Goal: Information Seeking & Learning: Learn about a topic

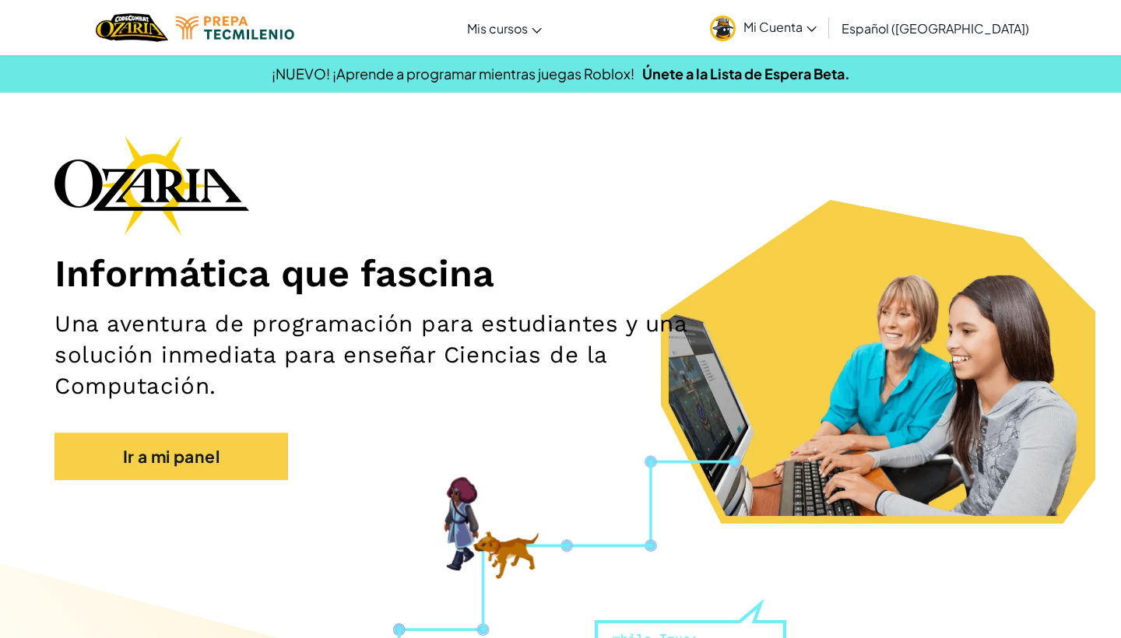
click at [806, 30] on span "Mi Cuenta" at bounding box center [779, 27] width 73 height 16
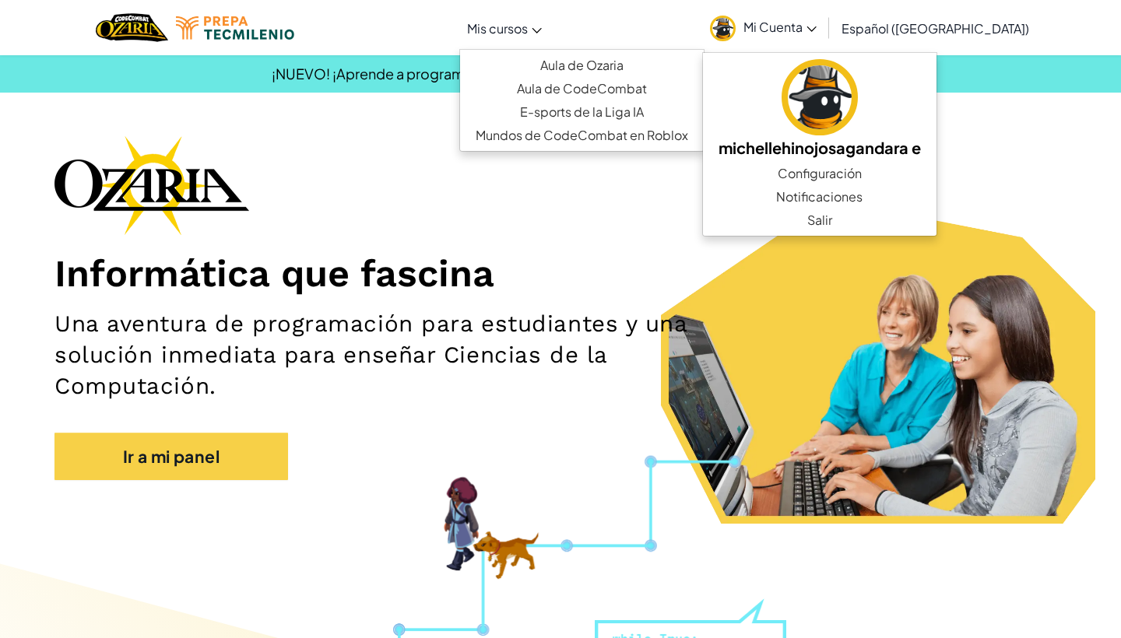
click at [531, 37] on link "Mis cursos" at bounding box center [504, 28] width 90 height 42
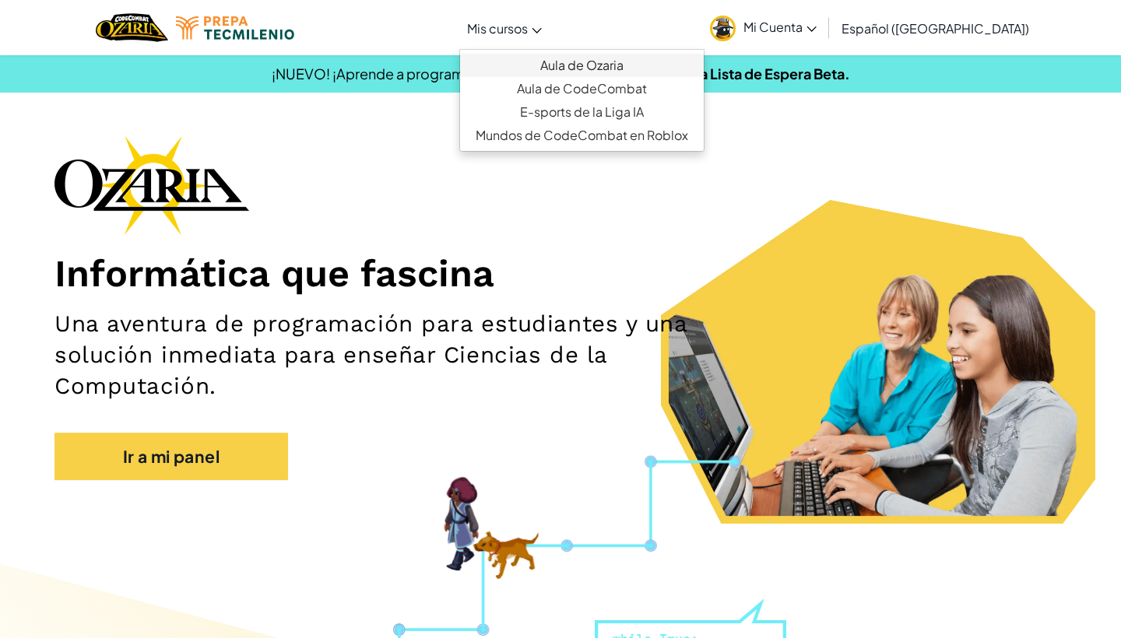
click at [541, 67] on link "Aula de Ozaria" at bounding box center [582, 65] width 244 height 23
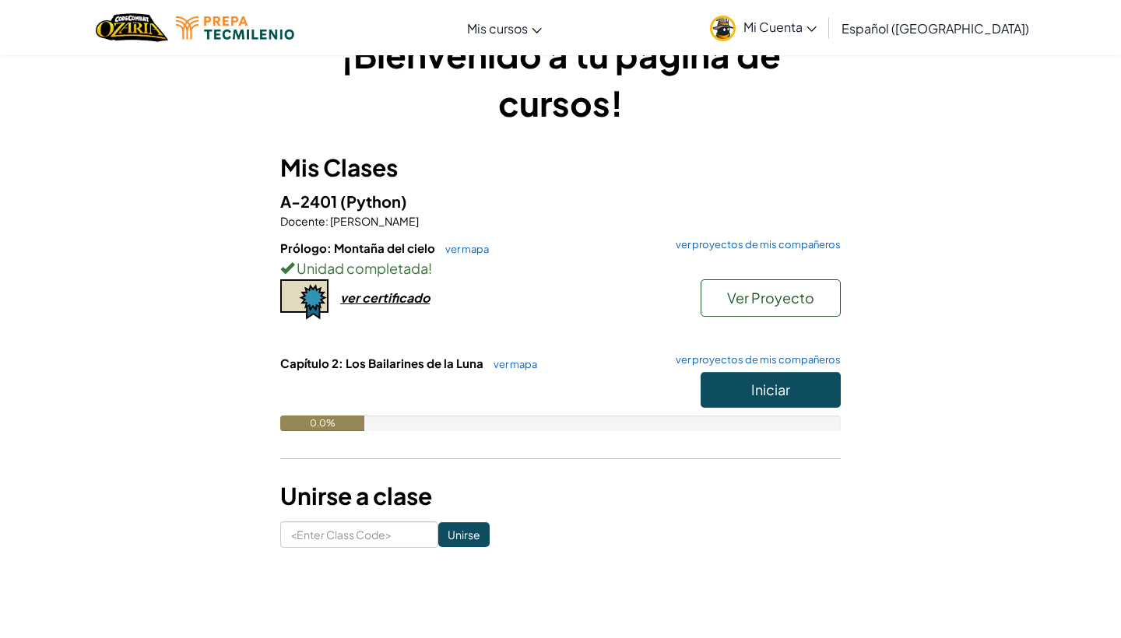
scroll to position [51, 0]
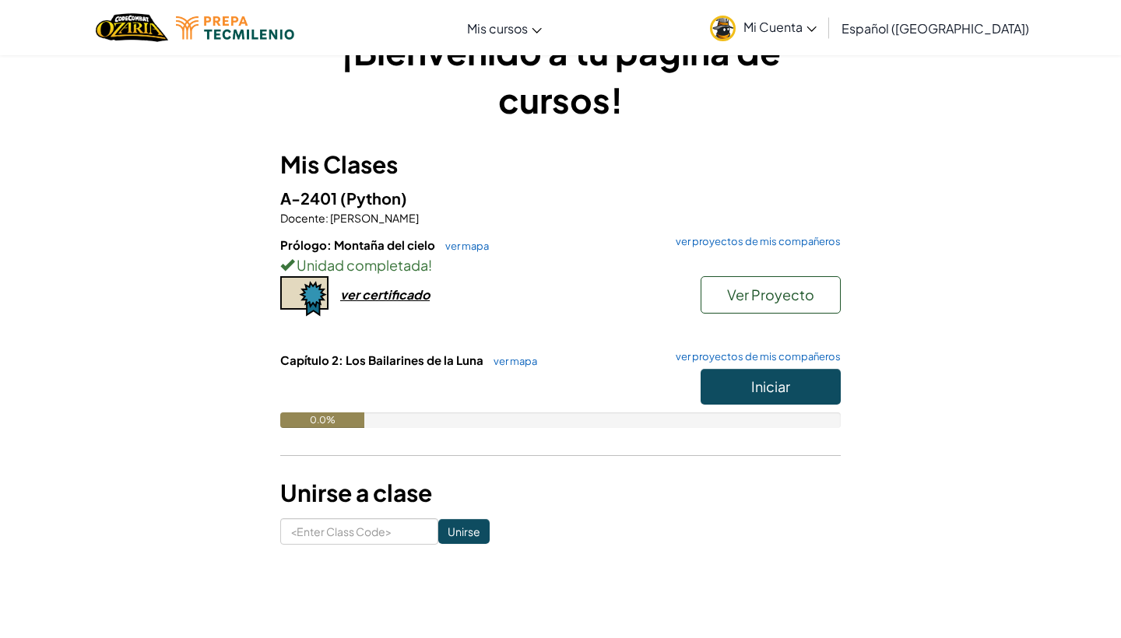
click at [730, 387] on button "Iniciar" at bounding box center [771, 387] width 140 height 36
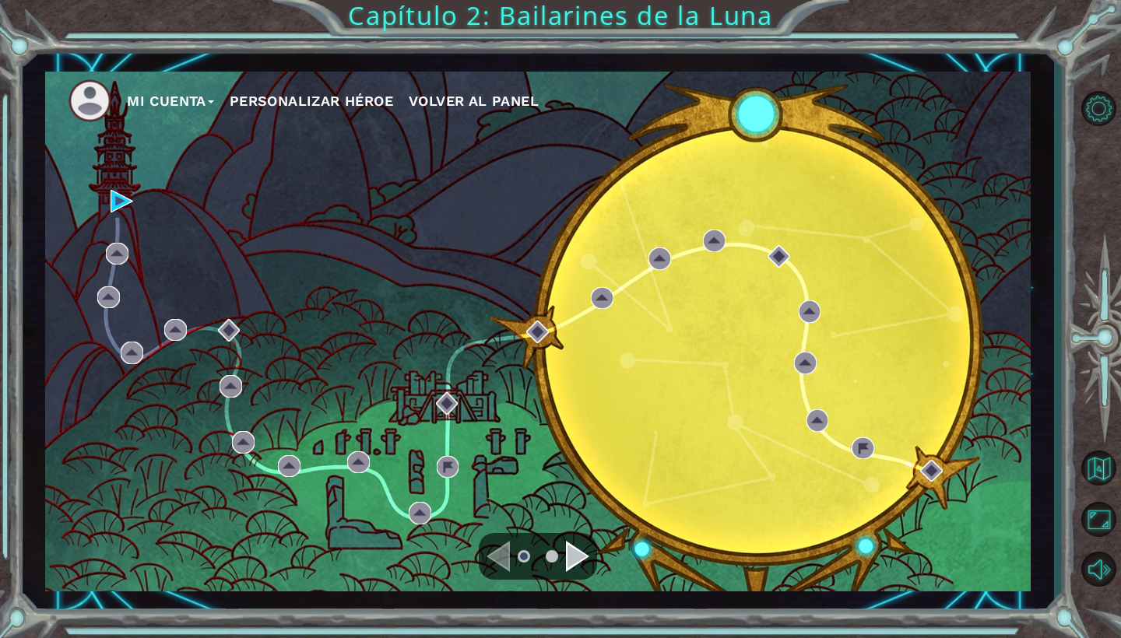
click at [576, 560] on div "Navigate to the next page" at bounding box center [577, 556] width 23 height 31
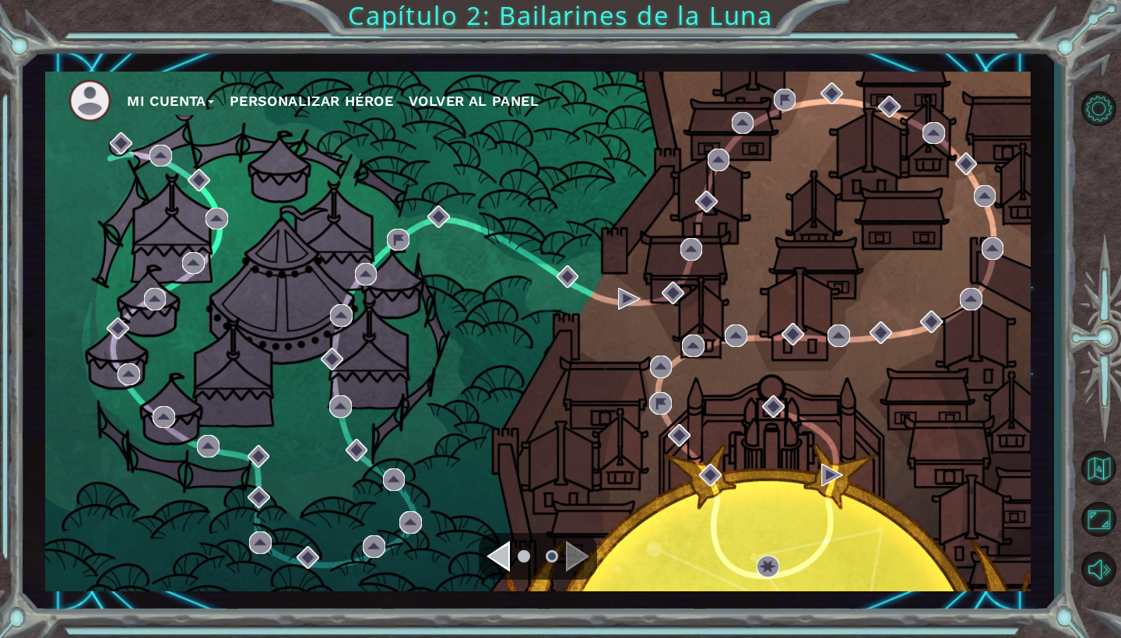
click at [580, 558] on div "Navigate to the next page" at bounding box center [577, 556] width 23 height 31
click at [505, 554] on div "Navigate to the previous page" at bounding box center [497, 556] width 23 height 31
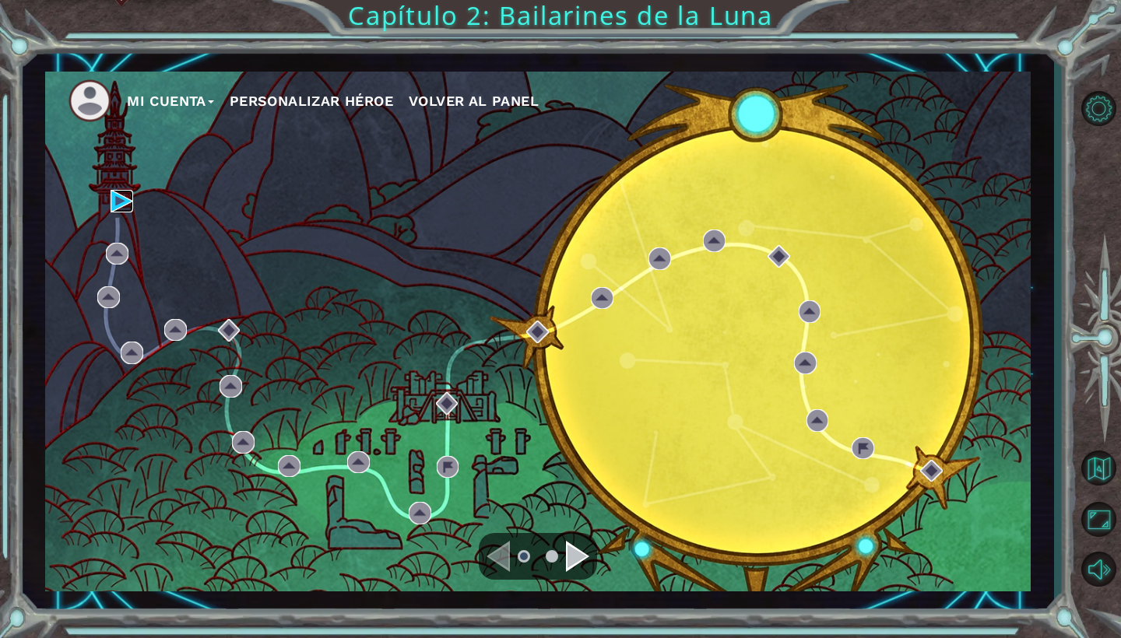
click at [119, 206] on img at bounding box center [122, 201] width 23 height 23
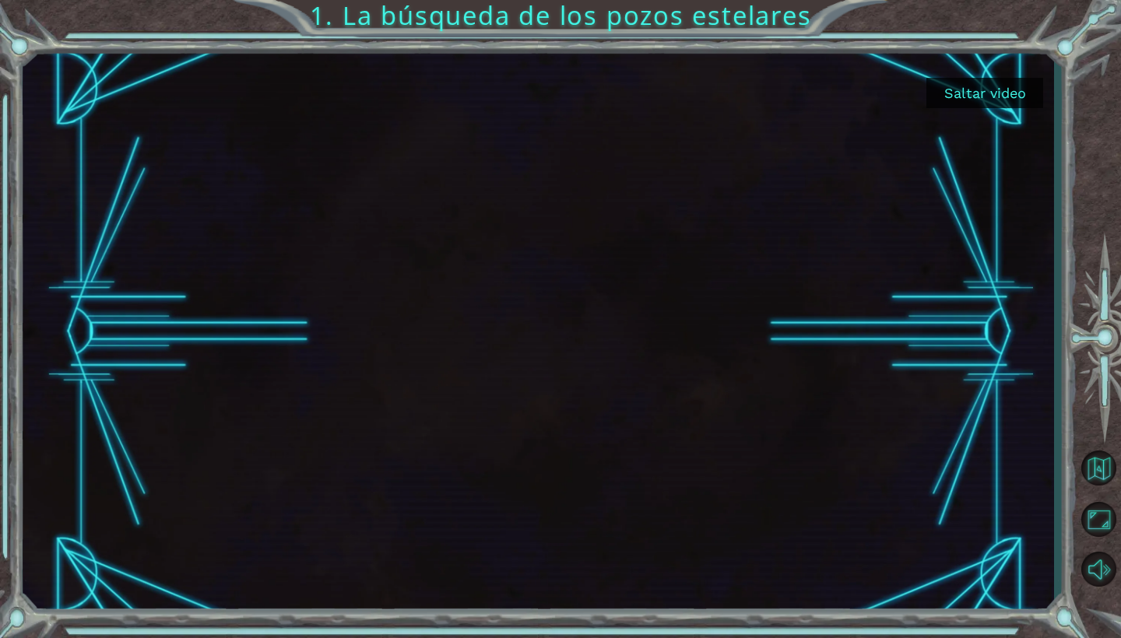
click at [953, 86] on button "Saltar video" at bounding box center [984, 93] width 117 height 30
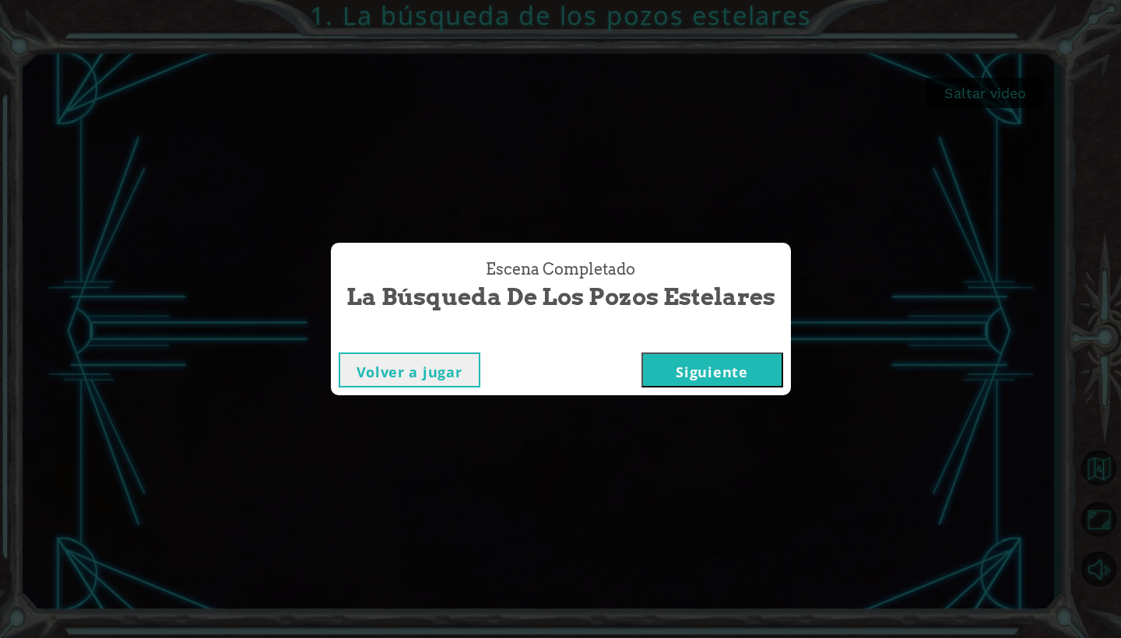
click at [706, 378] on button "Siguiente" at bounding box center [712, 370] width 142 height 35
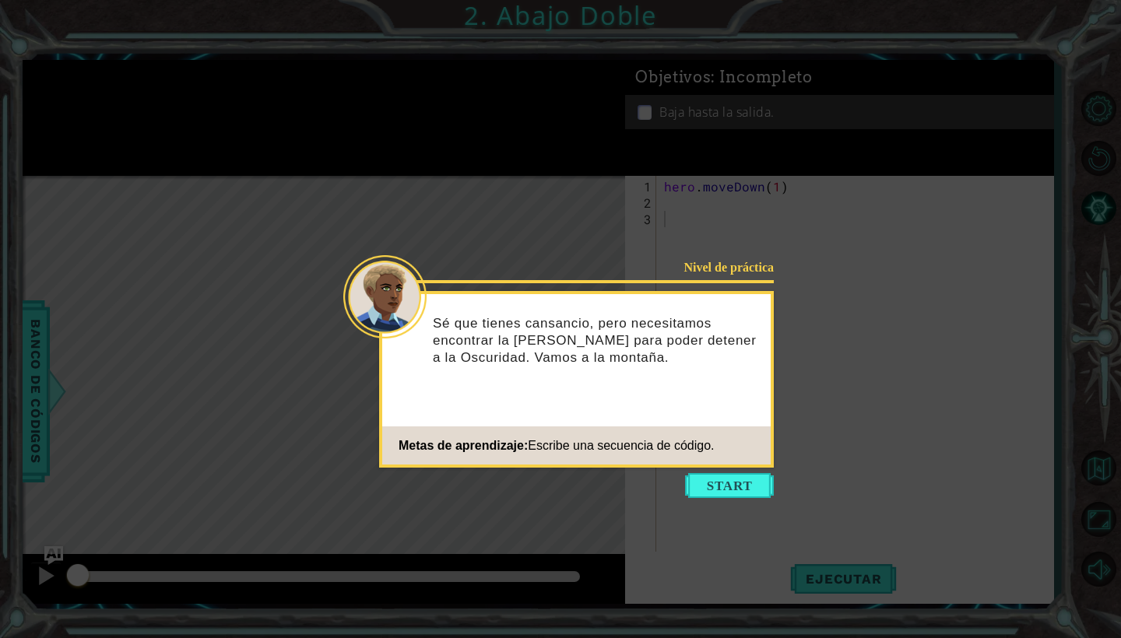
click at [675, 512] on icon at bounding box center [560, 319] width 1121 height 638
click at [703, 497] on button "Start" at bounding box center [729, 485] width 89 height 25
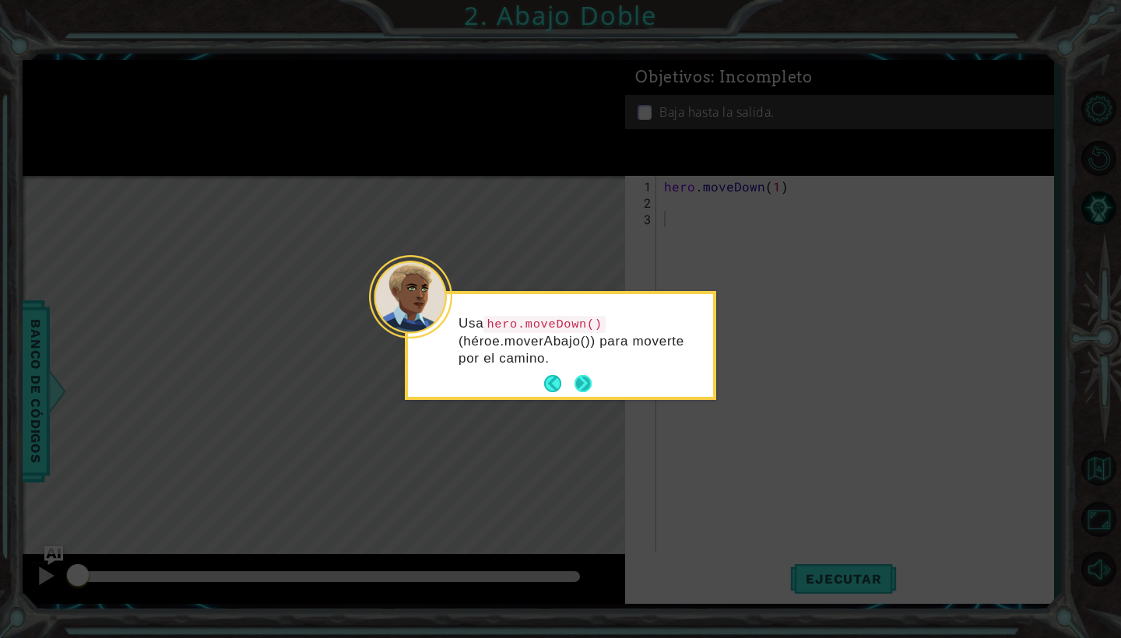
click at [579, 385] on button "Next" at bounding box center [583, 384] width 20 height 20
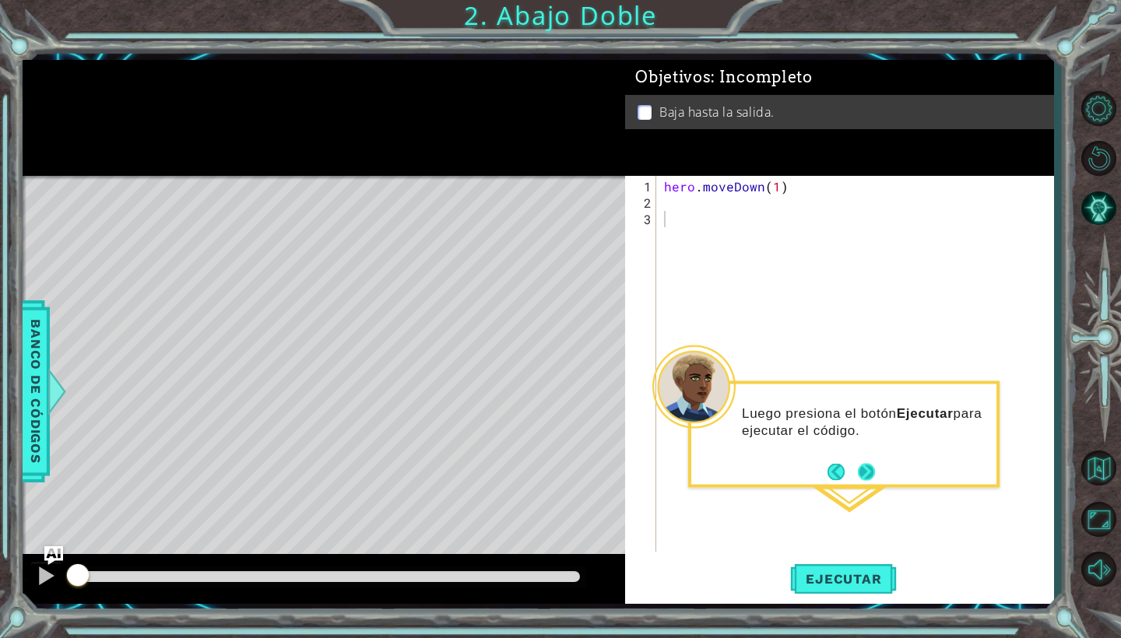
click at [862, 479] on button "Next" at bounding box center [866, 472] width 29 height 29
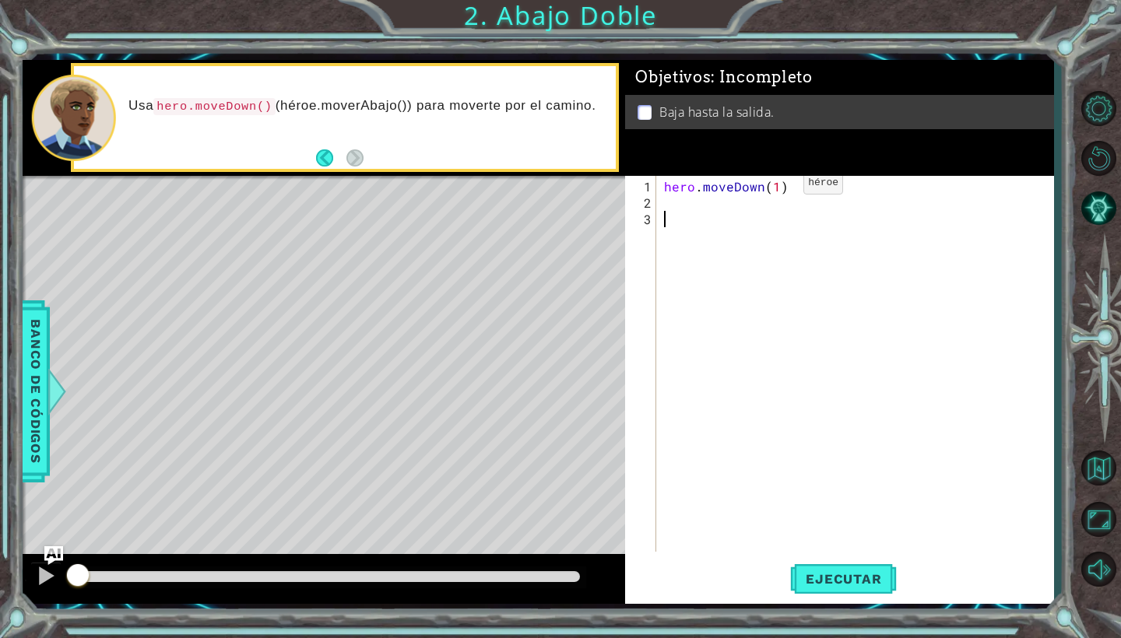
click at [777, 188] on div "hero . moveDown ( 1 )" at bounding box center [859, 382] width 396 height 409
type textarea "hero.moveDown(3)"
click at [825, 588] on button "Ejecutar" at bounding box center [843, 579] width 107 height 43
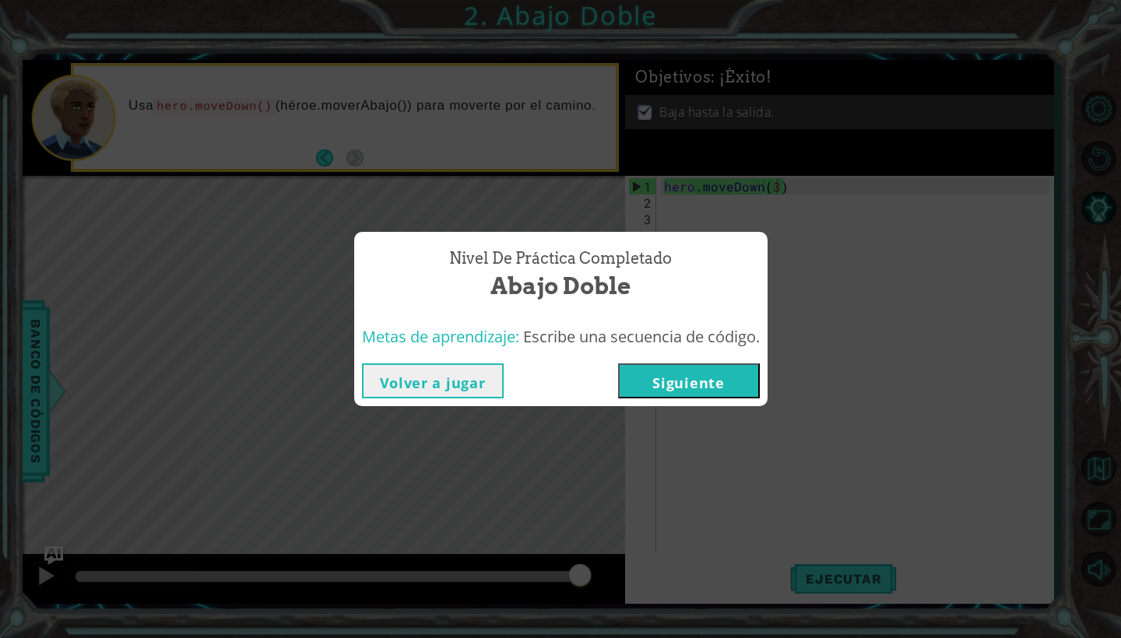
click at [716, 370] on button "Siguiente" at bounding box center [689, 380] width 142 height 35
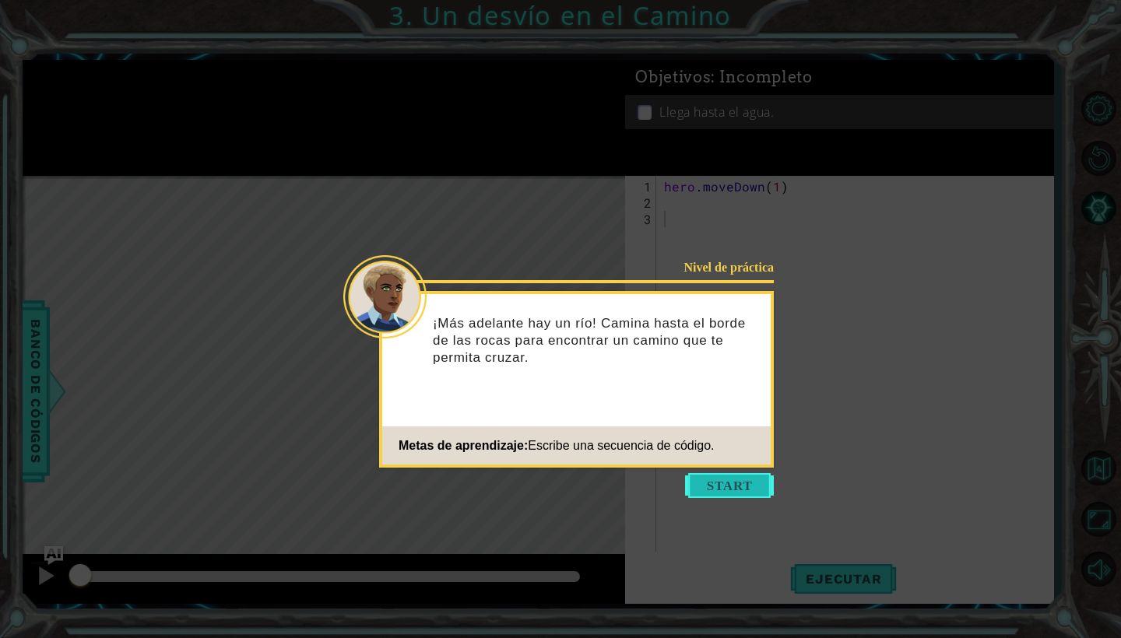
click at [710, 483] on button "Start" at bounding box center [729, 485] width 89 height 25
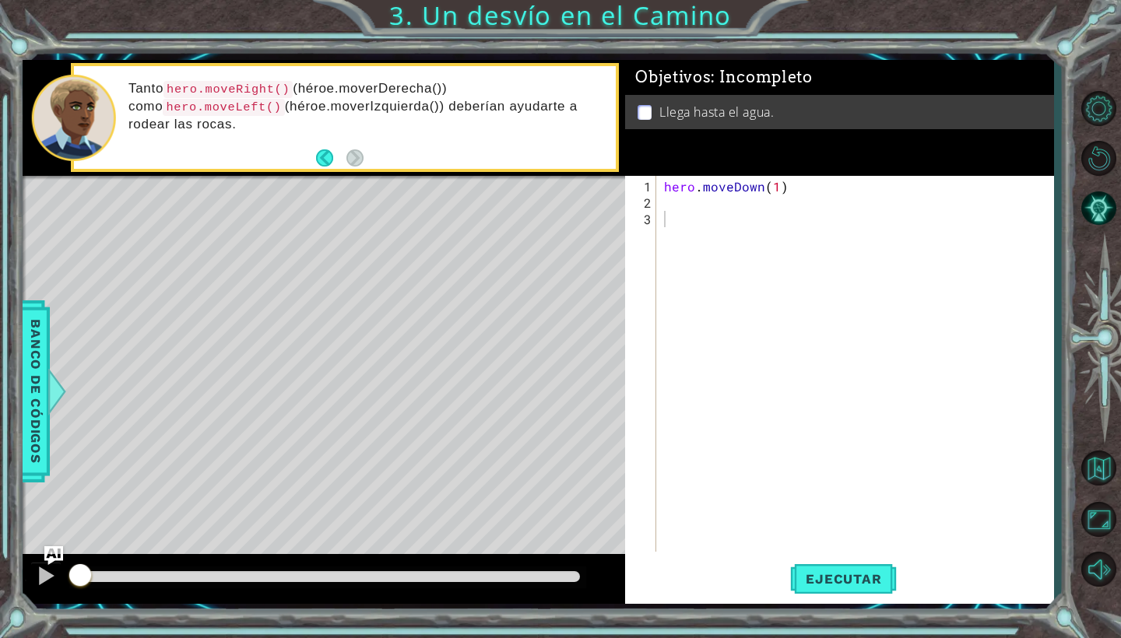
click at [355, 146] on div "Tanto hero.moveRight() (héroe.moverDerecha()) como hero.moveLeft() (héroe.mover…" at bounding box center [367, 117] width 498 height 91
click at [676, 196] on div "hero . moveDown ( 1 )" at bounding box center [859, 382] width 396 height 409
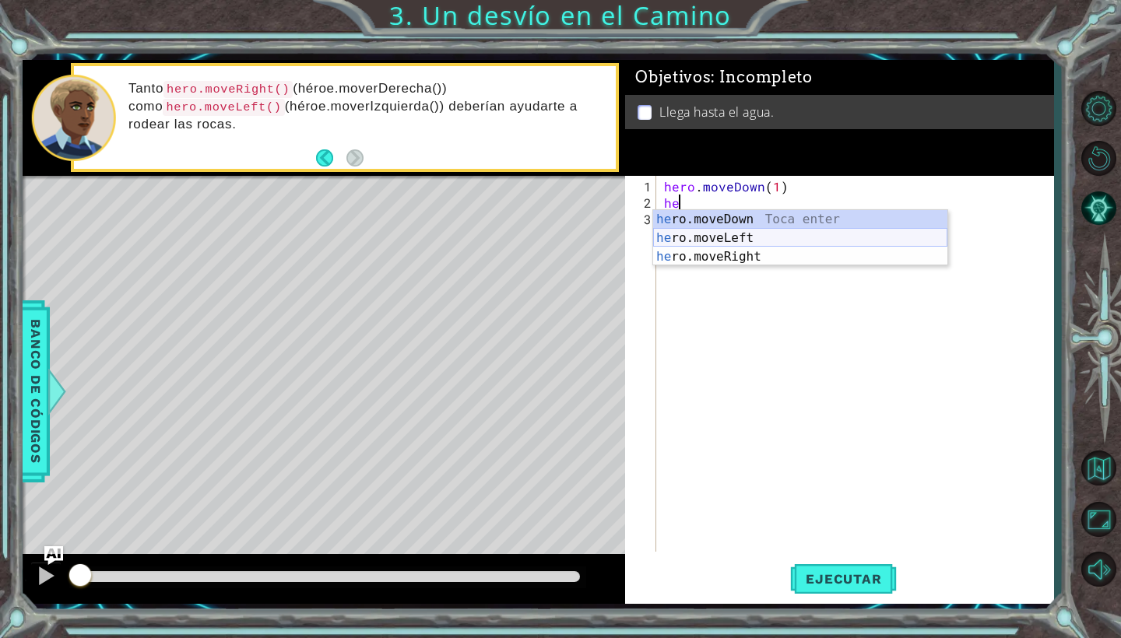
click at [667, 234] on div "he ro.moveDown Toca enter he ro.moveLeft Toca enter he ro.moveRight Toca enter" at bounding box center [800, 256] width 294 height 93
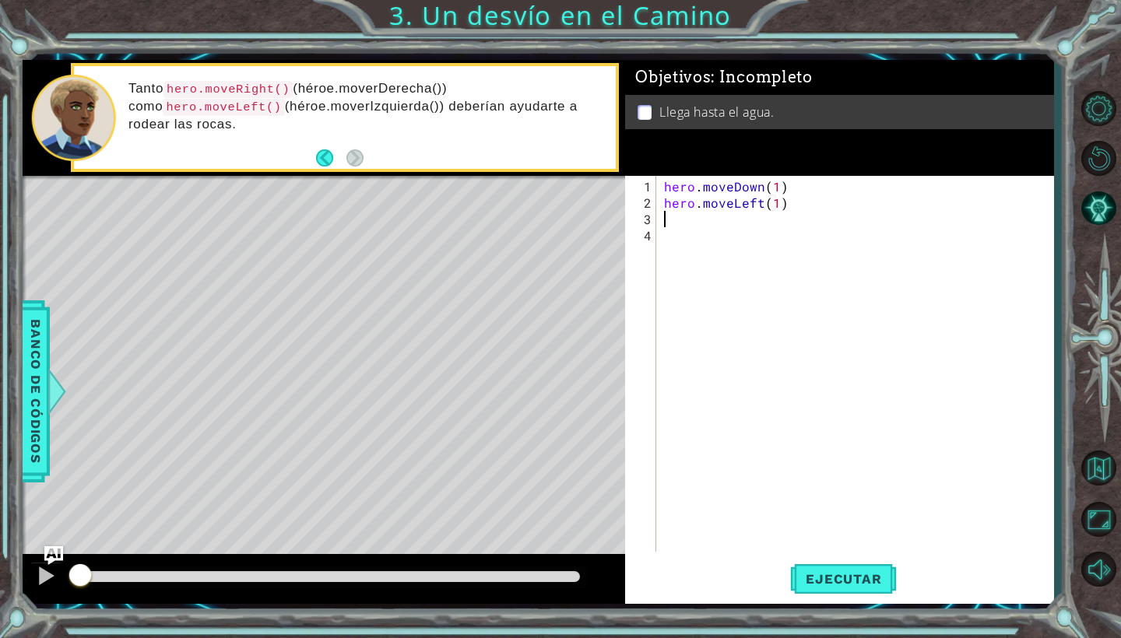
scroll to position [0, 8]
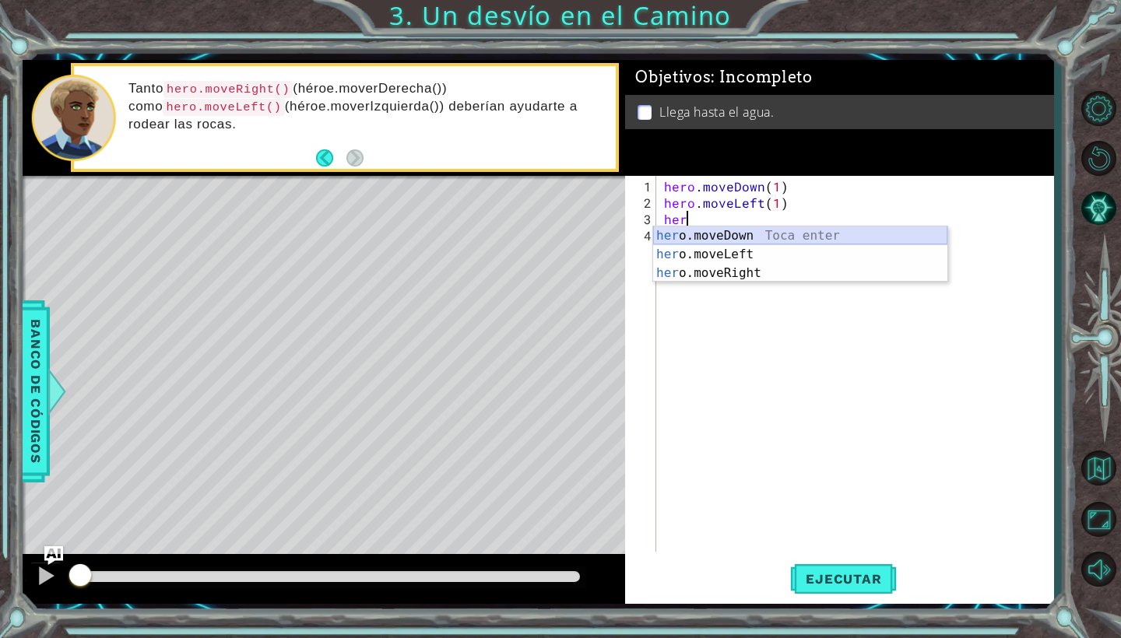
click at [680, 233] on div "her o.moveDown Toca enter her o.moveLeft [PERSON_NAME] enter her o.moveRight To…" at bounding box center [800, 273] width 294 height 93
type textarea "hero.moveDown(1)"
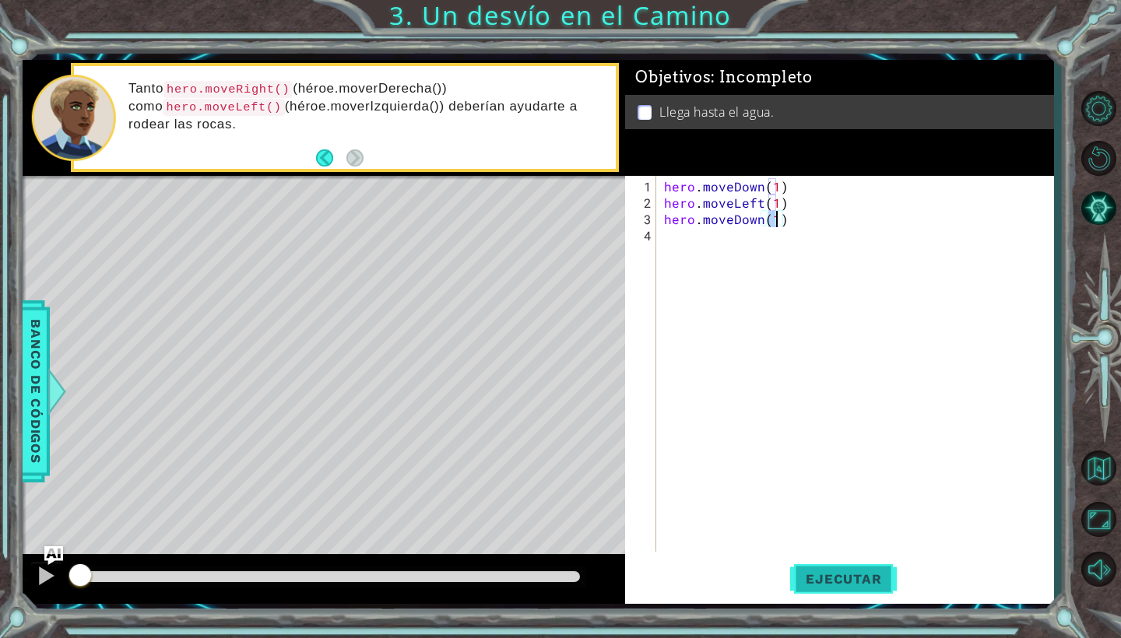
click at [810, 574] on span "Ejecutar" at bounding box center [843, 579] width 107 height 16
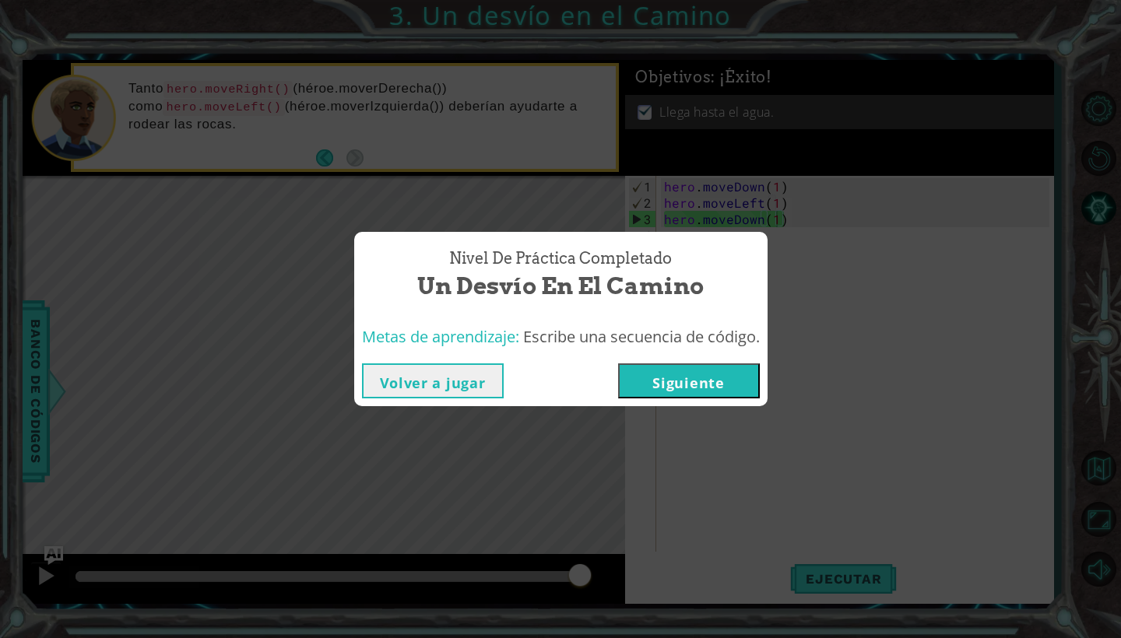
click at [685, 390] on button "Siguiente" at bounding box center [689, 380] width 142 height 35
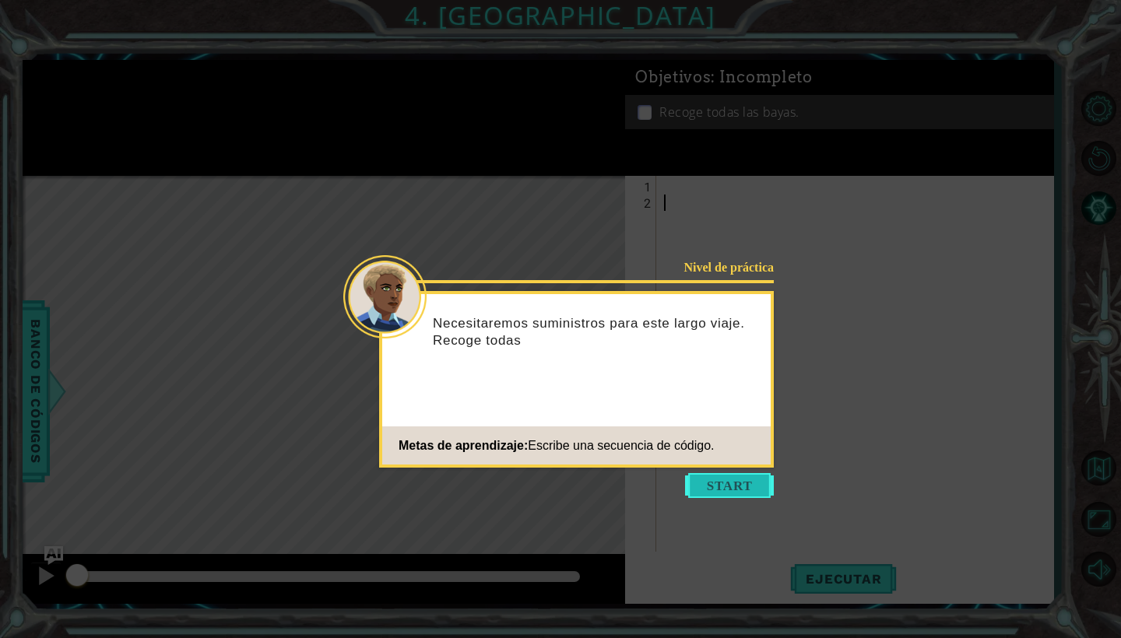
click at [723, 488] on button "Start" at bounding box center [729, 485] width 89 height 25
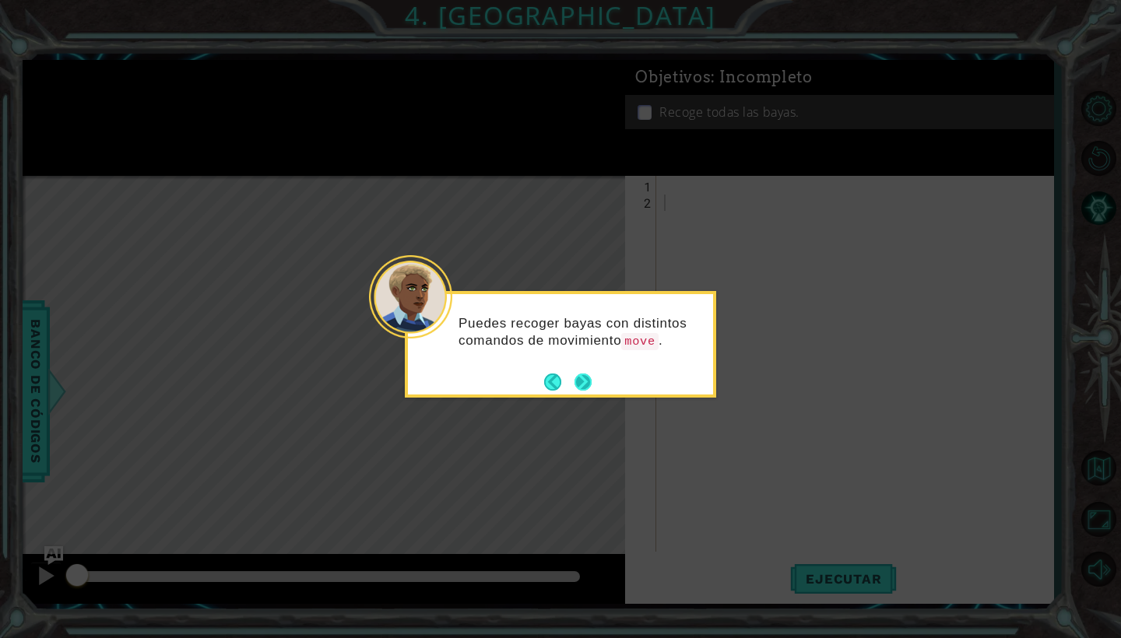
click at [581, 374] on button "Next" at bounding box center [583, 382] width 26 height 26
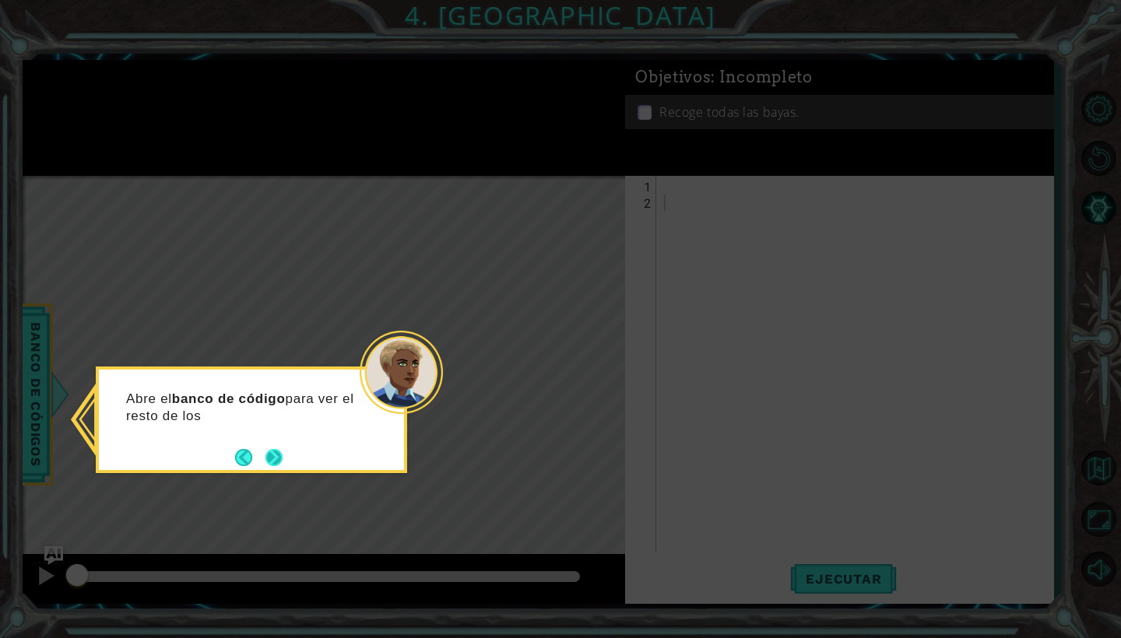
click at [273, 454] on button "Next" at bounding box center [274, 458] width 28 height 28
click at [273, 454] on button "Next" at bounding box center [273, 457] width 27 height 27
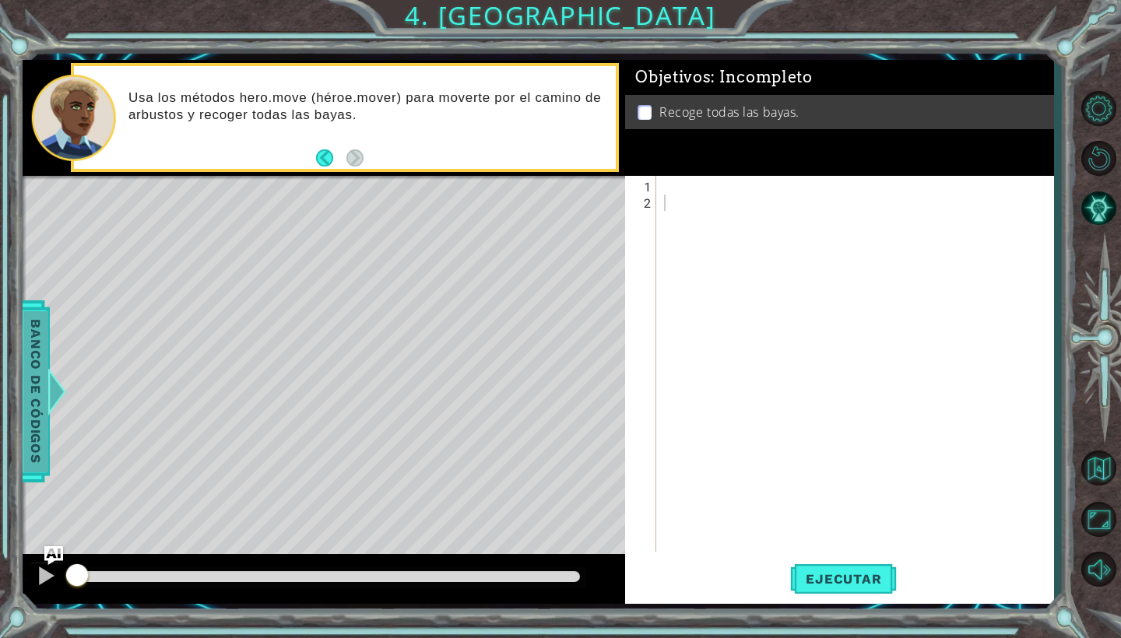
click at [34, 360] on span "Banco de códigos" at bounding box center [35, 391] width 25 height 161
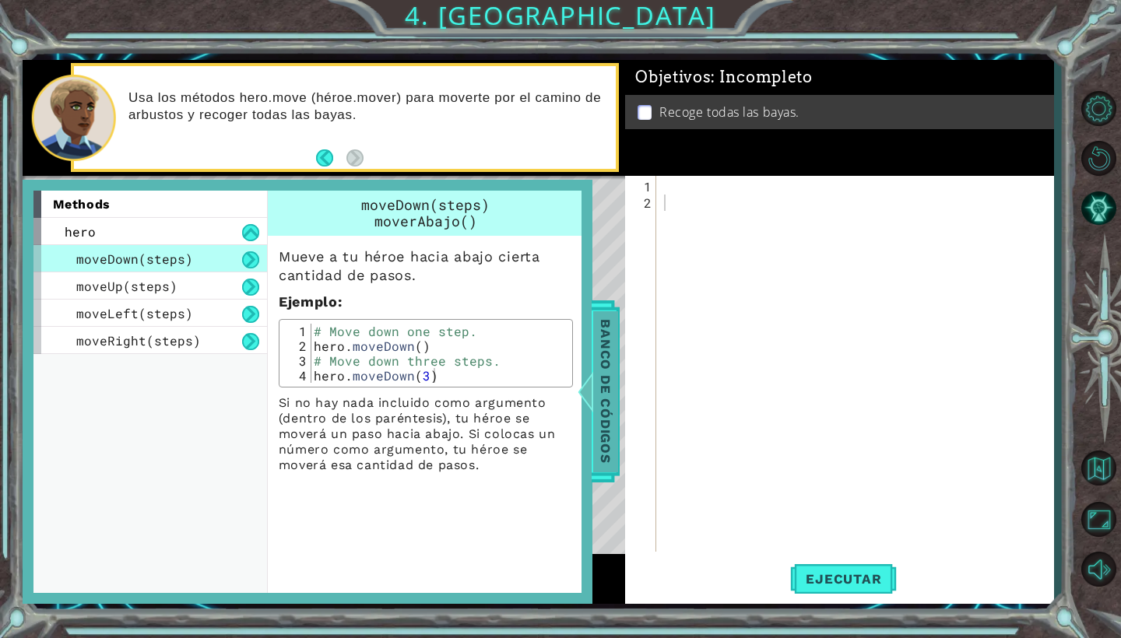
click at [600, 388] on span "Banco de códigos" at bounding box center [605, 391] width 25 height 161
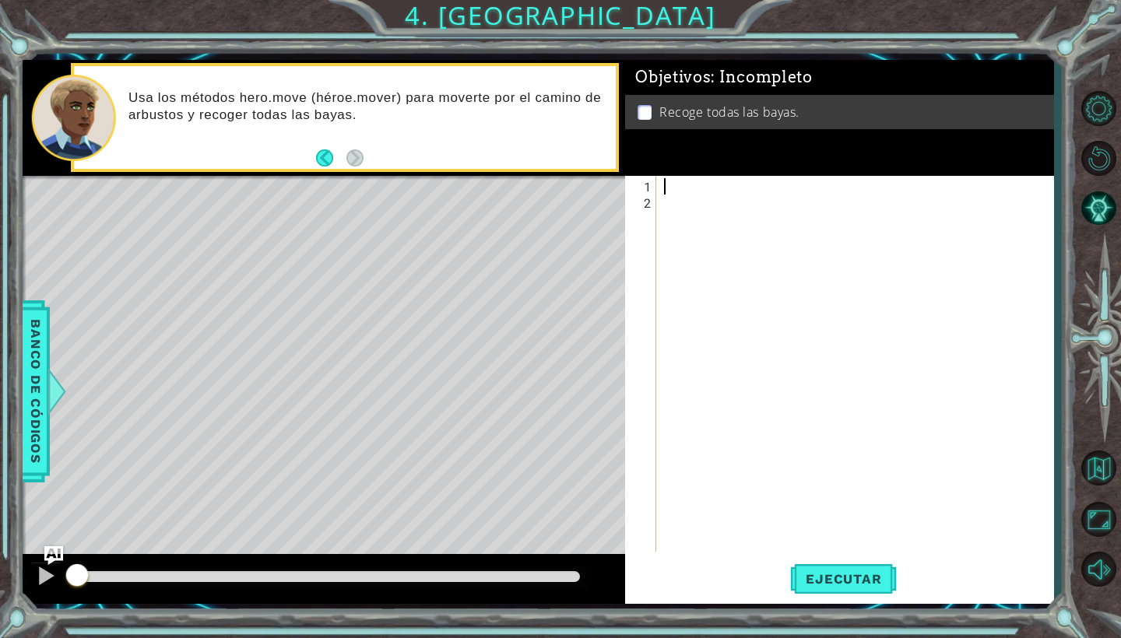
click at [666, 190] on div at bounding box center [859, 382] width 396 height 409
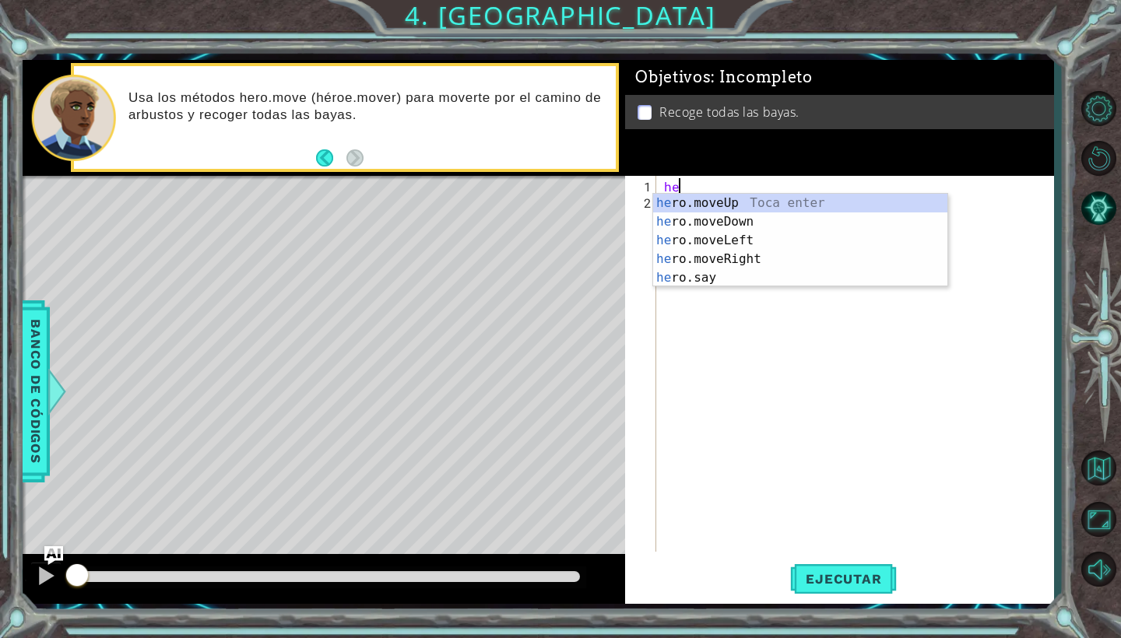
scroll to position [0, 1]
click at [699, 234] on div "her o.moveUp Toca enter her o.moveDown Toca enter her o.moveLeft [PERSON_NAME] …" at bounding box center [800, 259] width 294 height 131
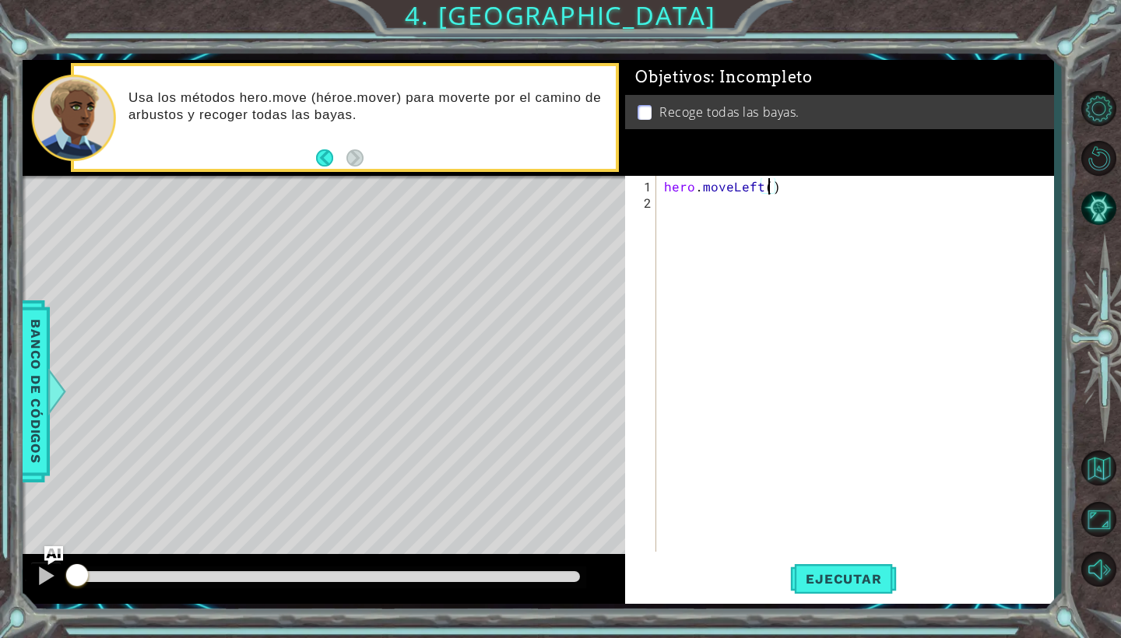
type textarea "hero.moveLeft(2)"
click at [669, 203] on div "hero . moveLeft ( 2 )" at bounding box center [859, 382] width 396 height 409
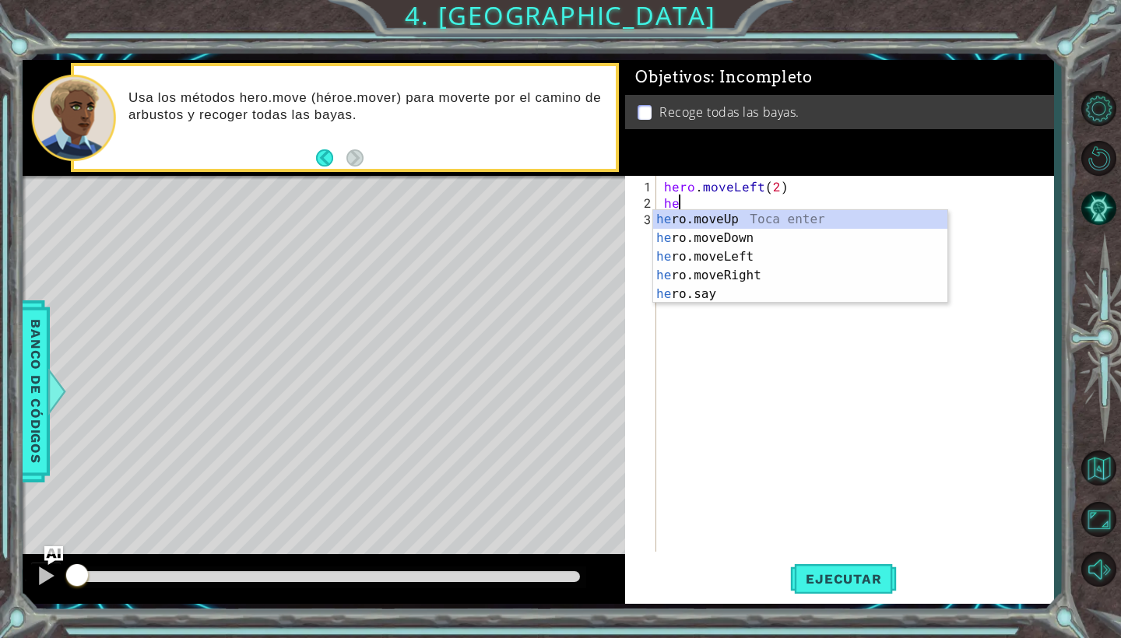
scroll to position [0, 1]
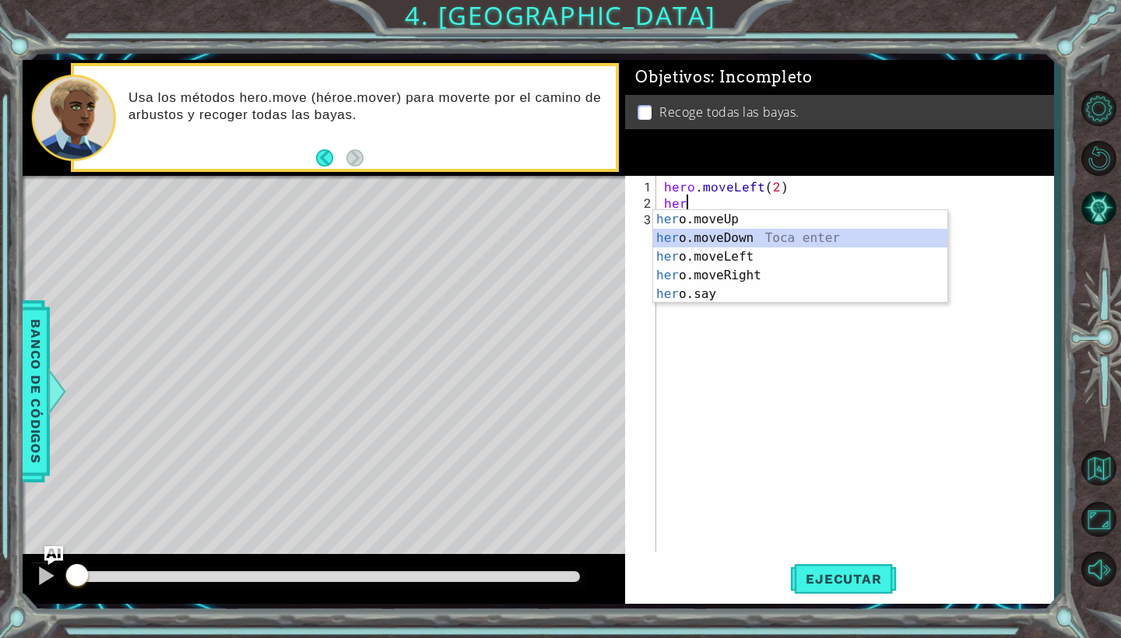
click at [707, 233] on div "her o.moveUp Toca enter her o.moveDown Toca enter her o.moveLeft [PERSON_NAME] …" at bounding box center [800, 275] width 294 height 131
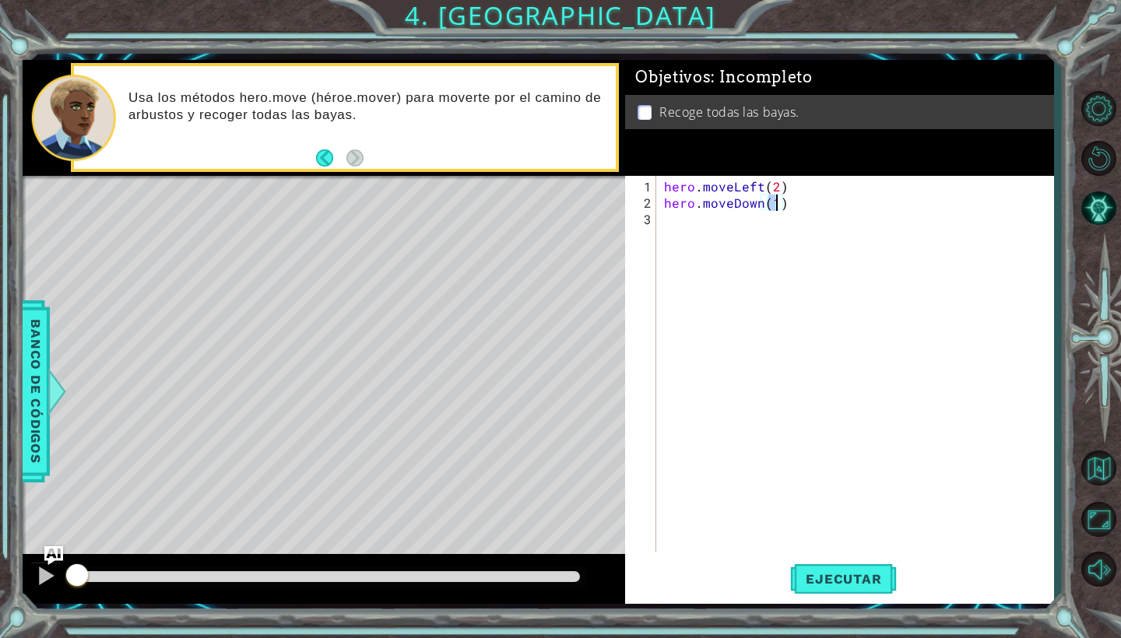
type textarea "hero.moveDown(2)"
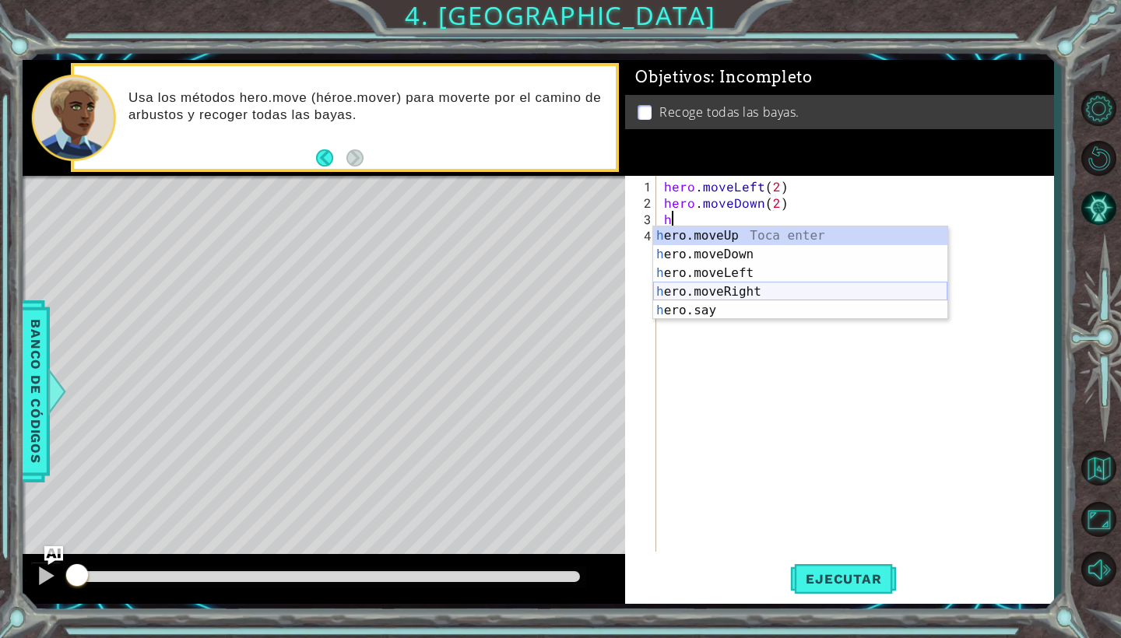
click at [729, 289] on div "h ero.moveUp Toca enter h ero.moveDown Toca enter h ero.moveLeft Toca enter h e…" at bounding box center [800, 292] width 294 height 131
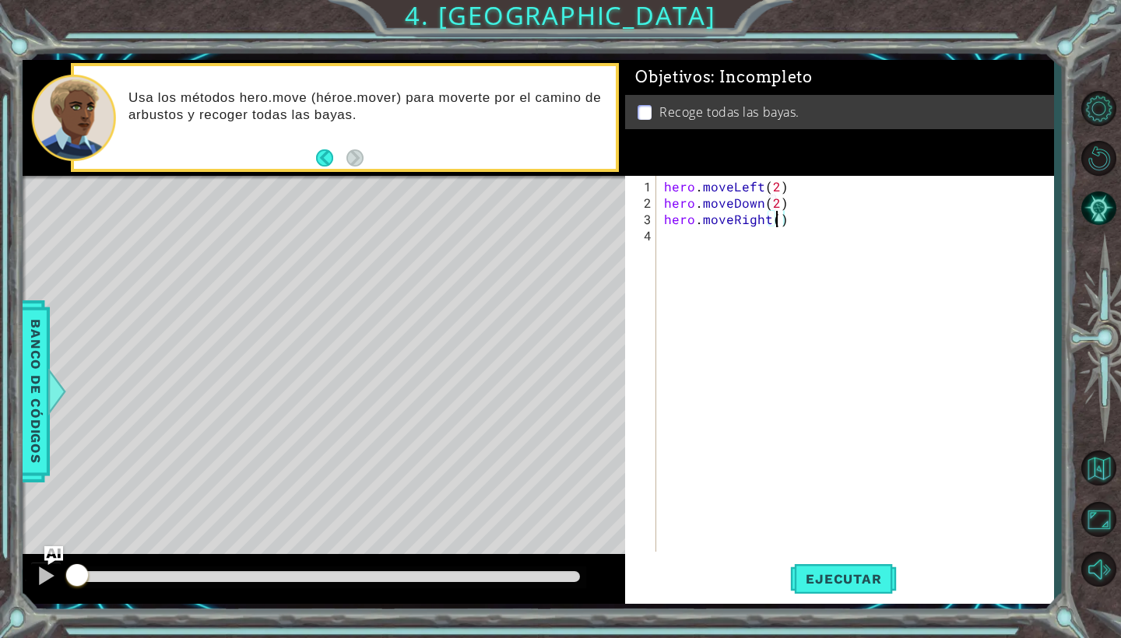
type textarea "hero.moveRight(2)"
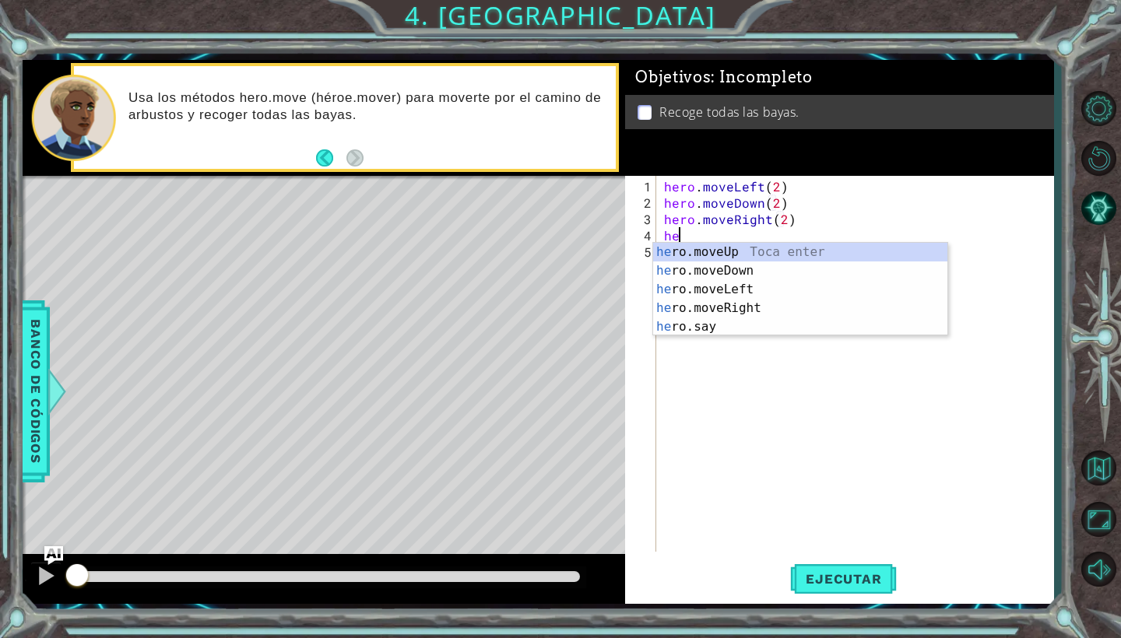
scroll to position [0, 1]
click at [736, 254] on div "her o.moveUp Toca enter her o.moveDown Toca enter her o.moveLeft [PERSON_NAME] …" at bounding box center [800, 308] width 294 height 131
type textarea "hero.moveUp(1)"
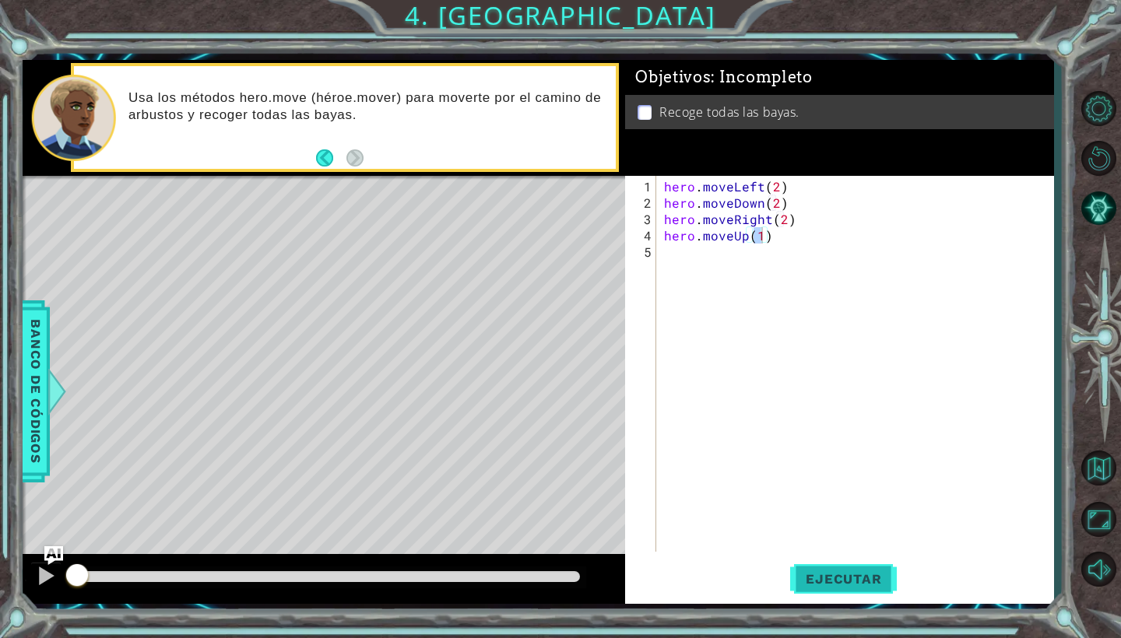
click at [828, 582] on span "Ejecutar" at bounding box center [843, 579] width 107 height 16
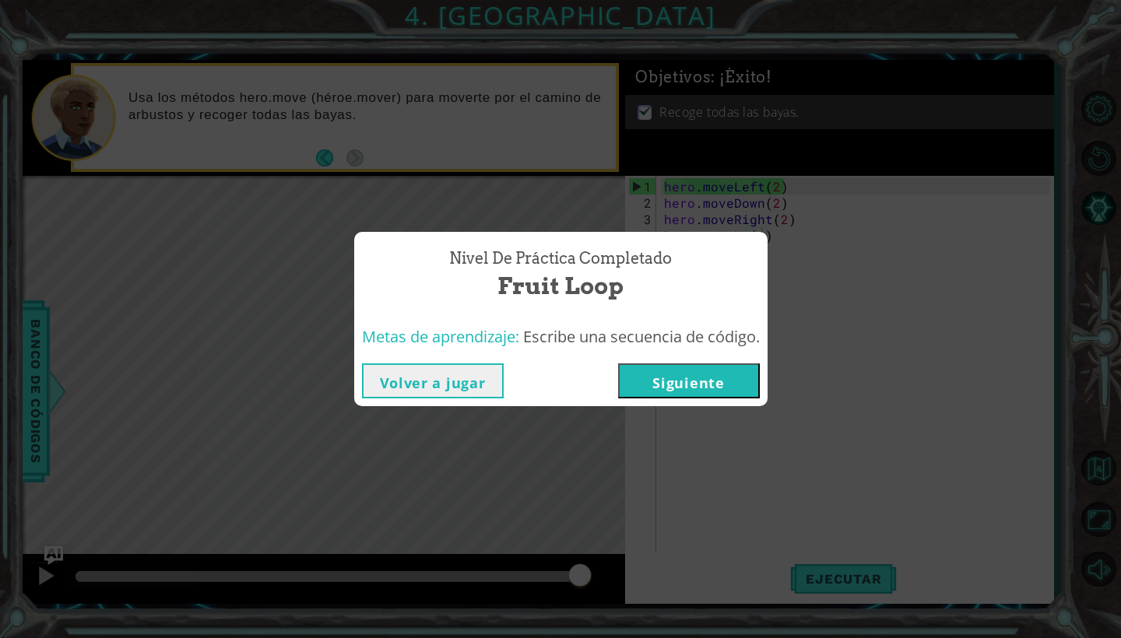
click at [701, 381] on button "Siguiente" at bounding box center [689, 380] width 142 height 35
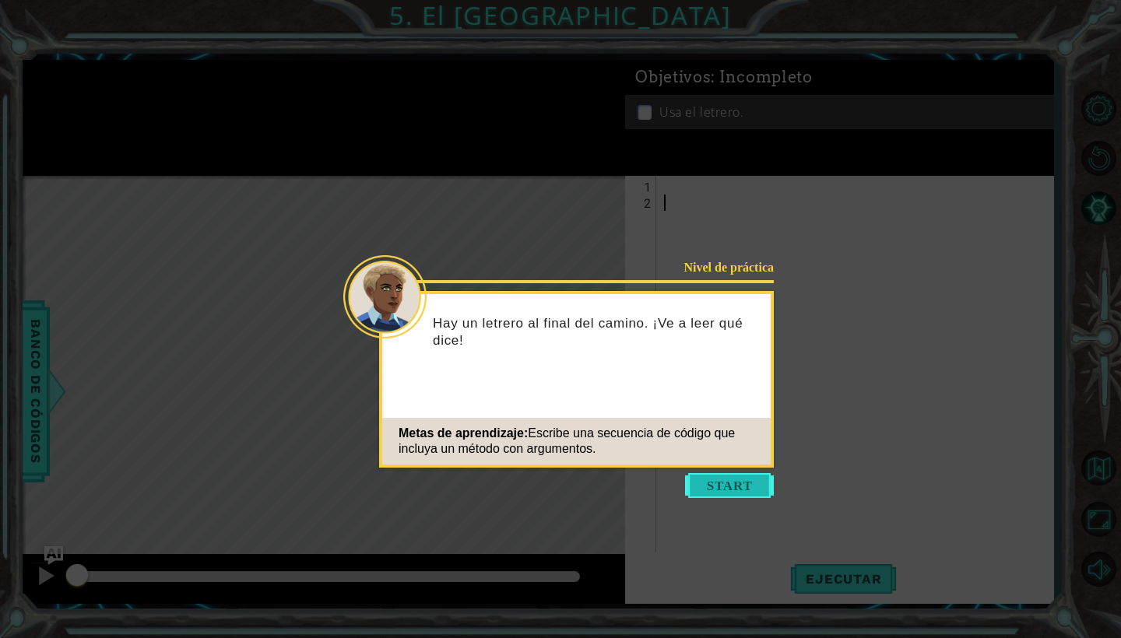
click at [708, 487] on button "Start" at bounding box center [729, 485] width 89 height 25
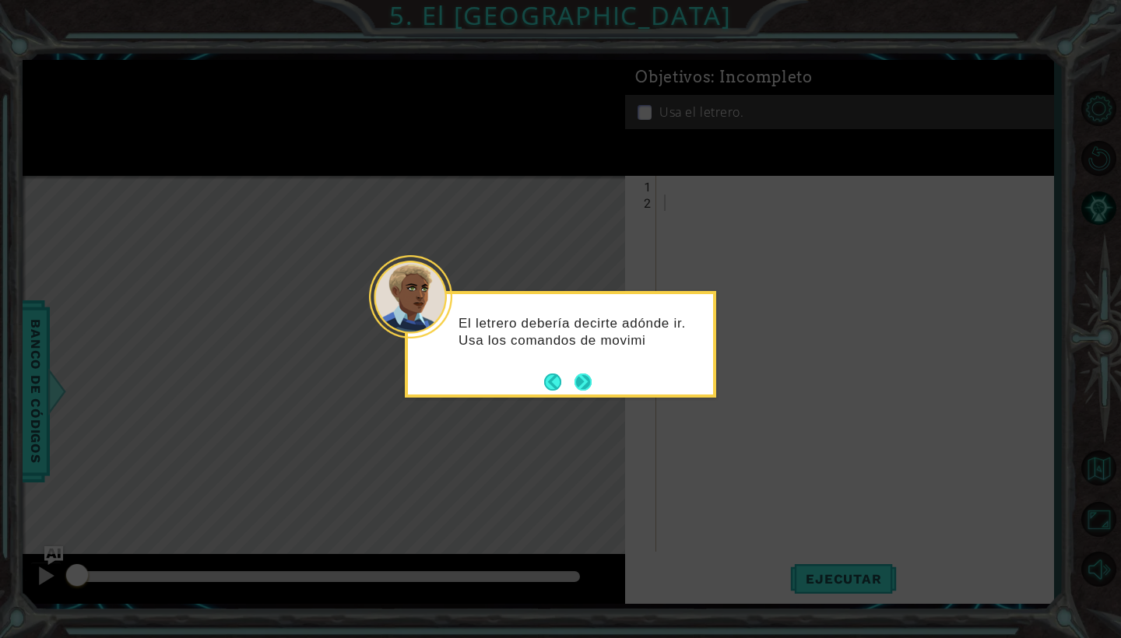
click at [581, 378] on button "Next" at bounding box center [583, 382] width 18 height 18
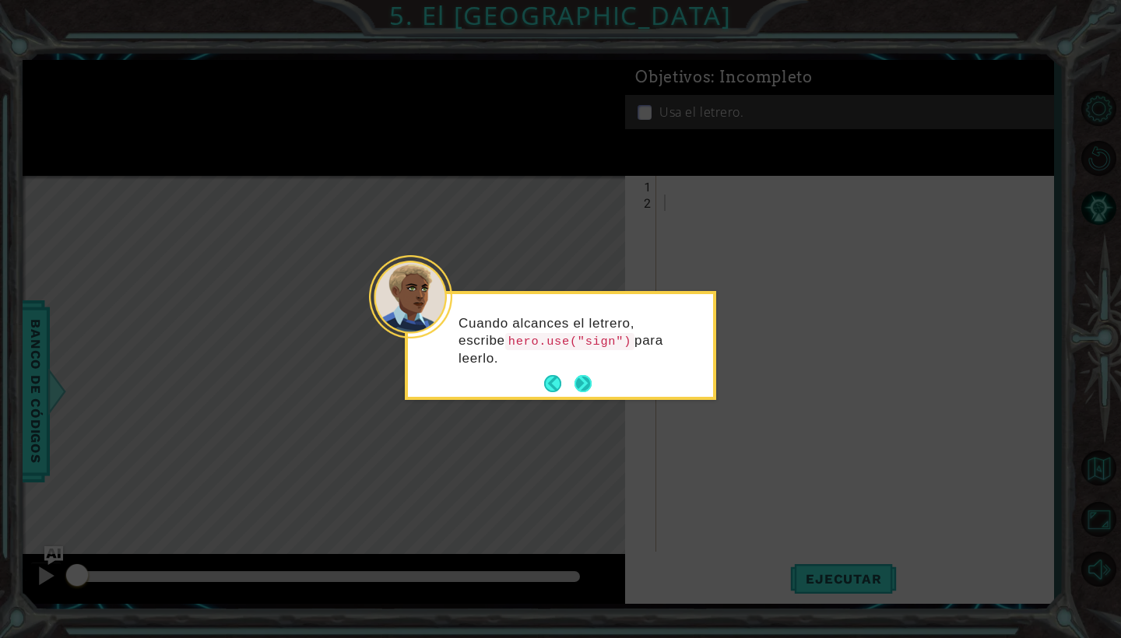
click at [581, 378] on button "Next" at bounding box center [583, 383] width 26 height 26
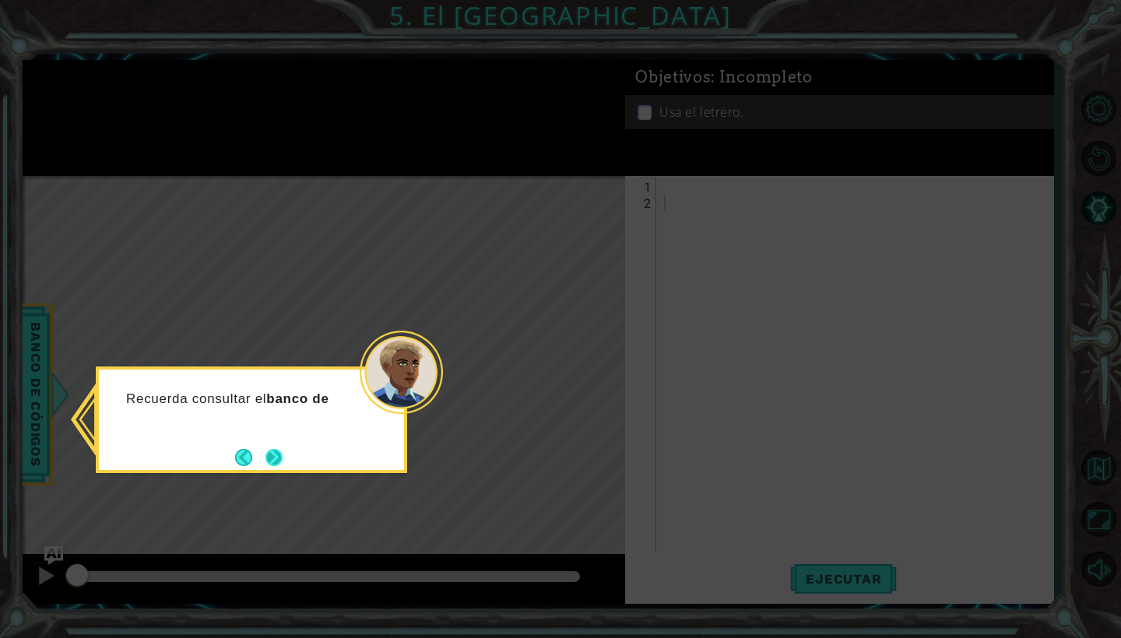
click at [276, 454] on button "Next" at bounding box center [274, 457] width 19 height 19
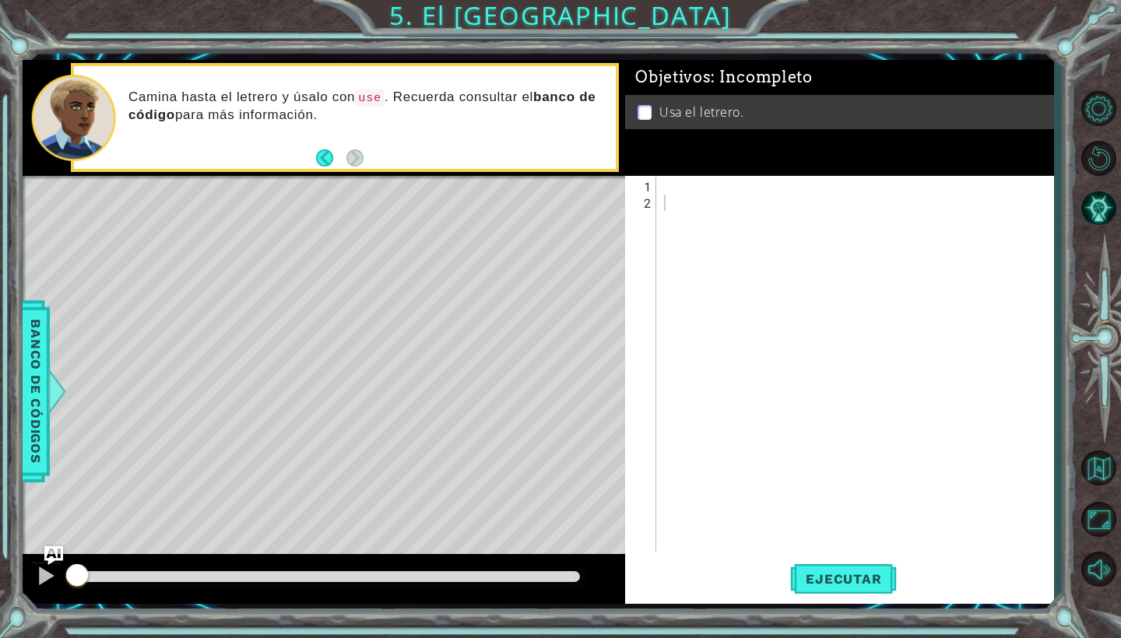
click at [271, 90] on p "Camina hasta el letrero y úsalo con use . Recuerda consultar el banco de código…" at bounding box center [366, 106] width 476 height 35
click at [658, 189] on div "1 2 ההההההההההההההההההההההההההההההההההההההההההההההההההההההההההההההההההההההההההה…" at bounding box center [837, 364] width 424 height 376
click at [671, 185] on div at bounding box center [859, 382] width 396 height 409
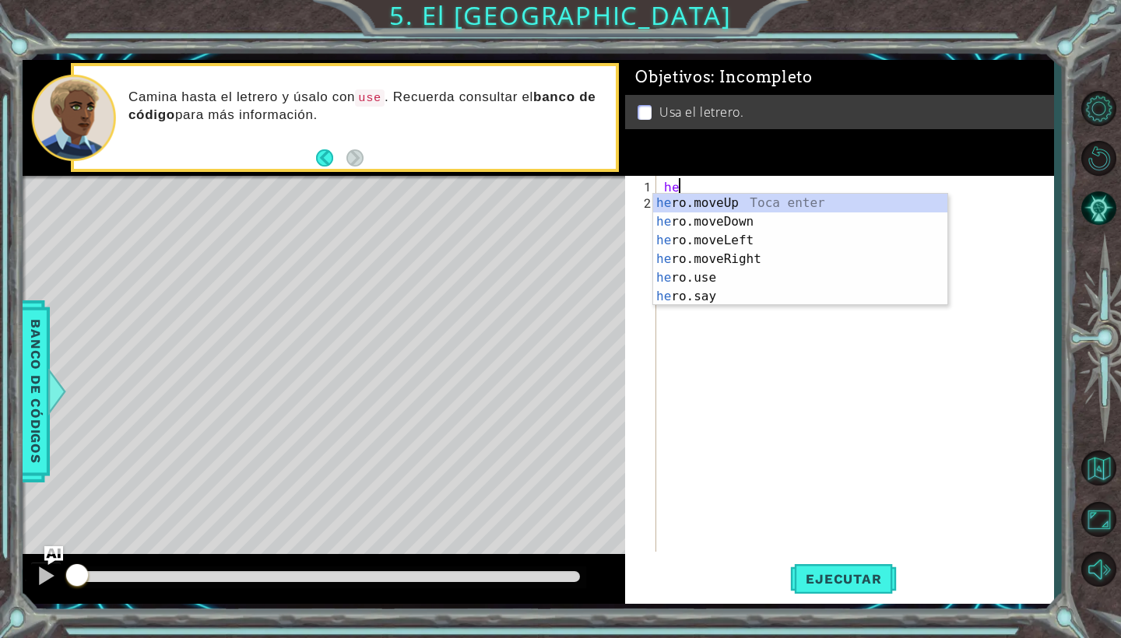
scroll to position [0, 1]
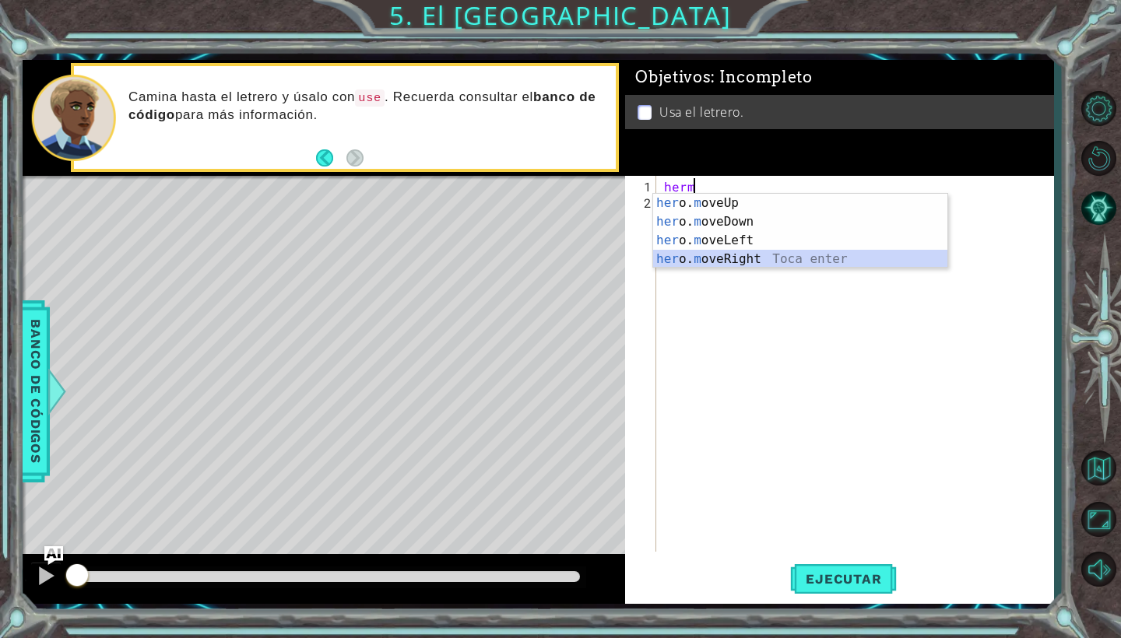
click at [703, 254] on div "her o. m oveUp Toca enter her o. m oveDown Toca enter her o. m oveLeft [PERSON_…" at bounding box center [800, 250] width 294 height 112
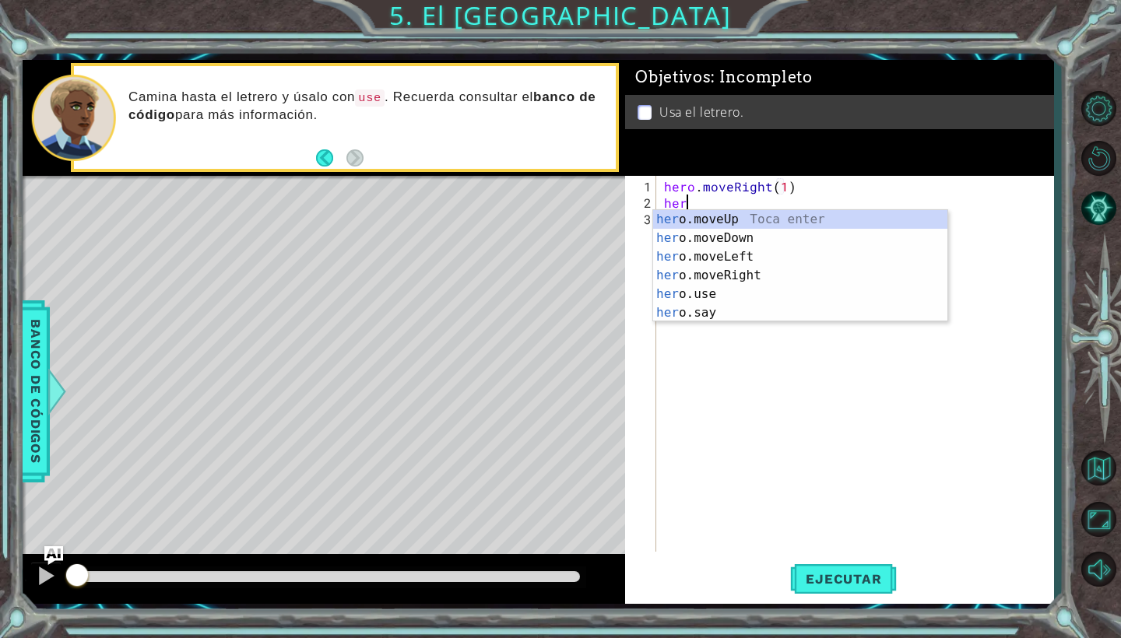
scroll to position [0, 9]
click at [712, 221] on div "her o.moveUp Toca enter her o.moveDown Toca enter her o.moveLeft [PERSON_NAME] …" at bounding box center [800, 284] width 294 height 149
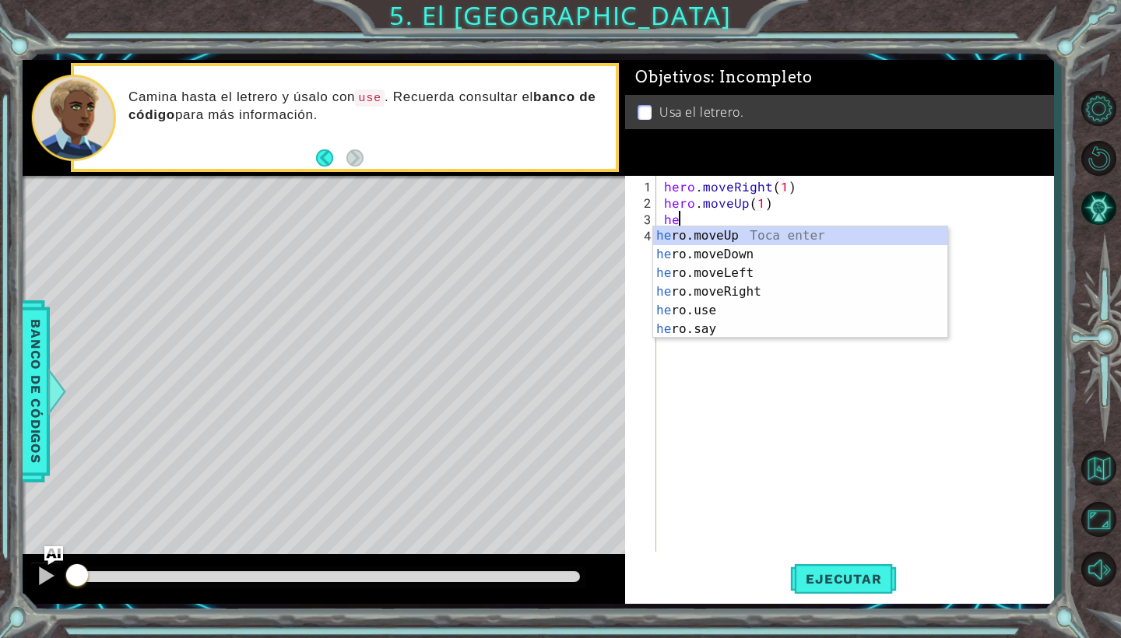
scroll to position [0, 7]
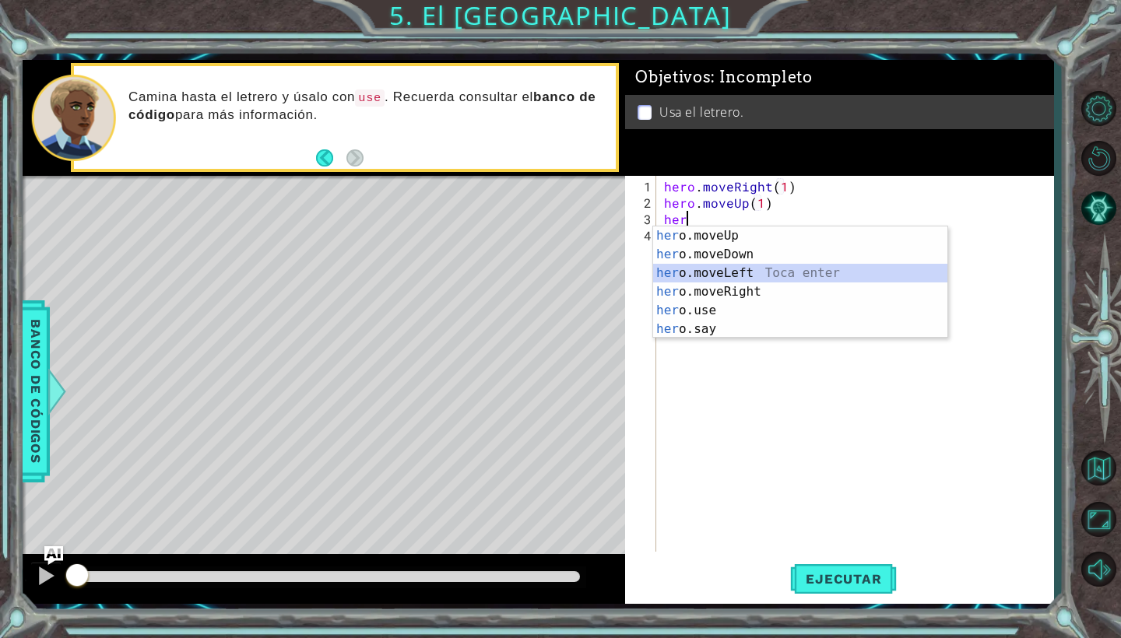
click at [725, 269] on div "her o.moveUp Toca enter her o.moveDown Toca enter her o.moveLeft [PERSON_NAME] …" at bounding box center [800, 301] width 294 height 149
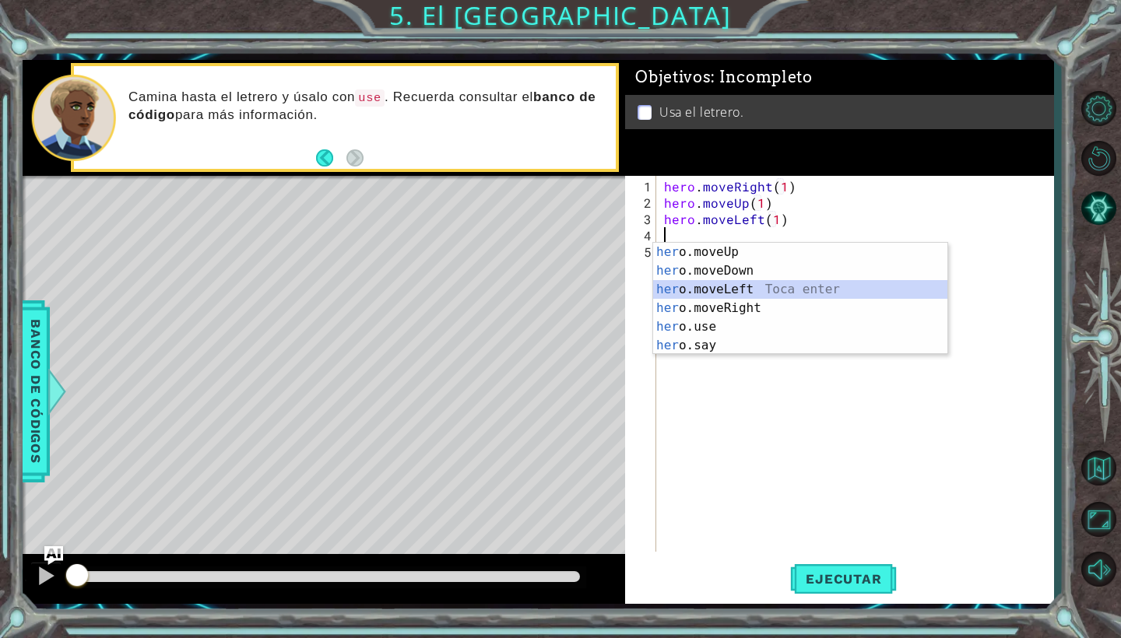
scroll to position [0, 8]
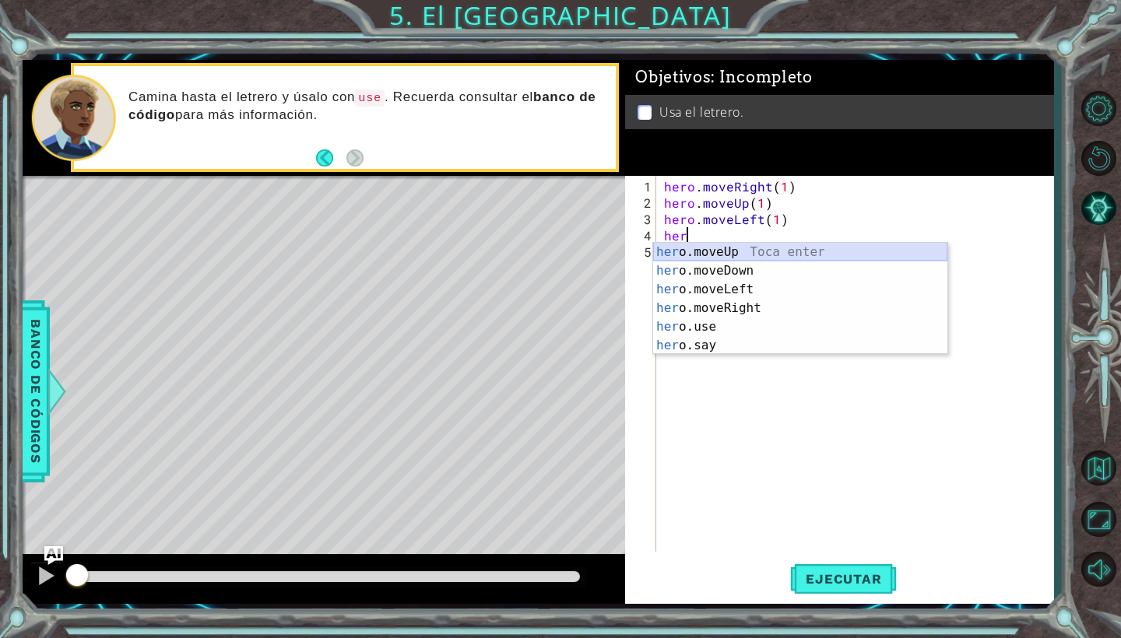
click at [704, 252] on div "her o.moveUp Toca enter her o.moveDown Toca enter her o.moveLeft [PERSON_NAME] …" at bounding box center [800, 317] width 294 height 149
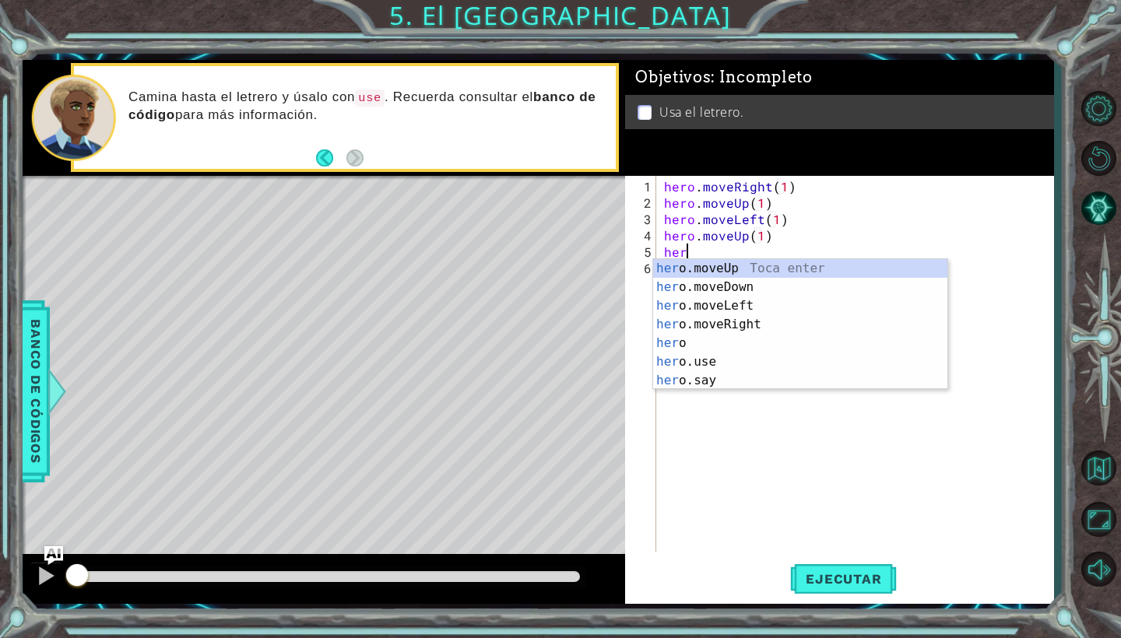
scroll to position [0, 1]
click at [708, 346] on div "hero Toca enter hero .moveUp Toca enter hero .moveDown Toca enter hero .moveLef…" at bounding box center [800, 343] width 294 height 168
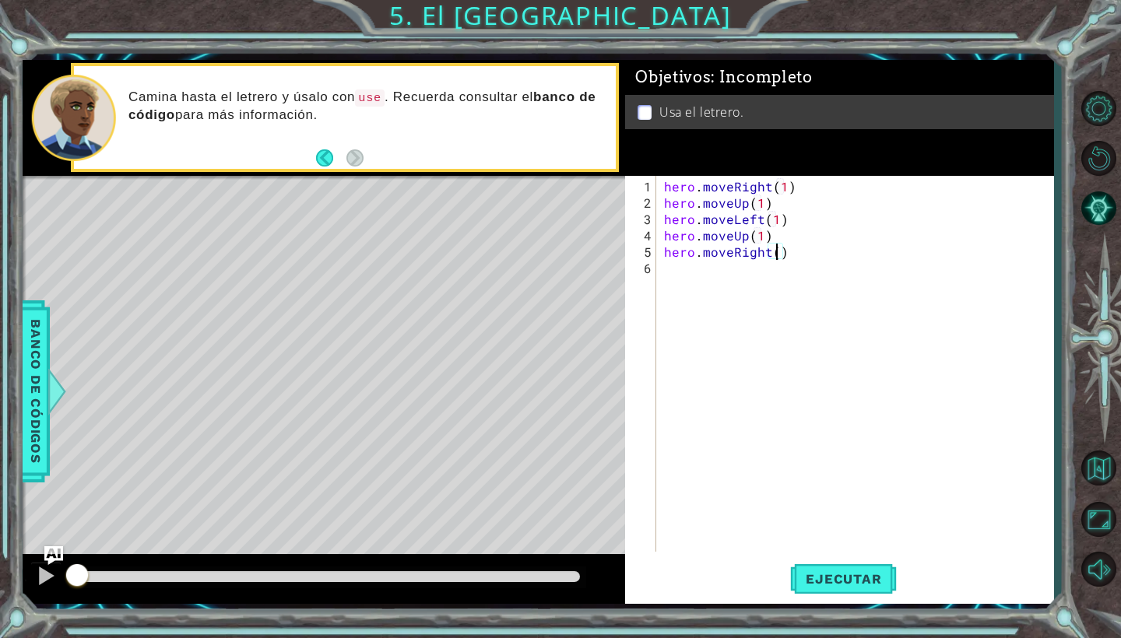
type textarea "hero.moveRight(2)"
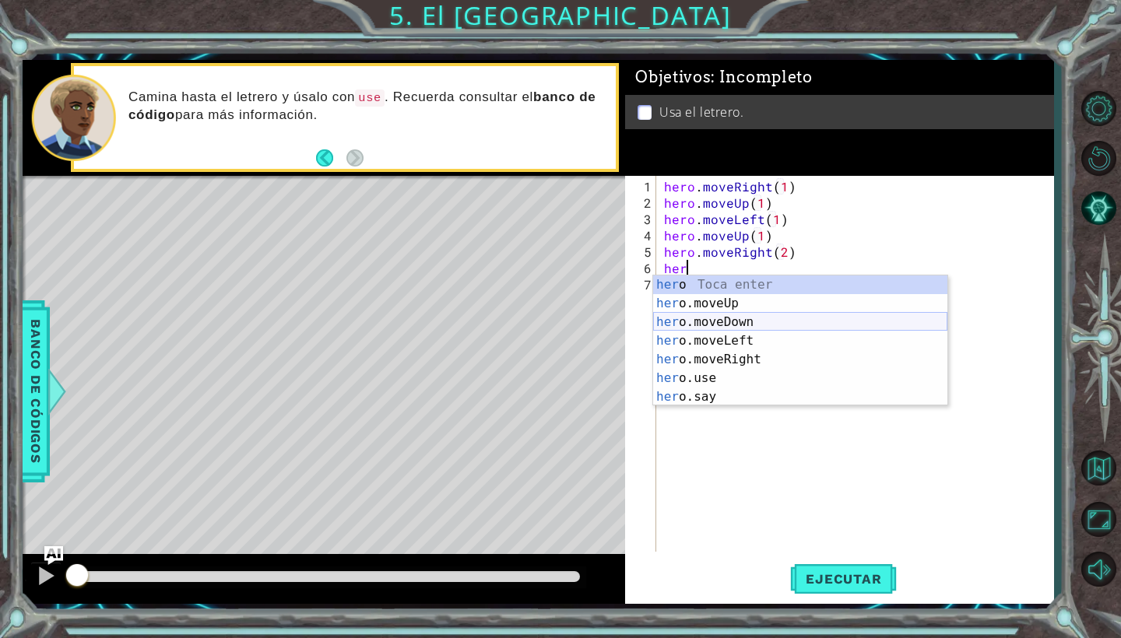
click at [706, 318] on div "her o Toca enter her o.moveUp Toca enter her o.moveDown Toca enter her o.moveLe…" at bounding box center [800, 360] width 294 height 168
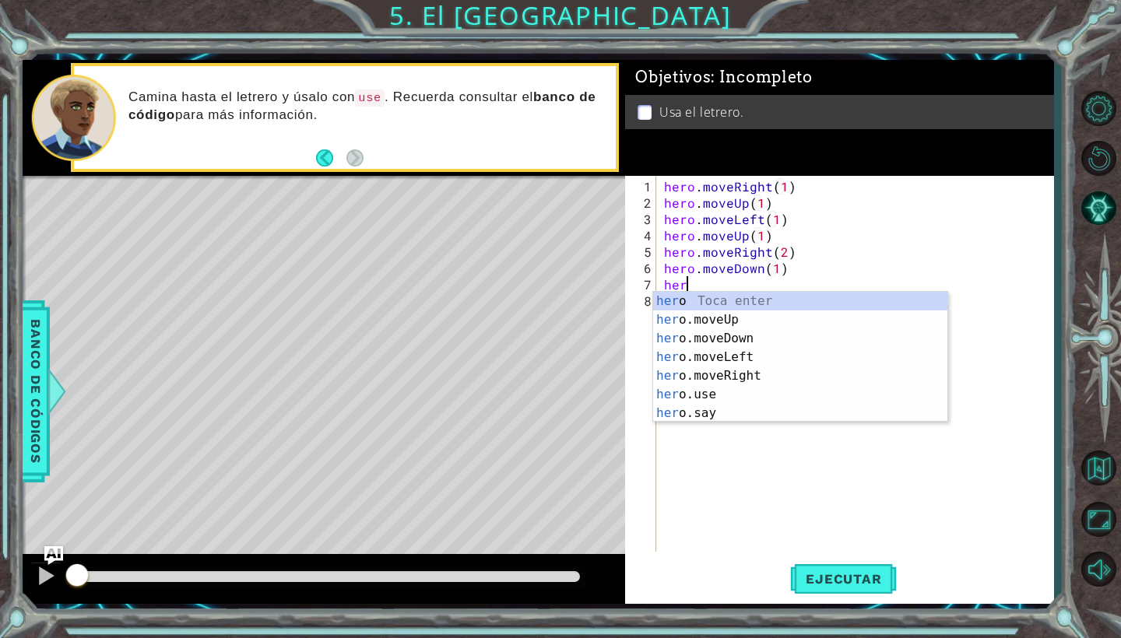
scroll to position [0, 9]
click at [706, 393] on div "hero Toca enter hero .moveUp Toca enter hero .moveDown Toca enter hero .moveLef…" at bounding box center [800, 376] width 294 height 168
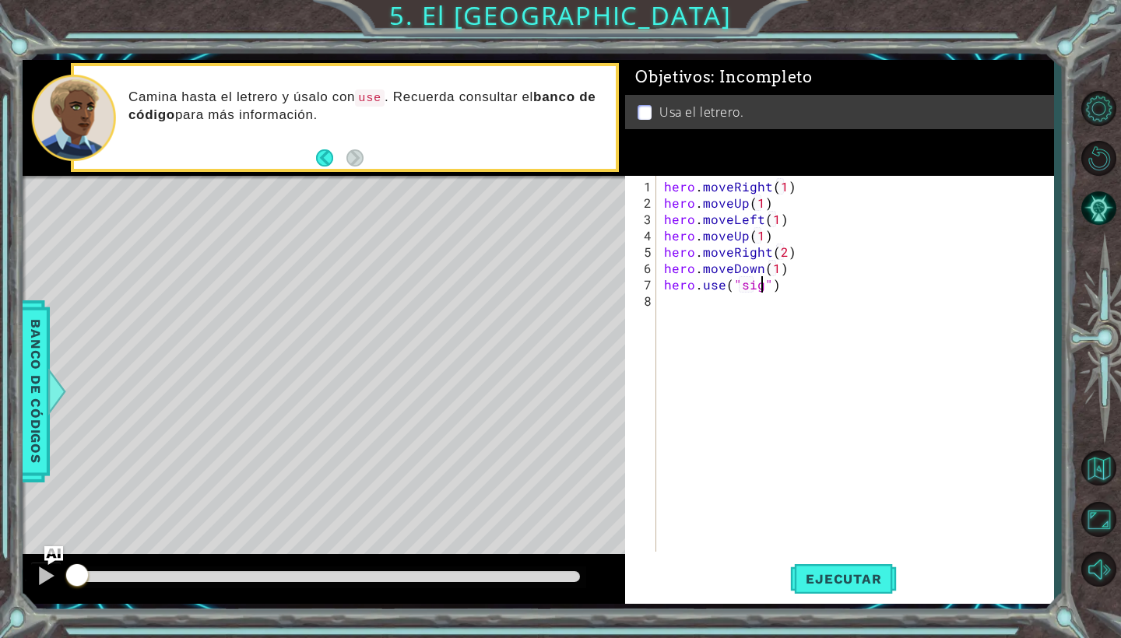
scroll to position [0, 7]
type textarea "hero.use("sign")"
click at [806, 589] on button "Ejecutar" at bounding box center [843, 579] width 107 height 43
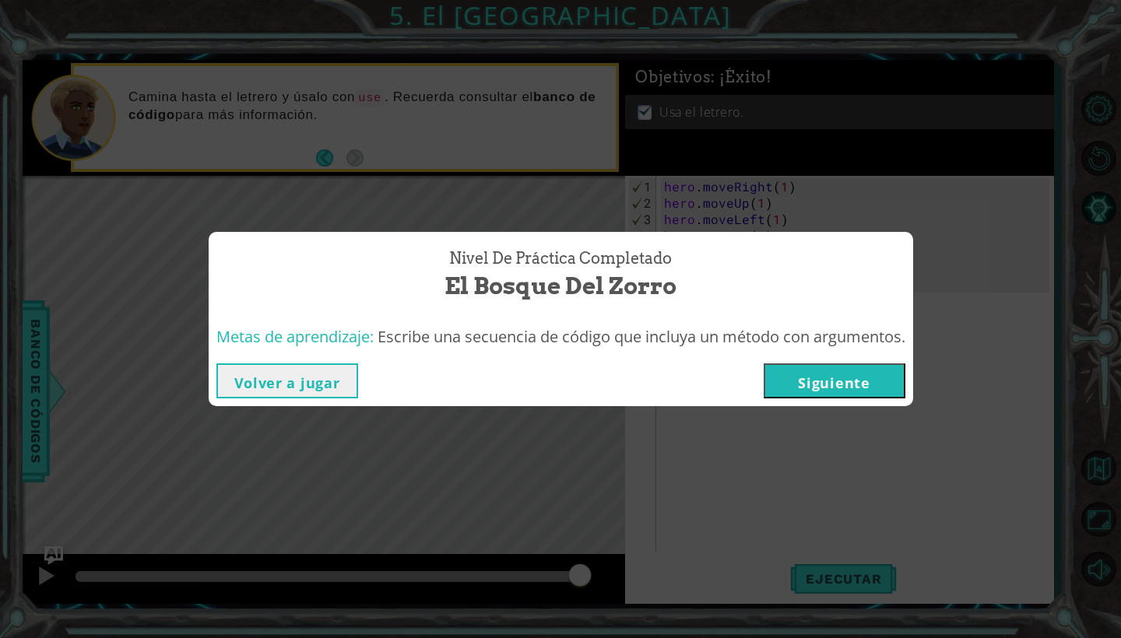
click at [813, 390] on button "Siguiente" at bounding box center [835, 380] width 142 height 35
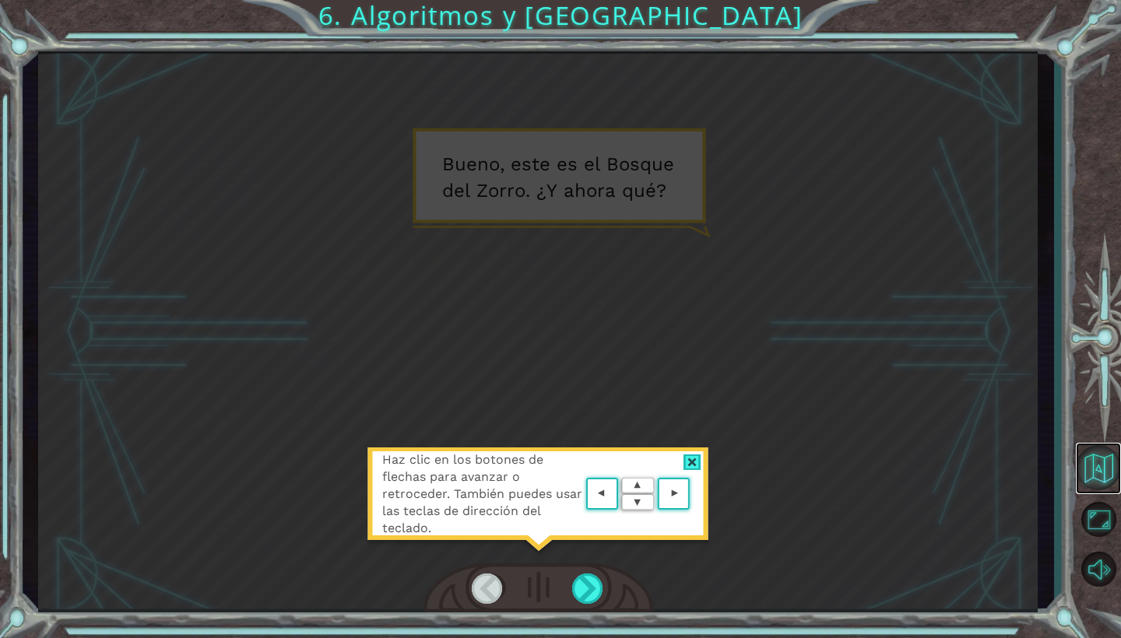
click at [1093, 479] on button "Volver al mapa" at bounding box center [1098, 467] width 45 height 45
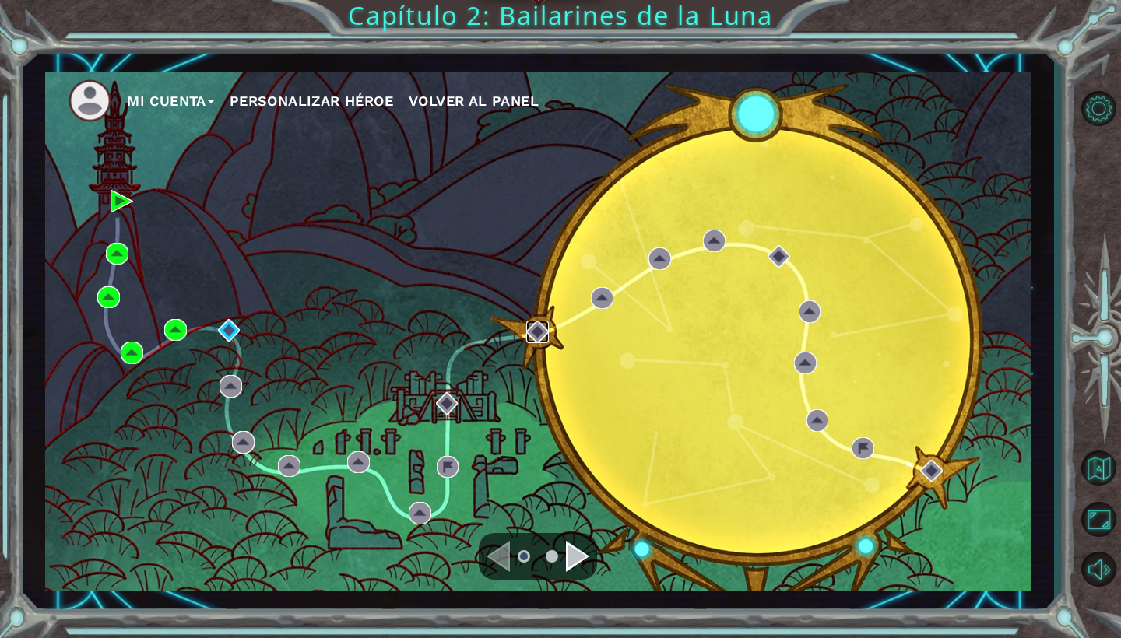
click at [542, 339] on img at bounding box center [537, 332] width 23 height 23
click at [224, 339] on img at bounding box center [229, 330] width 23 height 23
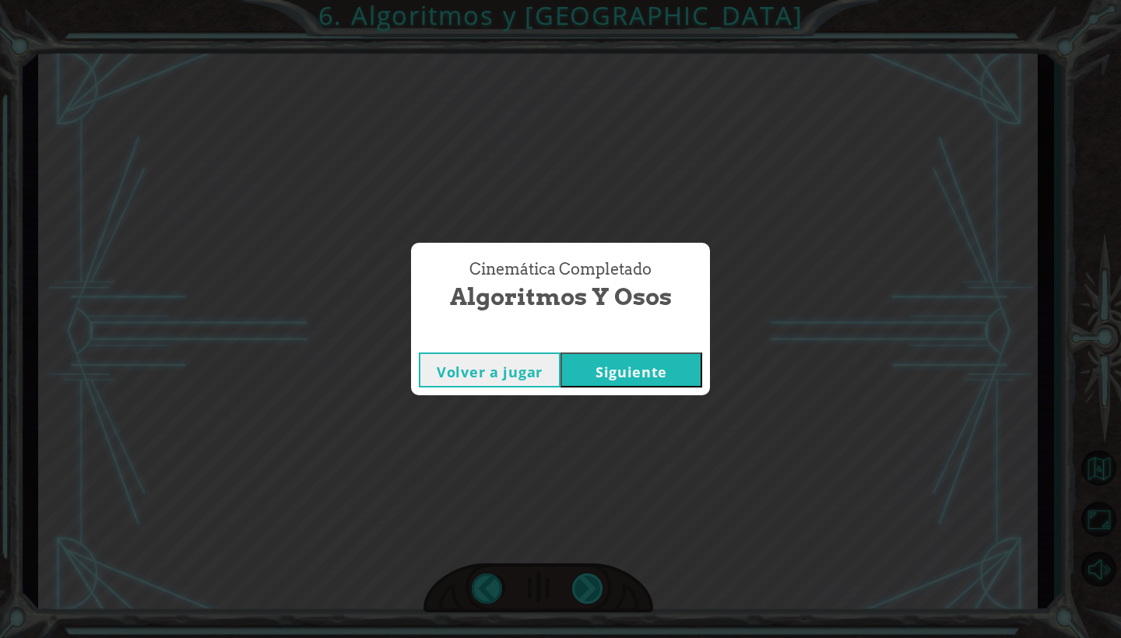
click at [631, 370] on button "Siguiente" at bounding box center [631, 370] width 142 height 35
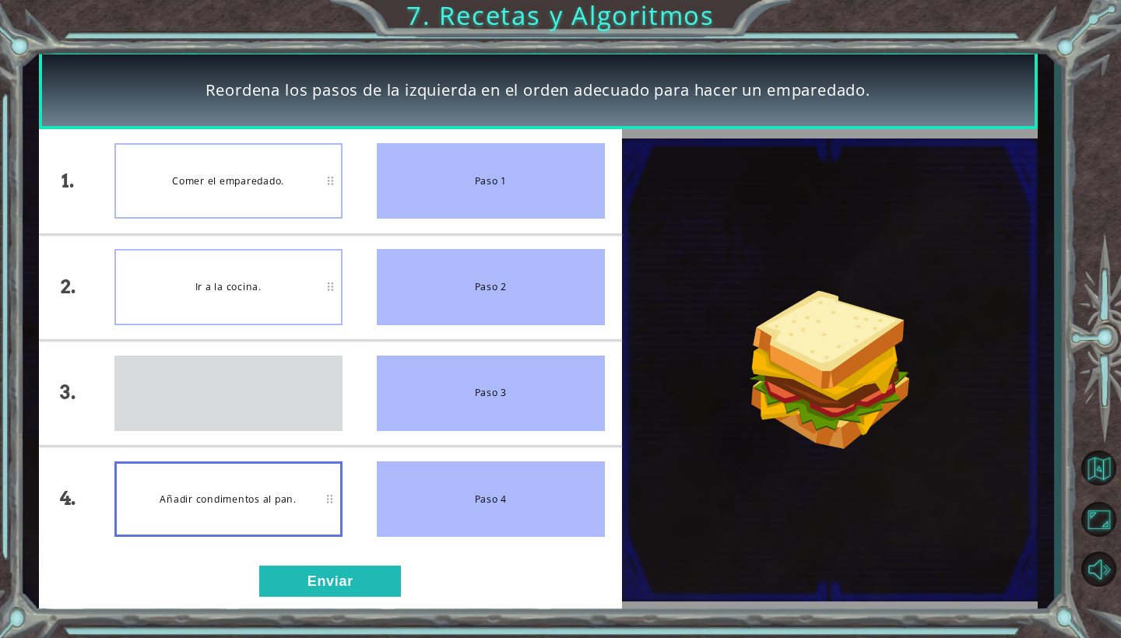
drag, startPoint x: 321, startPoint y: 398, endPoint x: 321, endPoint y: 388, distance: 9.3
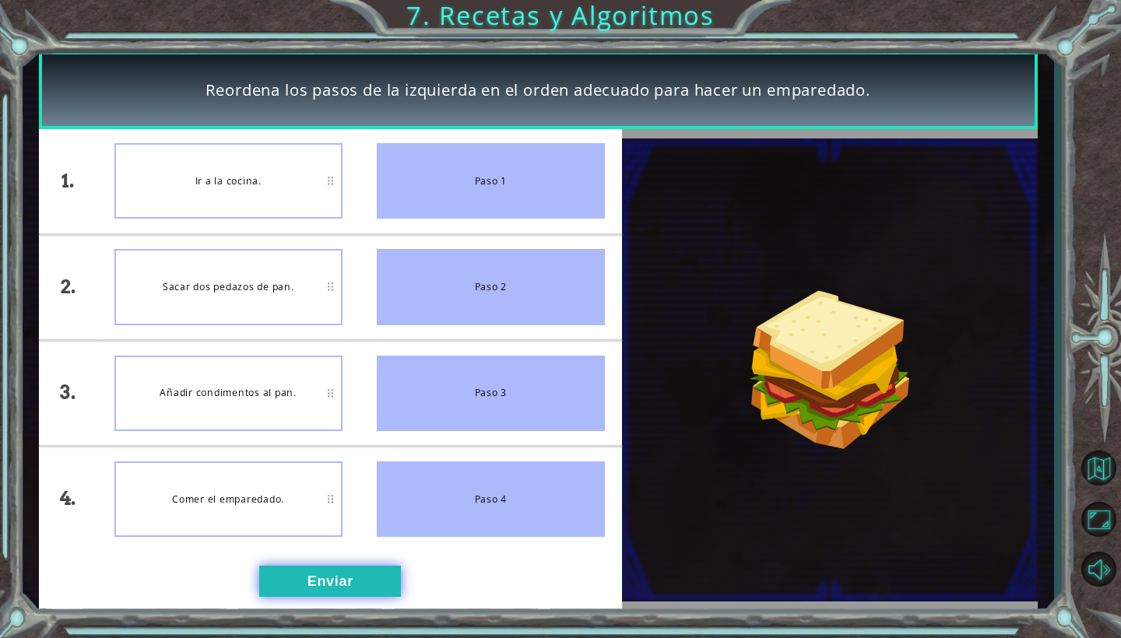
click at [344, 578] on button "Enviar" at bounding box center [330, 581] width 142 height 31
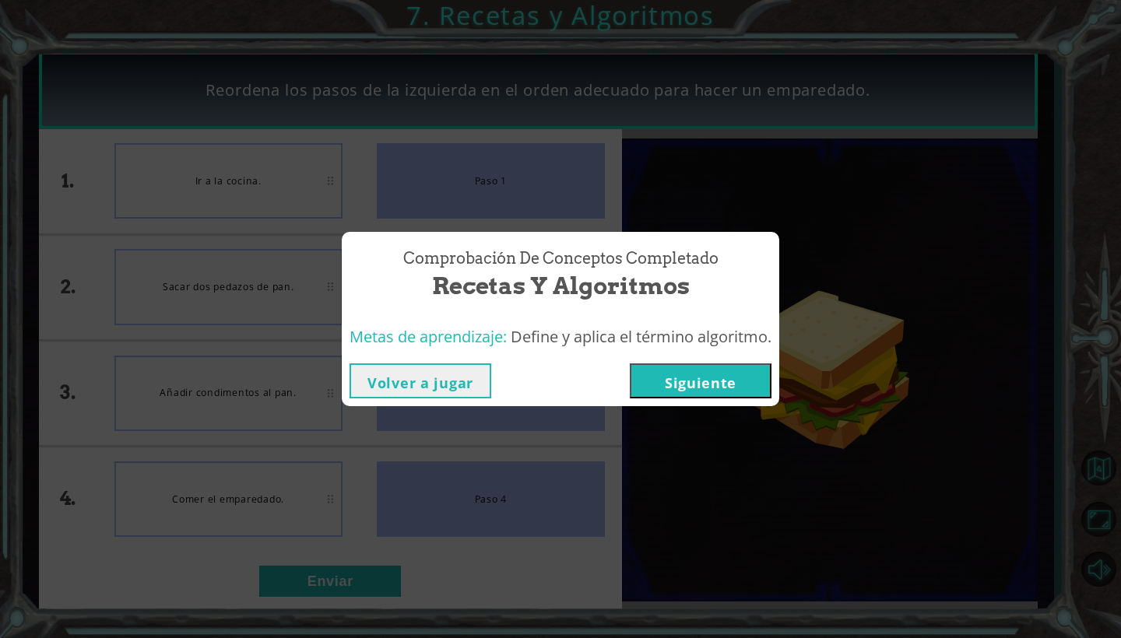
click at [673, 353] on div "Metas de aprendizaje: Define y aplica el término algoritmo." at bounding box center [560, 337] width 437 height 38
click at [673, 384] on button "Siguiente" at bounding box center [701, 380] width 142 height 35
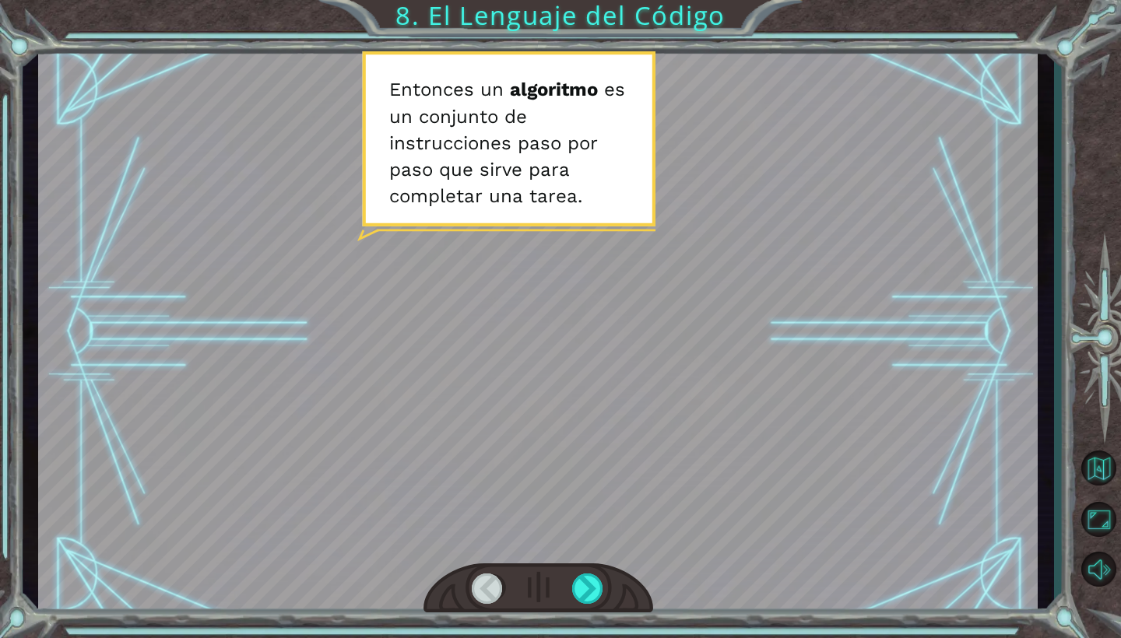
click at [503, 272] on div at bounding box center [537, 332] width 999 height 562
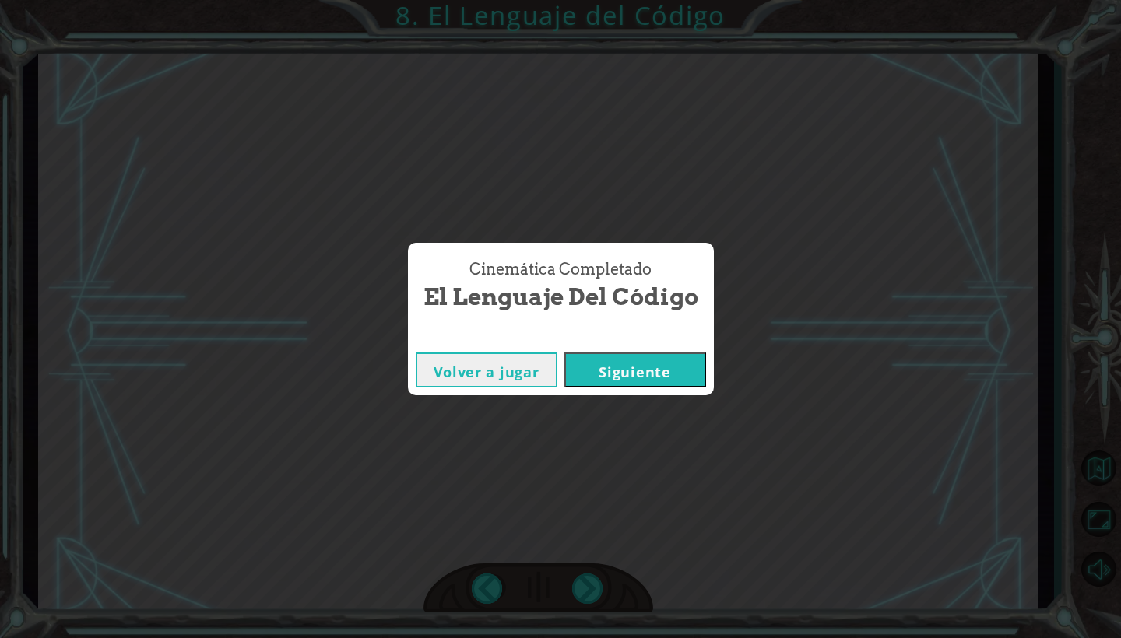
click at [611, 369] on button "Siguiente" at bounding box center [635, 370] width 142 height 35
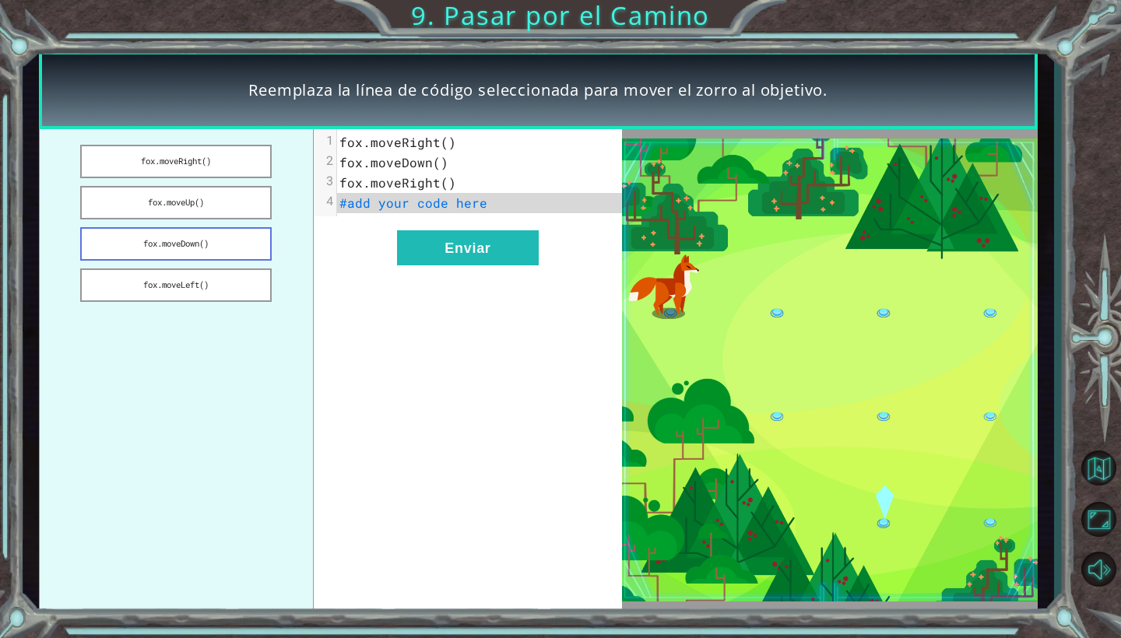
click at [241, 245] on button "fox.moveDown()" at bounding box center [175, 243] width 191 height 33
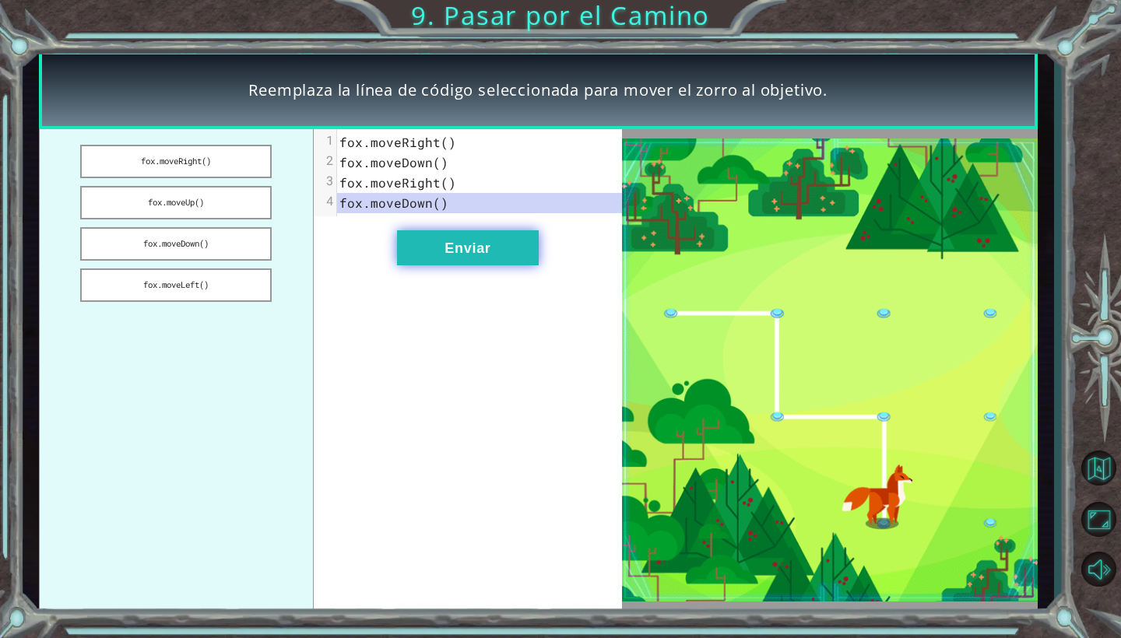
click at [486, 250] on button "Enviar" at bounding box center [468, 247] width 142 height 35
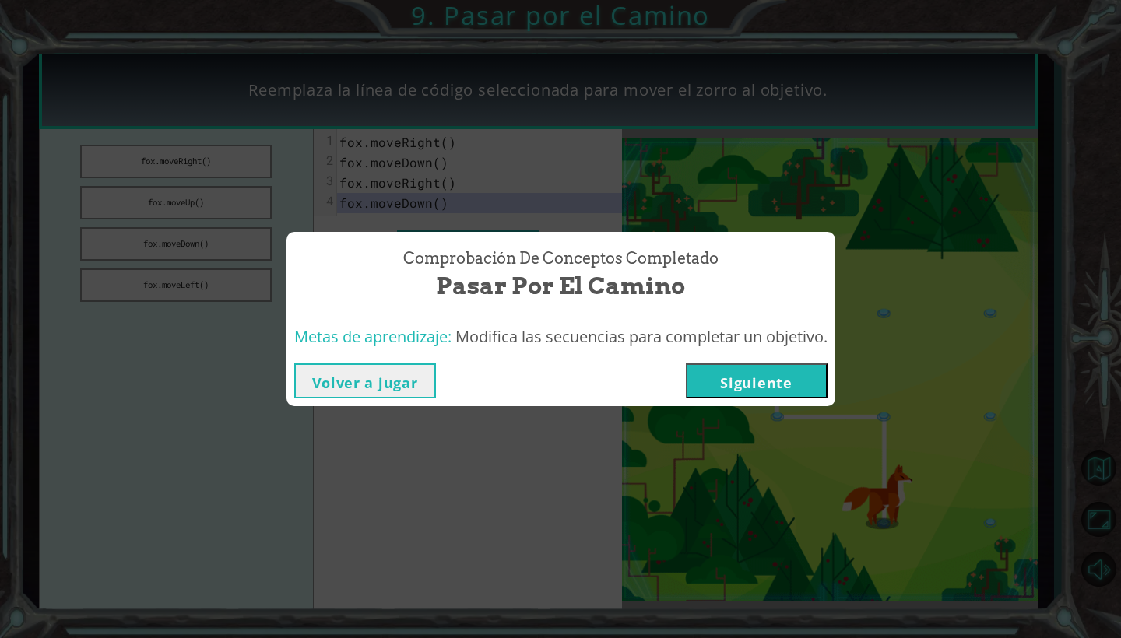
click at [749, 376] on button "Siguiente" at bounding box center [757, 380] width 142 height 35
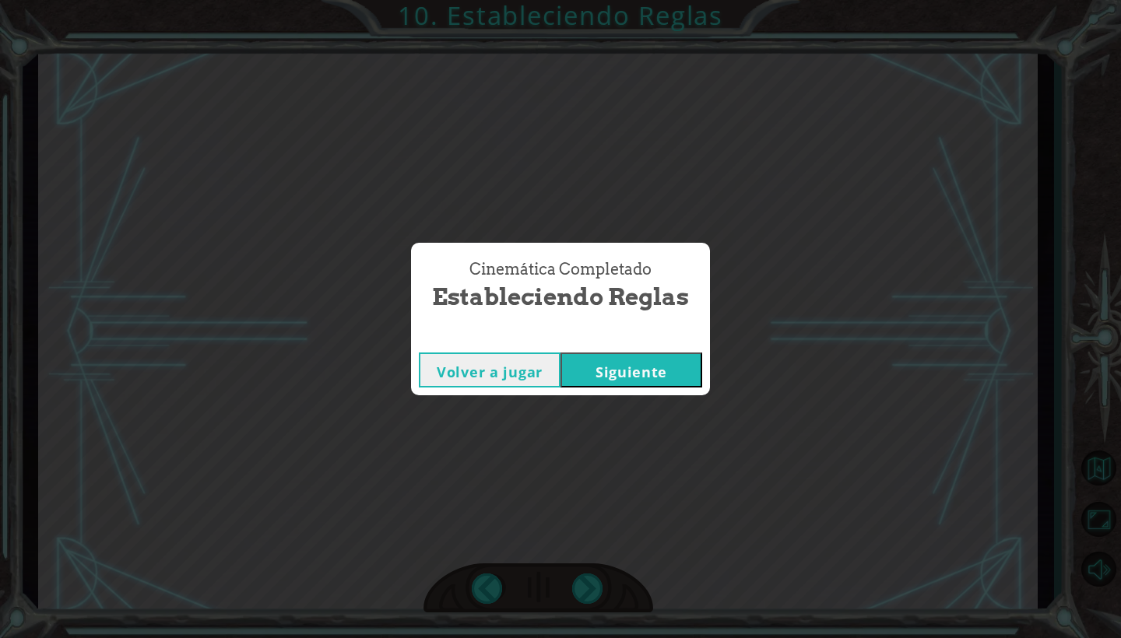
click at [631, 370] on button "Siguiente" at bounding box center [631, 370] width 142 height 35
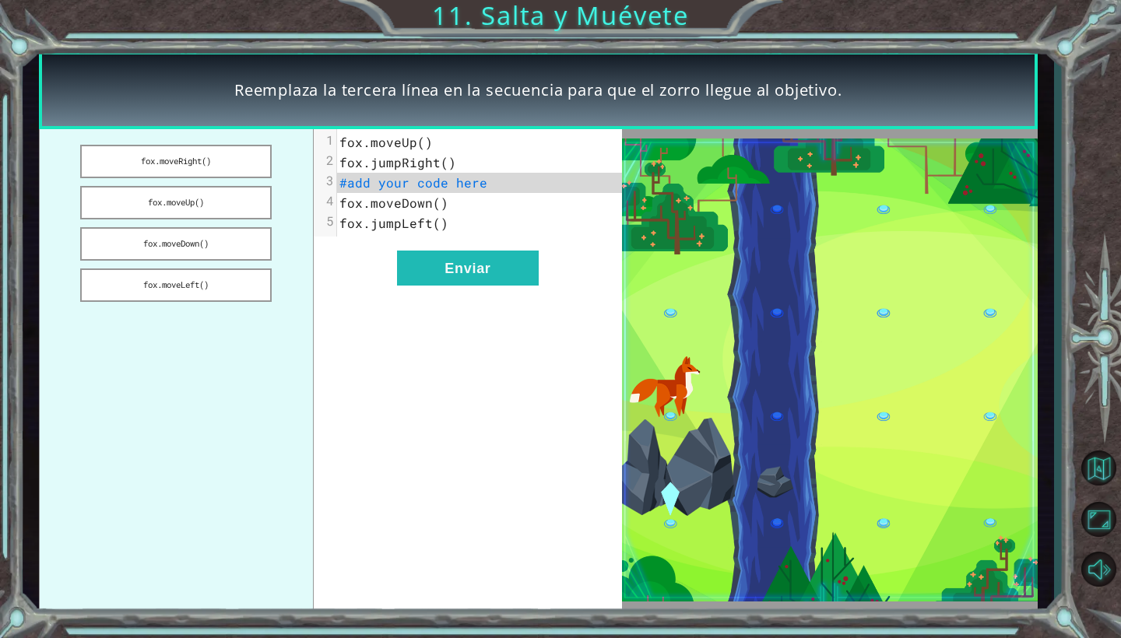
click at [445, 164] on span "fox.jumpRight()" at bounding box center [397, 162] width 117 height 16
click at [236, 246] on button "fox.moveDown()" at bounding box center [175, 243] width 191 height 33
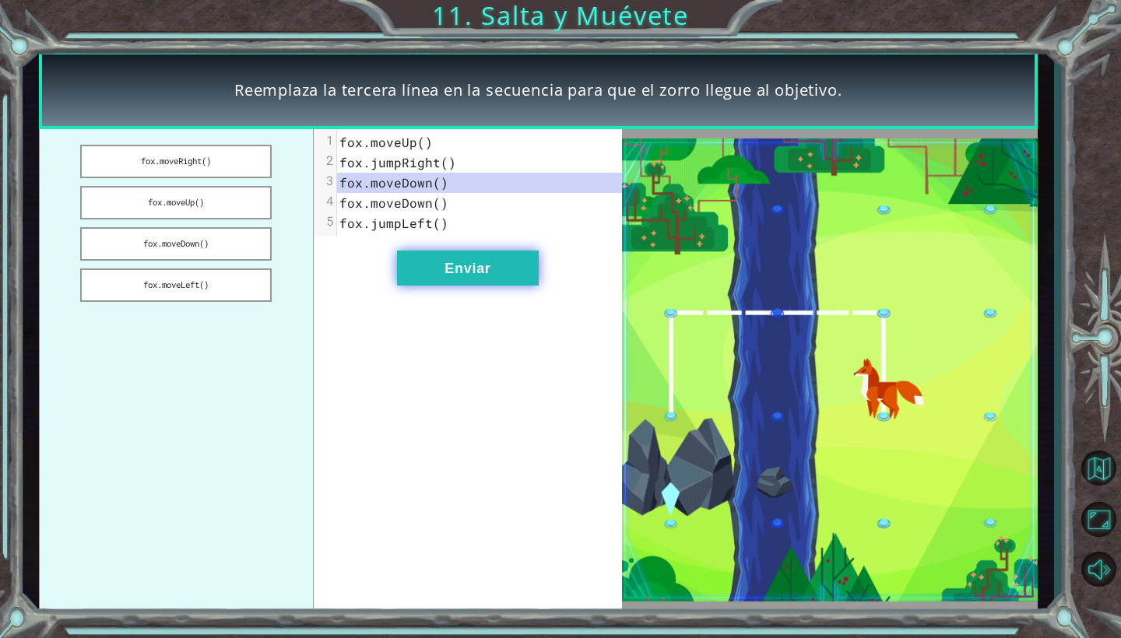
click at [417, 271] on button "Enviar" at bounding box center [468, 268] width 142 height 35
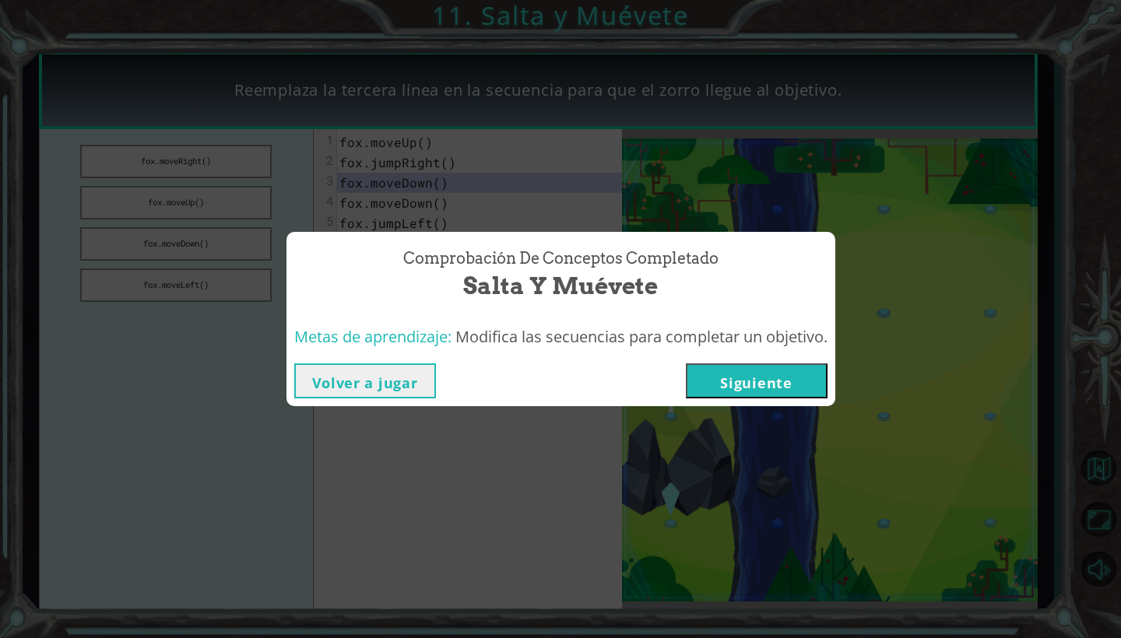
click at [746, 379] on button "Siguiente" at bounding box center [757, 380] width 142 height 35
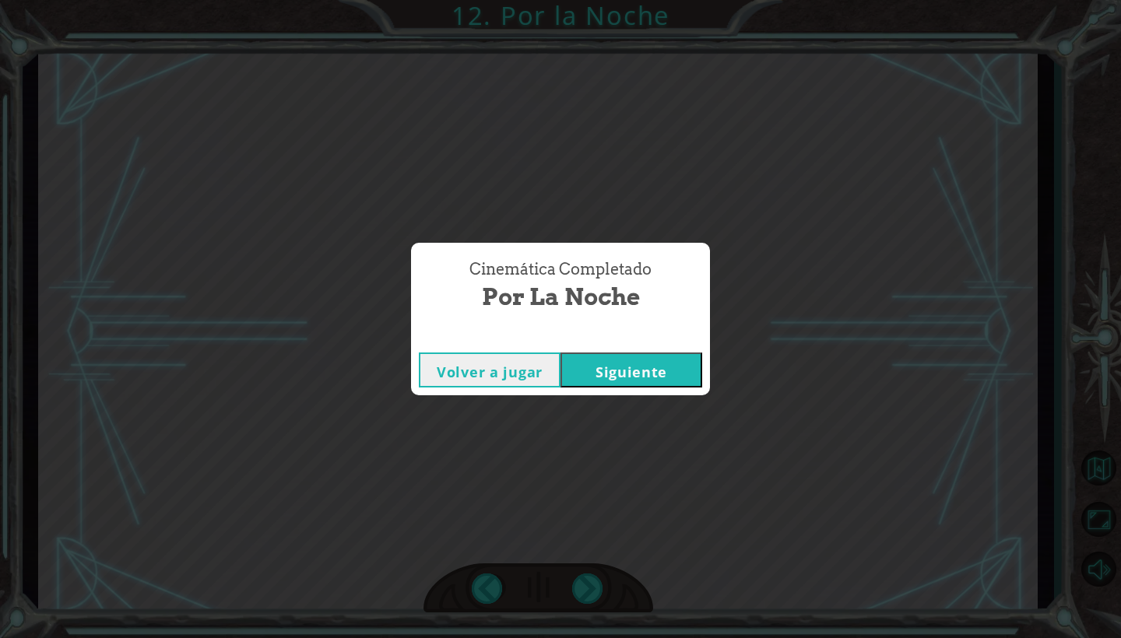
click at [631, 370] on button "Siguiente" at bounding box center [631, 370] width 142 height 35
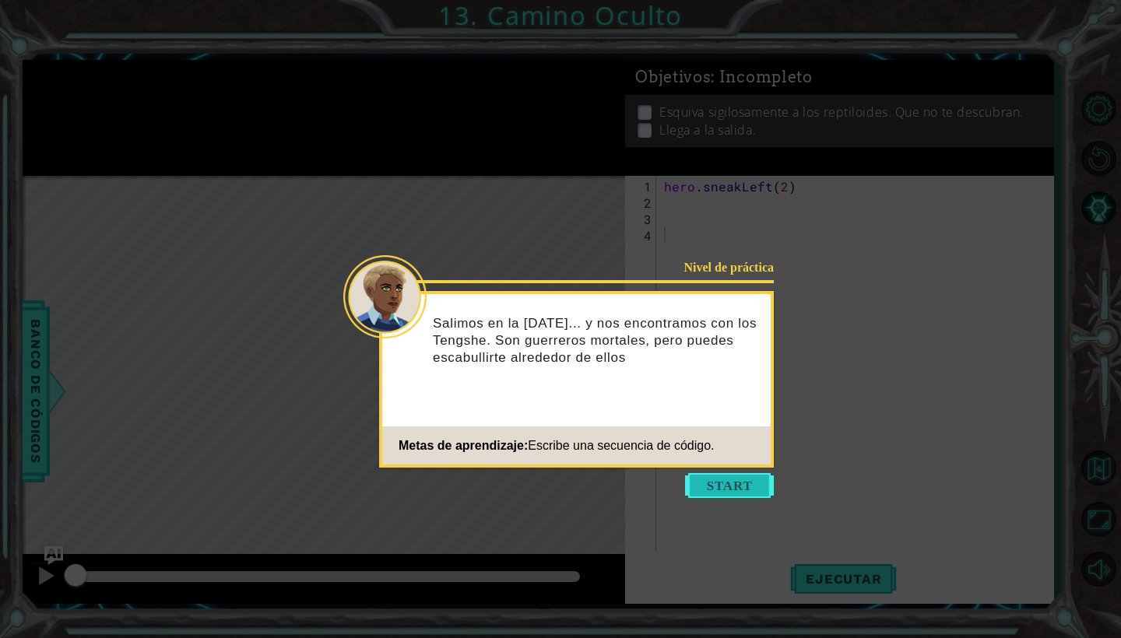
click at [743, 478] on button "Start" at bounding box center [729, 485] width 89 height 25
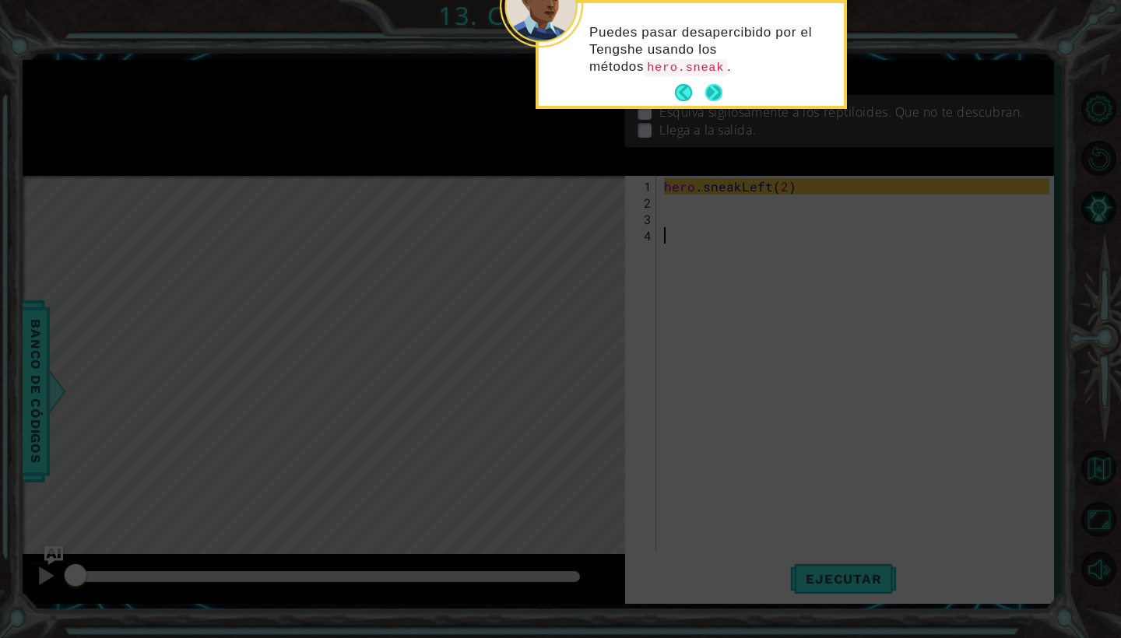
click at [715, 87] on button "Next" at bounding box center [714, 93] width 18 height 18
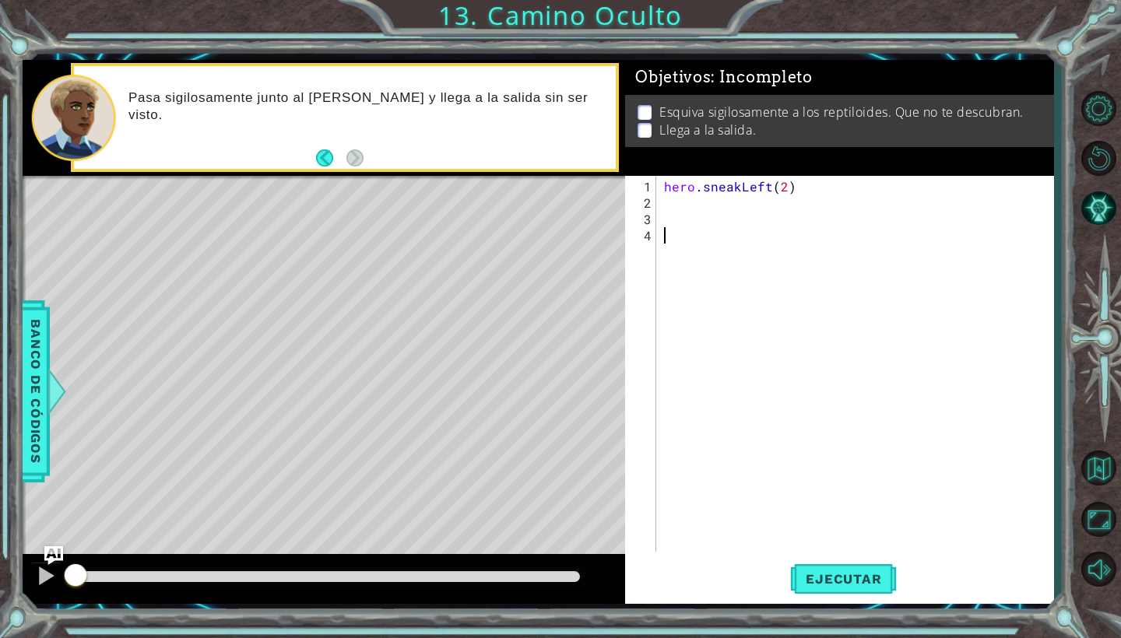
click at [681, 209] on div "hero . sneakLeft ( 2 )" at bounding box center [859, 382] width 396 height 409
click at [678, 204] on div "hero . sneakLeft ( 2 )" at bounding box center [859, 382] width 396 height 409
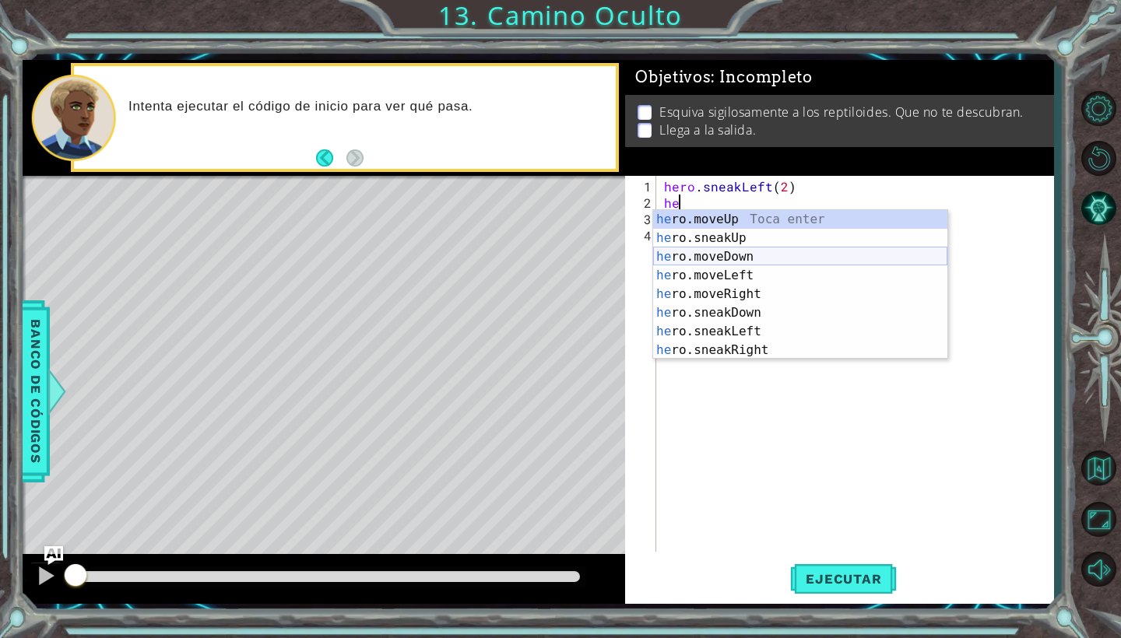
type textarea "h"
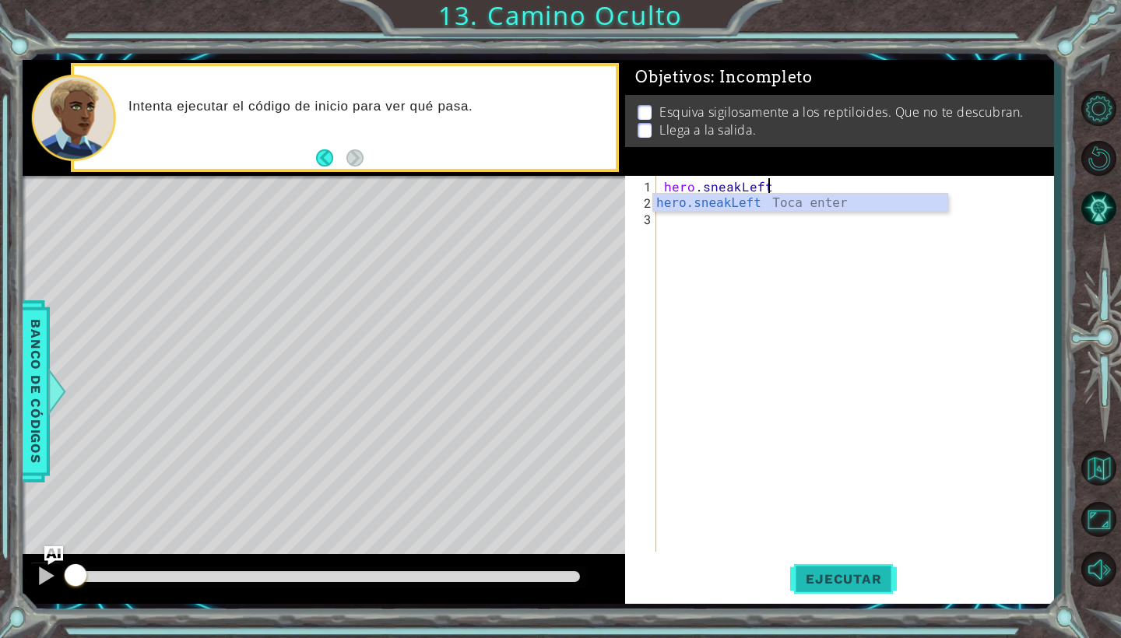
type textarea "hero.sneakLef"
click at [820, 574] on span "Ejecutar" at bounding box center [843, 579] width 107 height 16
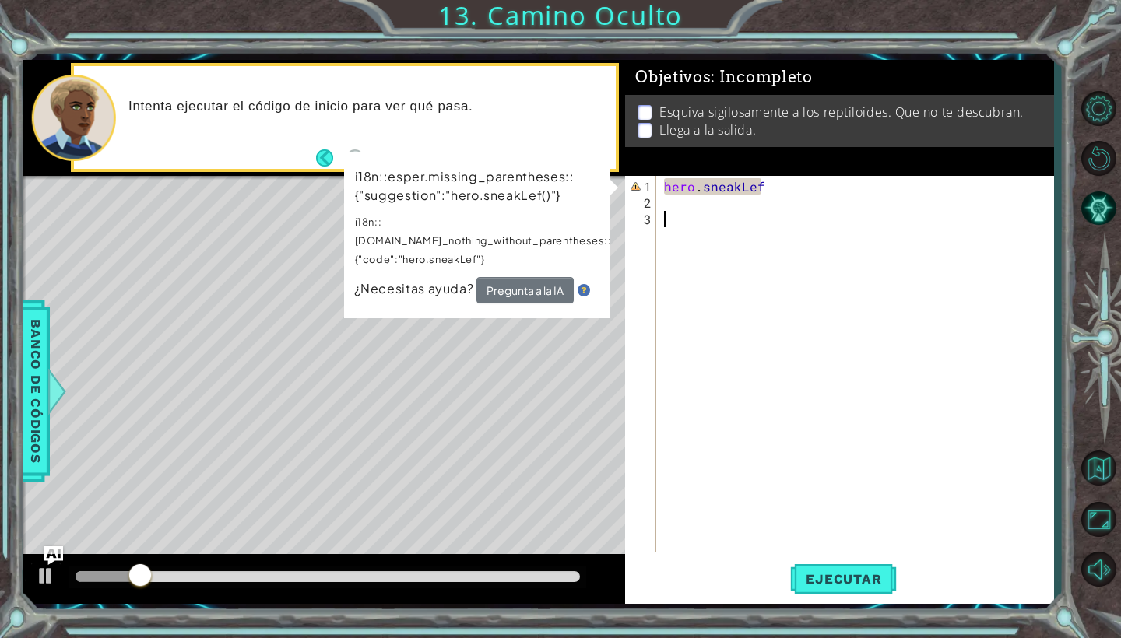
click at [743, 284] on div "hero . sneakLef" at bounding box center [859, 382] width 396 height 409
click at [768, 193] on div "hero . sneakLef" at bounding box center [859, 382] width 396 height 409
click at [770, 187] on div "hero . sneakLef" at bounding box center [859, 382] width 396 height 409
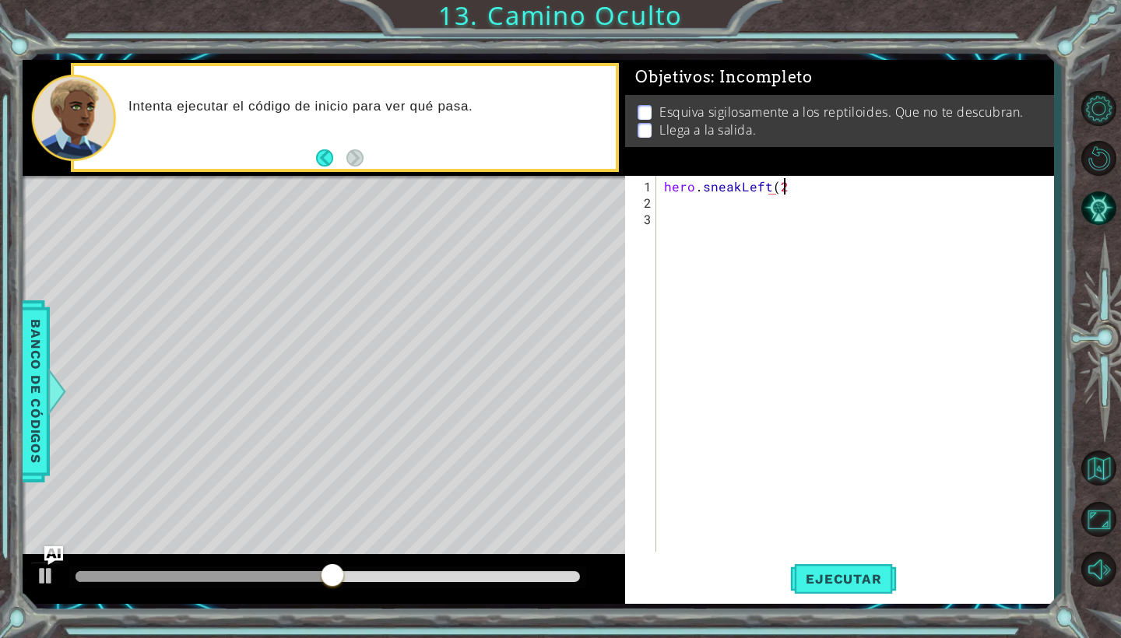
scroll to position [0, 7]
type textarea "hero.sneakLeft(2)"
click at [814, 567] on button "Ejecutar" at bounding box center [843, 579] width 107 height 43
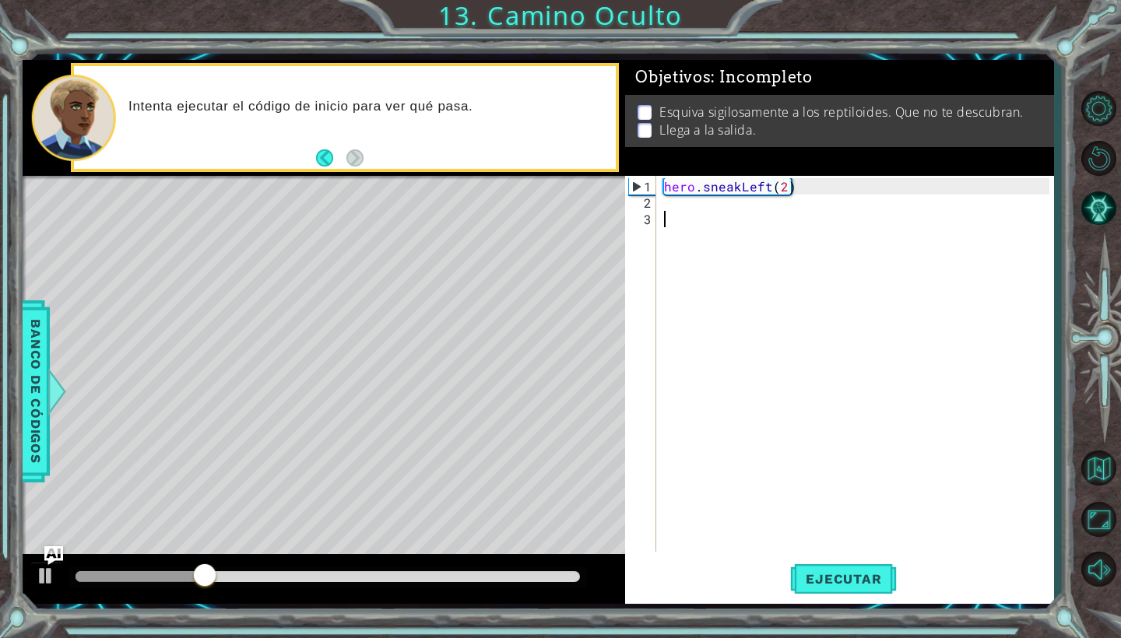
click at [694, 212] on div "hero . sneakLeft ( 2 )" at bounding box center [859, 382] width 396 height 409
click at [694, 209] on div "hero . sneakLeft ( 2 )" at bounding box center [859, 382] width 396 height 409
click at [692, 207] on div "hero . sneakLeft ( 2 )" at bounding box center [859, 382] width 396 height 409
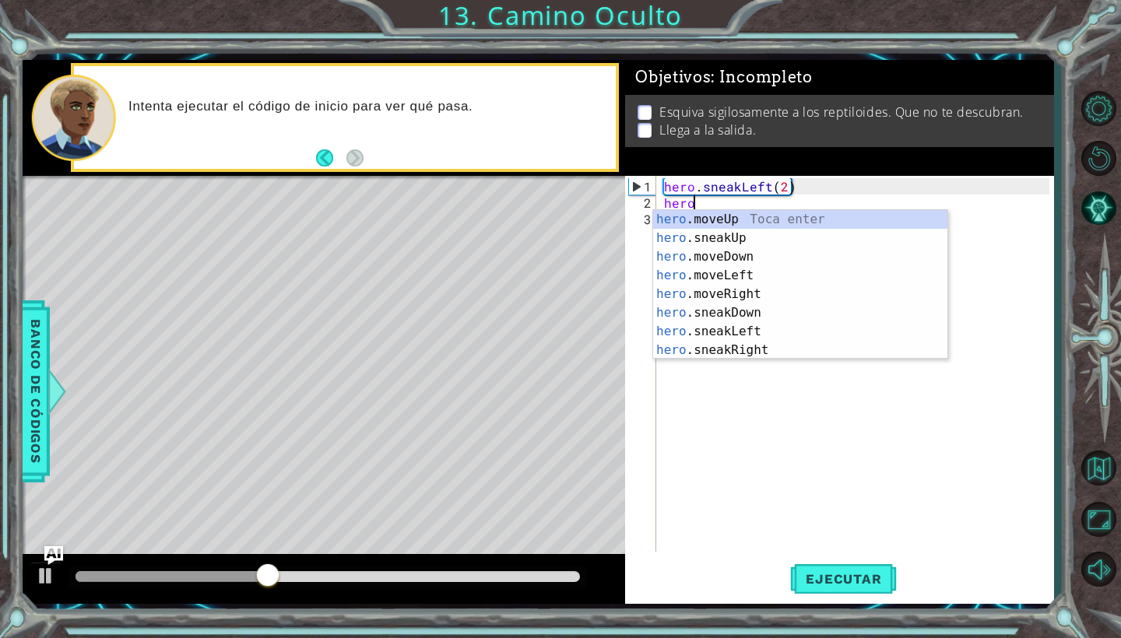
scroll to position [0, 1]
click at [684, 233] on div "hero .moveUp Toca enter hero .sneakUp Toca enter hero .moveDown Toca enter hero…" at bounding box center [800, 303] width 294 height 187
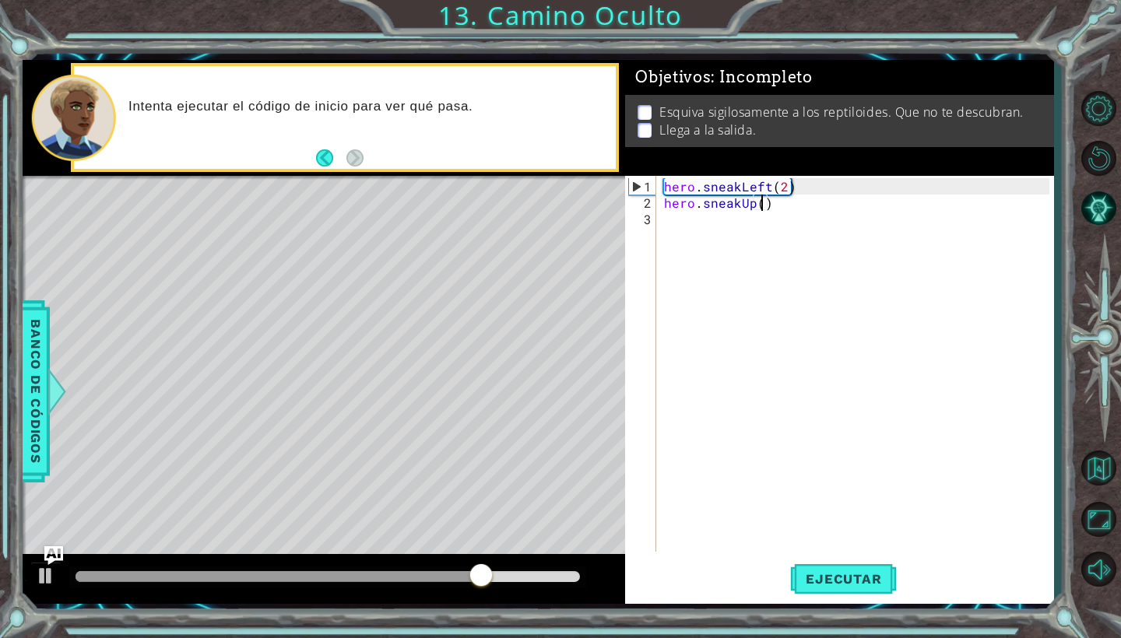
scroll to position [0, 6]
type textarea "hero.sneakUp(2)"
click at [861, 573] on span "Ejecutar" at bounding box center [843, 579] width 107 height 16
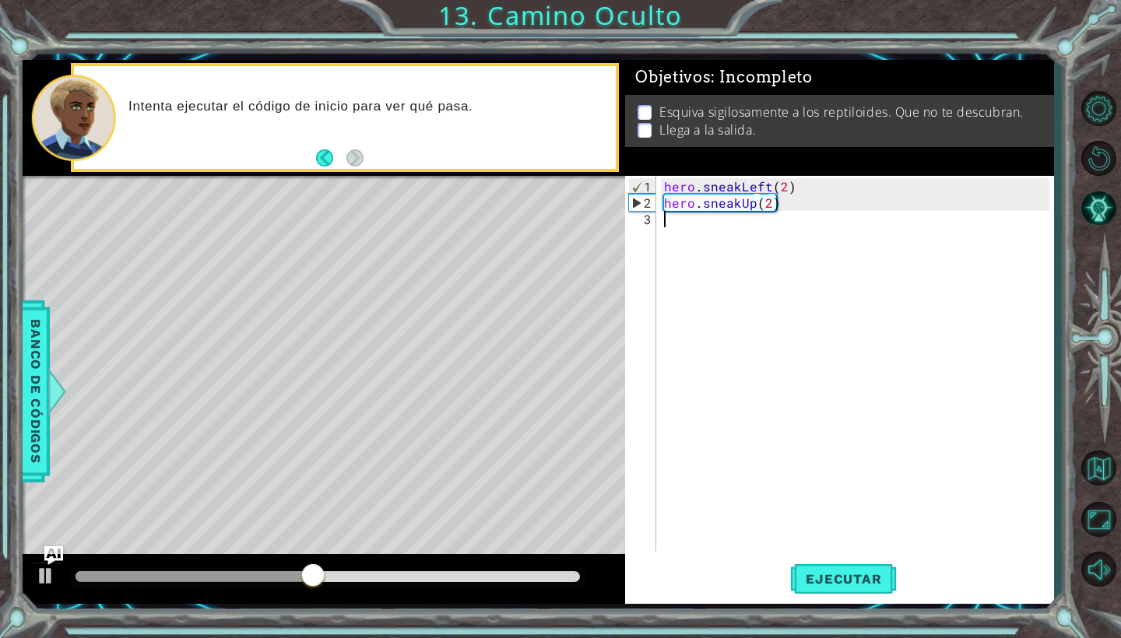
click at [710, 234] on div "hero . sneakLeft ( 2 ) hero . sneakUp ( 2 )" at bounding box center [859, 382] width 396 height 409
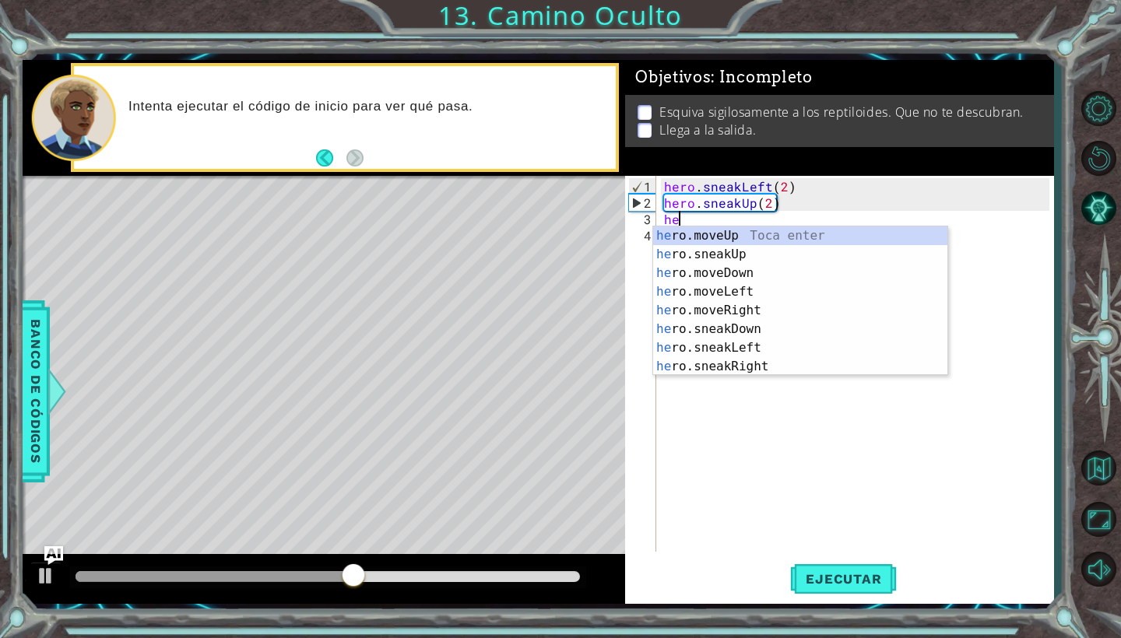
scroll to position [0, 1]
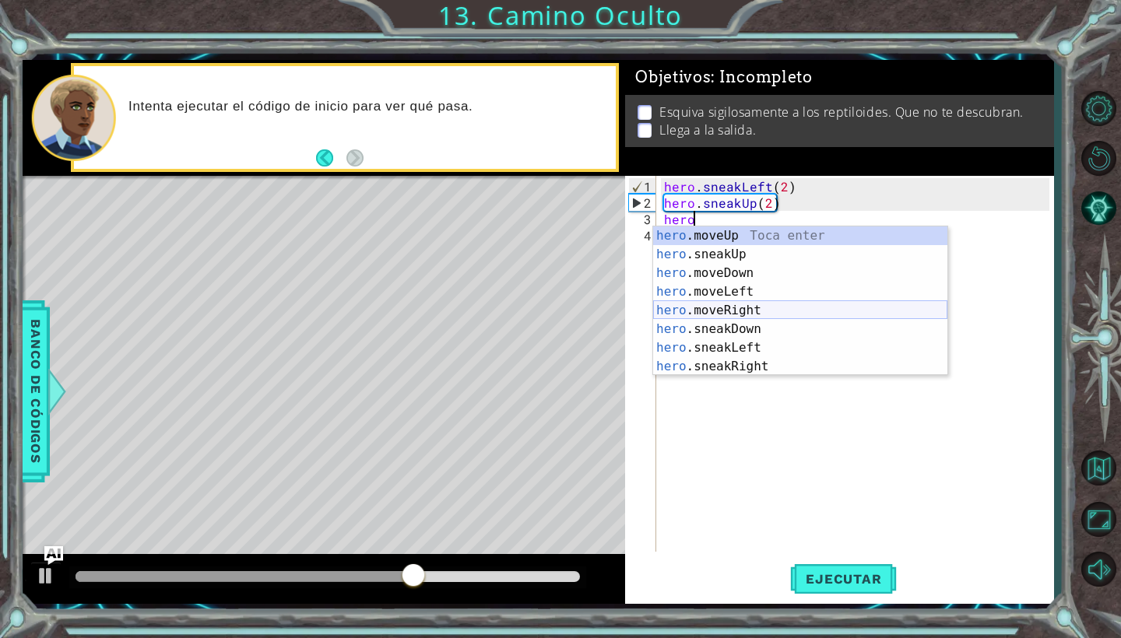
click at [735, 302] on div "hero .moveUp Toca enter hero .sneakUp Toca enter hero .moveDown Toca enter hero…" at bounding box center [800, 320] width 294 height 187
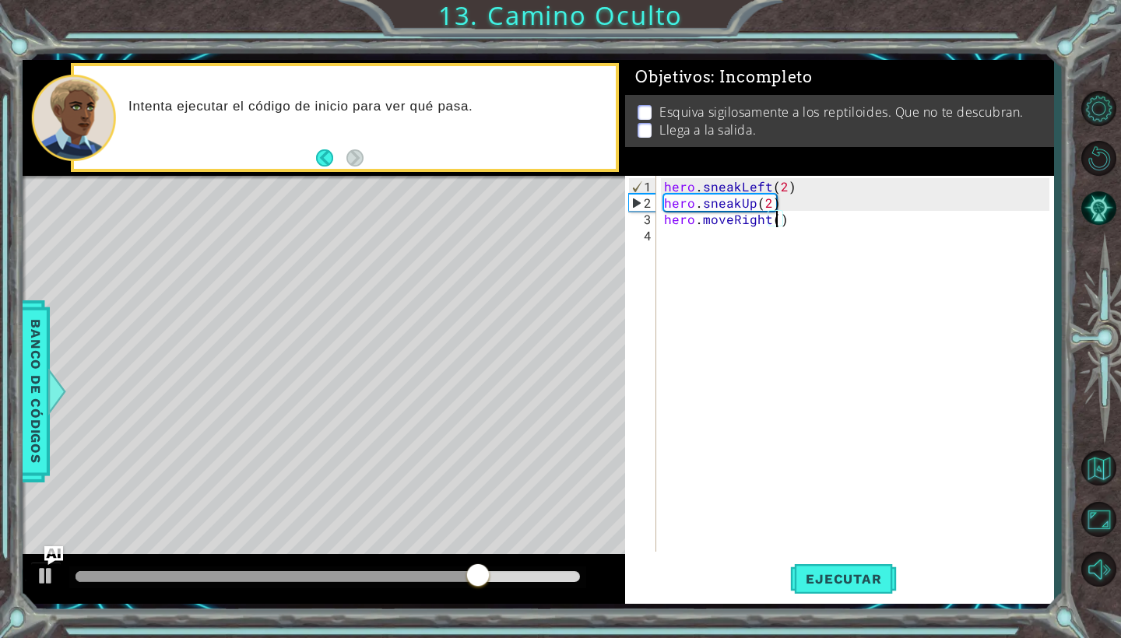
scroll to position [0, 7]
click at [853, 583] on span "Ejecutar" at bounding box center [843, 579] width 107 height 16
click at [701, 222] on div "hero . sneakLeft ( 2 ) hero . sneakUp ( 2 ) hero . moveRight ( 2 )" at bounding box center [859, 382] width 396 height 409
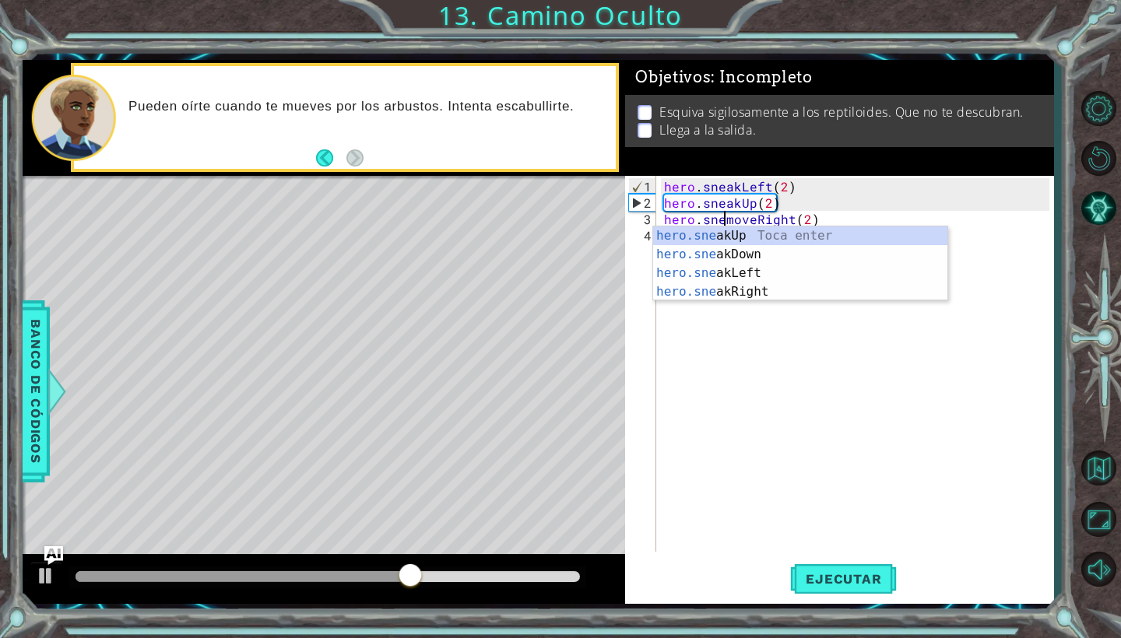
scroll to position [0, 5]
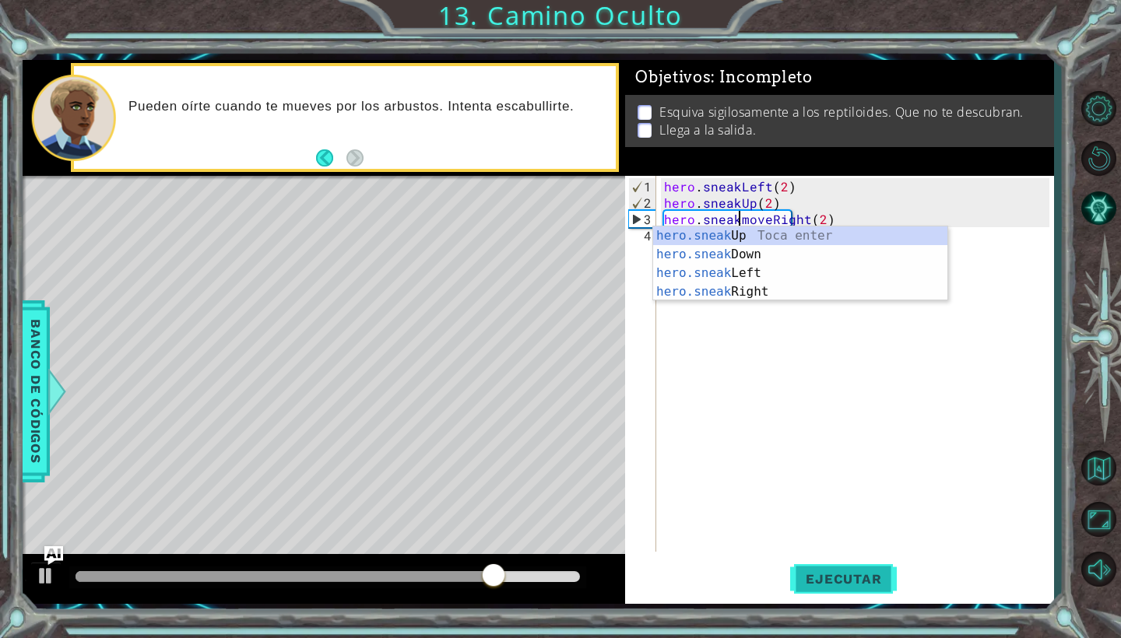
click at [819, 576] on span "Ejecutar" at bounding box center [843, 579] width 107 height 16
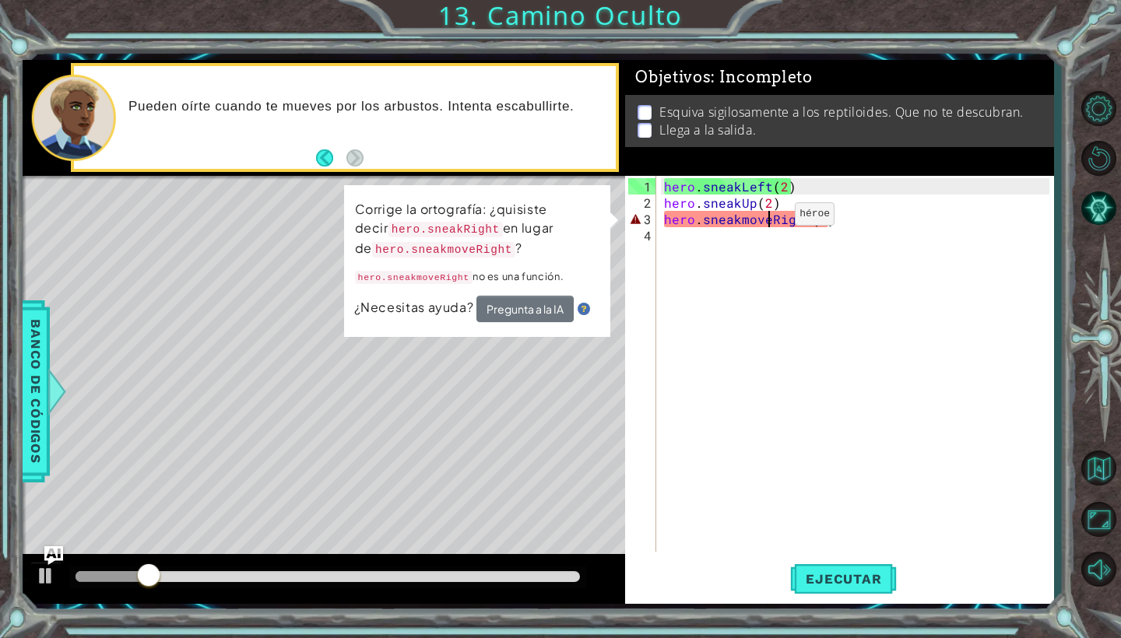
click at [768, 220] on div "hero . sneakLeft ( 2 ) hero . sneakUp ( 2 ) hero . sneakmoveRight ( 2 )" at bounding box center [859, 382] width 396 height 409
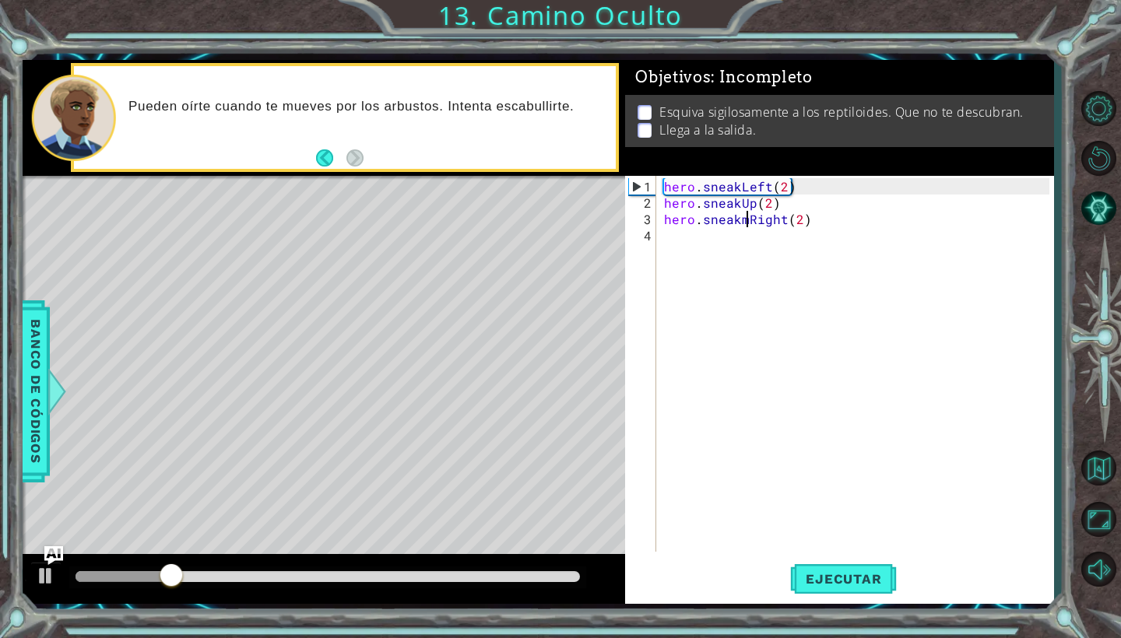
type textarea "hero.sneakRight(2)"
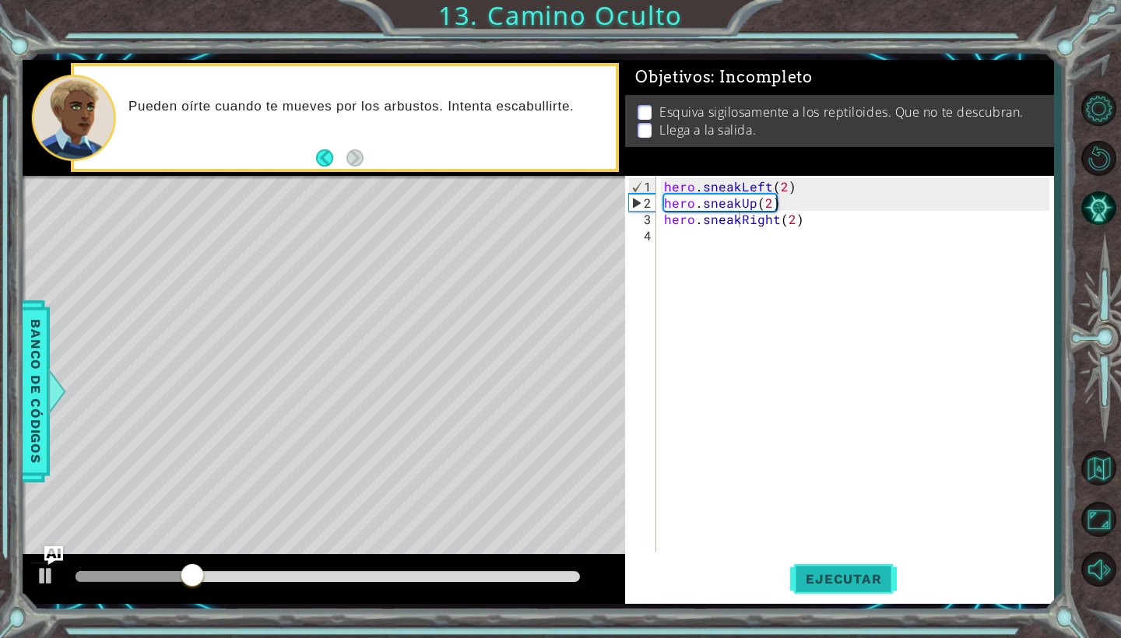
click at [823, 578] on span "Ejecutar" at bounding box center [843, 579] width 107 height 16
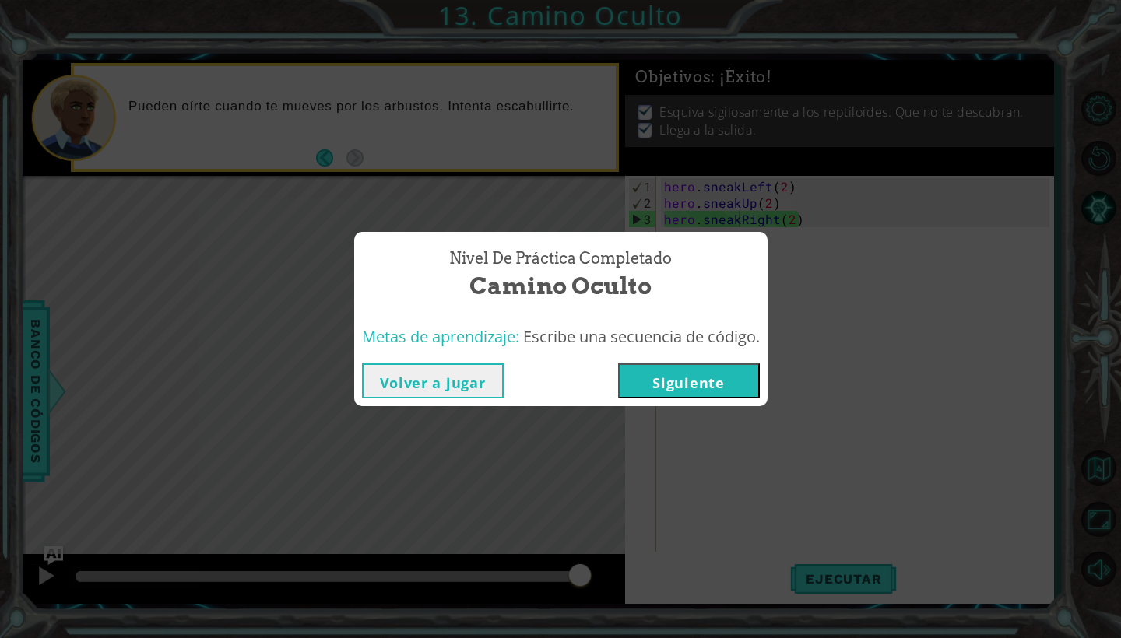
click at [704, 363] on button "Siguiente" at bounding box center [689, 380] width 142 height 35
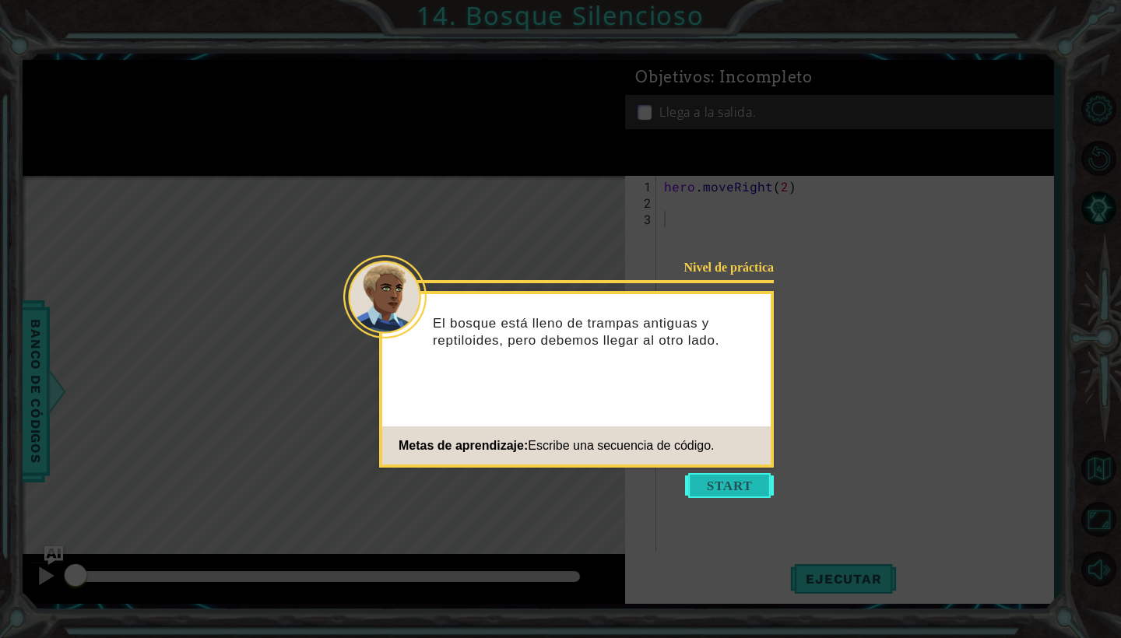
click at [721, 488] on button "Start" at bounding box center [729, 485] width 89 height 25
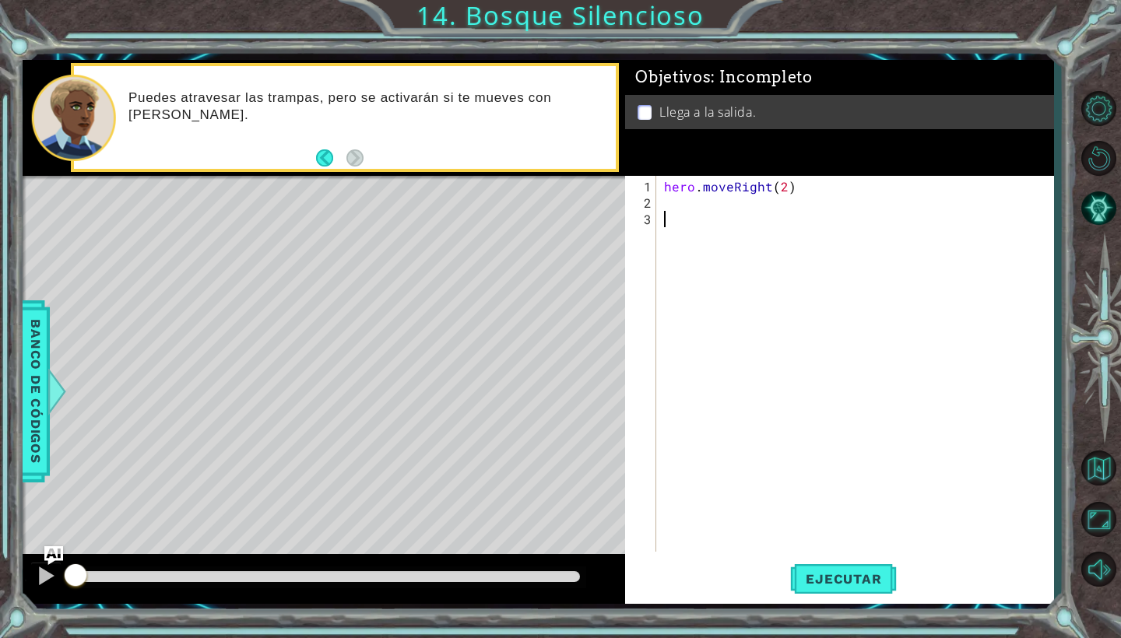
click at [713, 362] on div "hero . moveRight ( 2 )" at bounding box center [859, 382] width 396 height 409
click at [854, 577] on span "Ejecutar" at bounding box center [843, 579] width 107 height 16
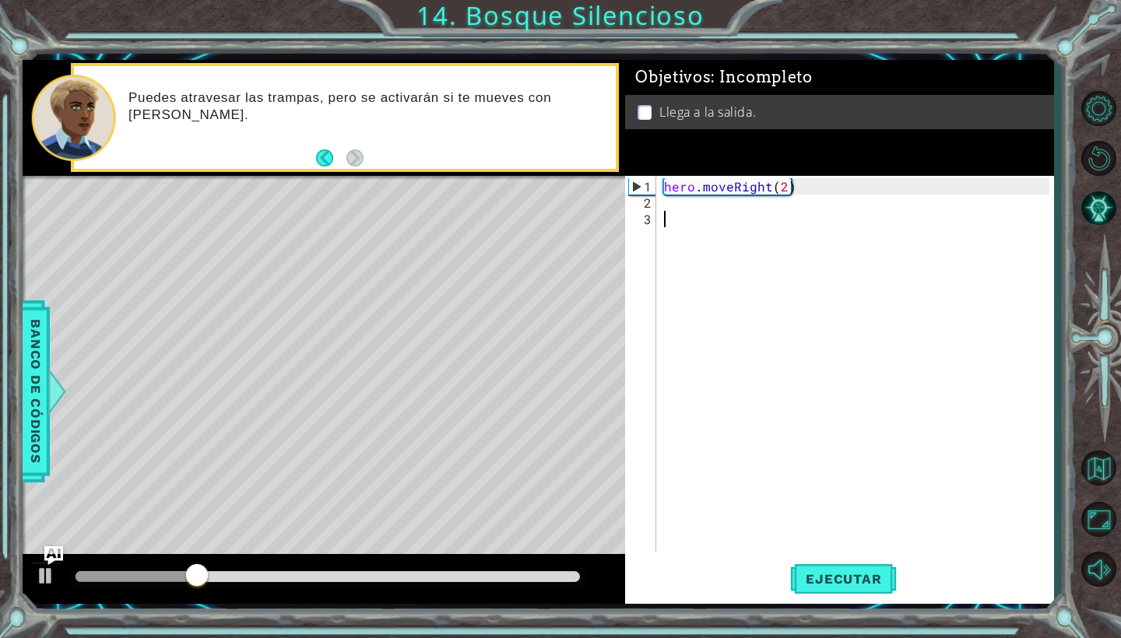
click at [673, 205] on div "hero . moveRight ( 2 )" at bounding box center [859, 382] width 396 height 409
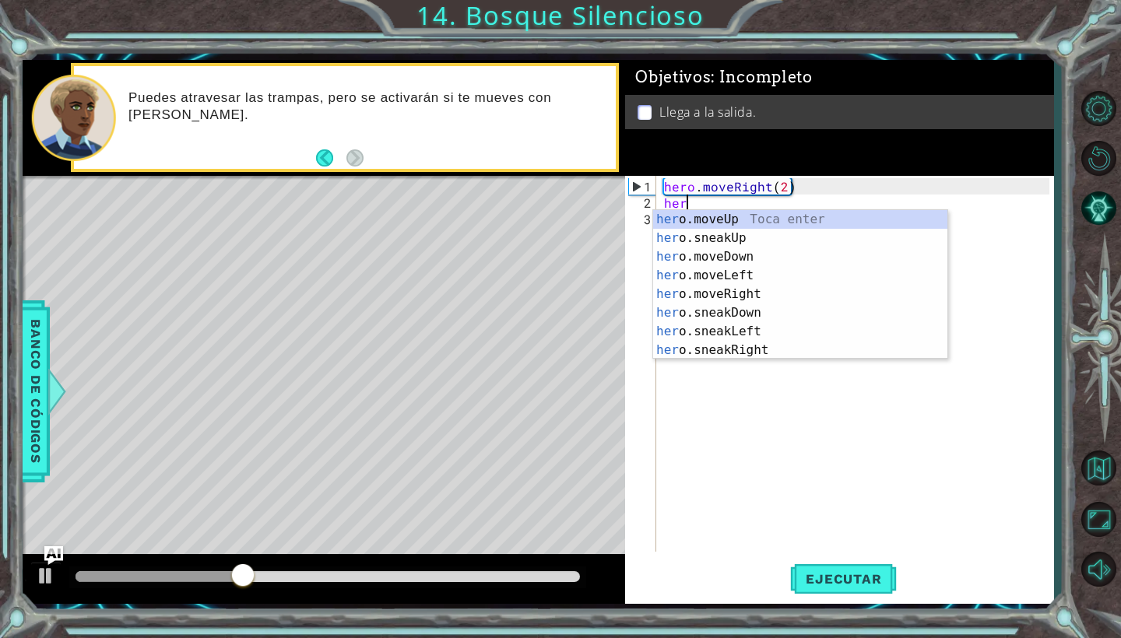
scroll to position [0, 1]
click at [674, 256] on div "her o.moveUp Toca enter her o.sneakUp Toca enter her o.moveDown Toca enter her …" at bounding box center [800, 303] width 294 height 187
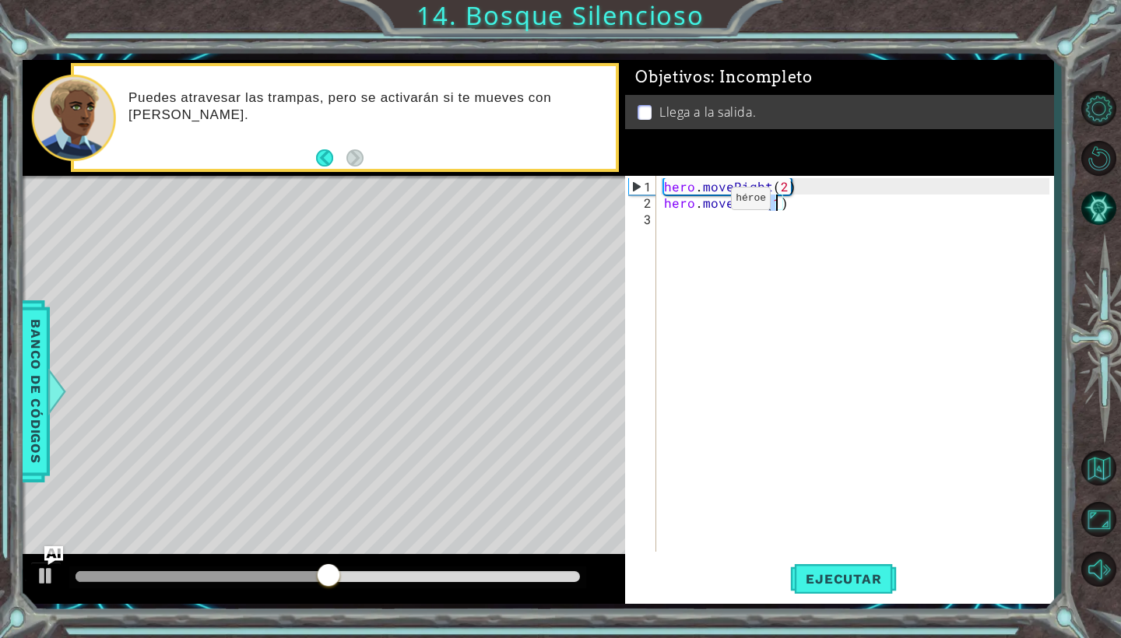
click at [722, 202] on div "hero . moveRight ( 2 ) hero . moveDown ( 1 )" at bounding box center [859, 382] width 396 height 409
click at [728, 204] on div "hero . moveRight ( 2 ) hero . moveDown ( 1 )" at bounding box center [859, 382] width 396 height 409
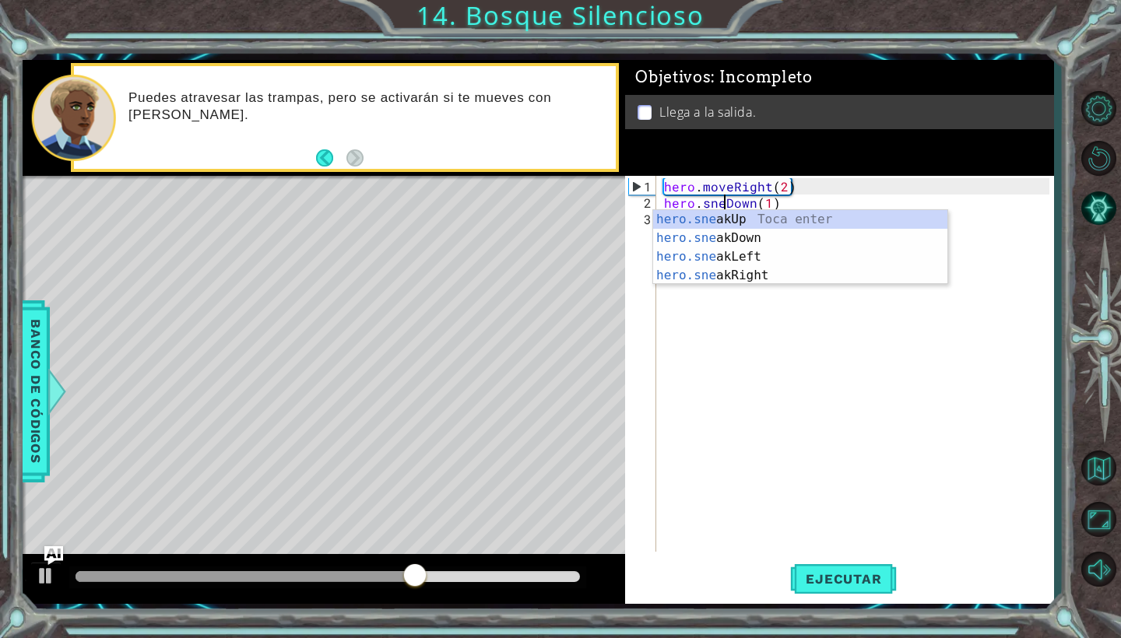
scroll to position [0, 5]
click at [781, 205] on div "hero . moveRight ( 2 ) hero . sneakDown ( 1 )" at bounding box center [859, 382] width 396 height 409
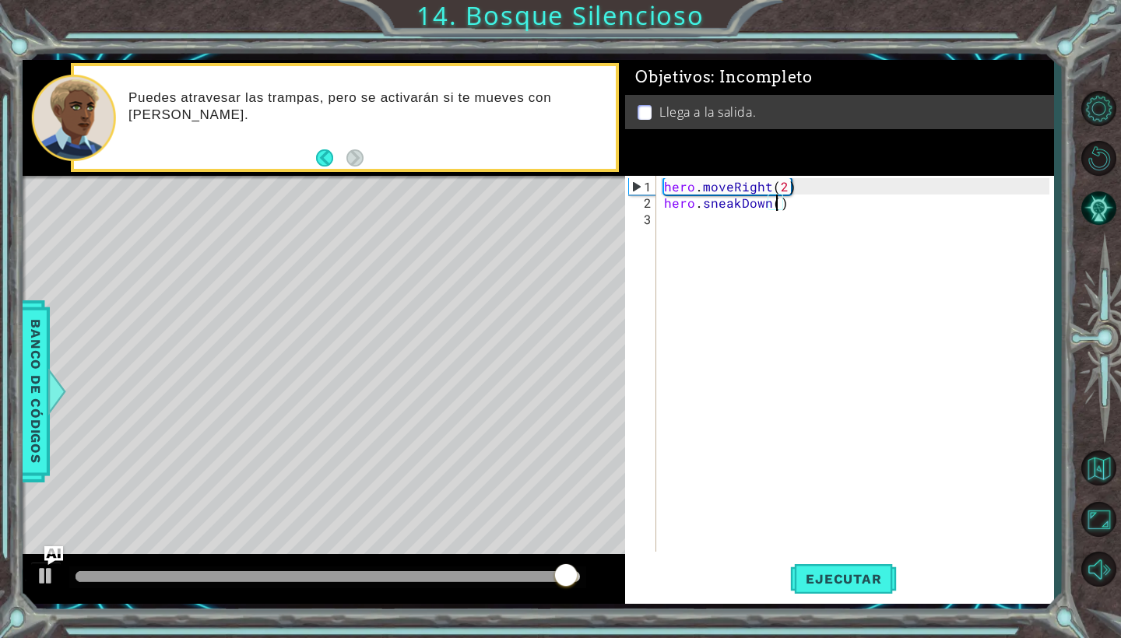
type textarea "hero.sneakDown(1)"
click at [707, 222] on div "hero . moveRight ( 2 ) hero . sneakDown ( 1 )" at bounding box center [859, 382] width 396 height 409
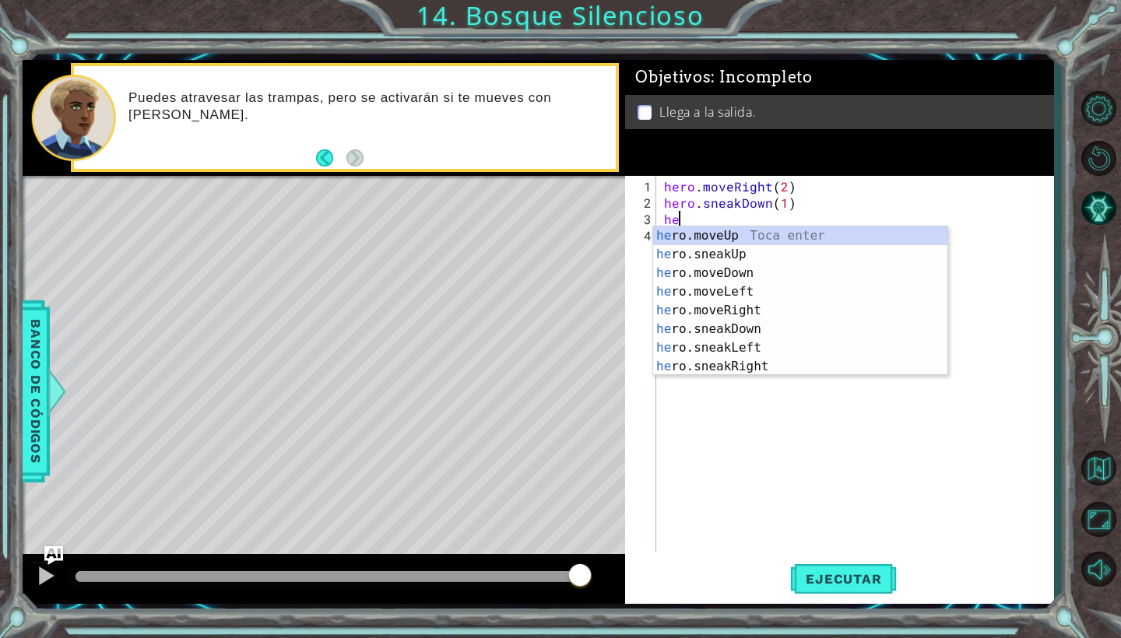
scroll to position [0, 1]
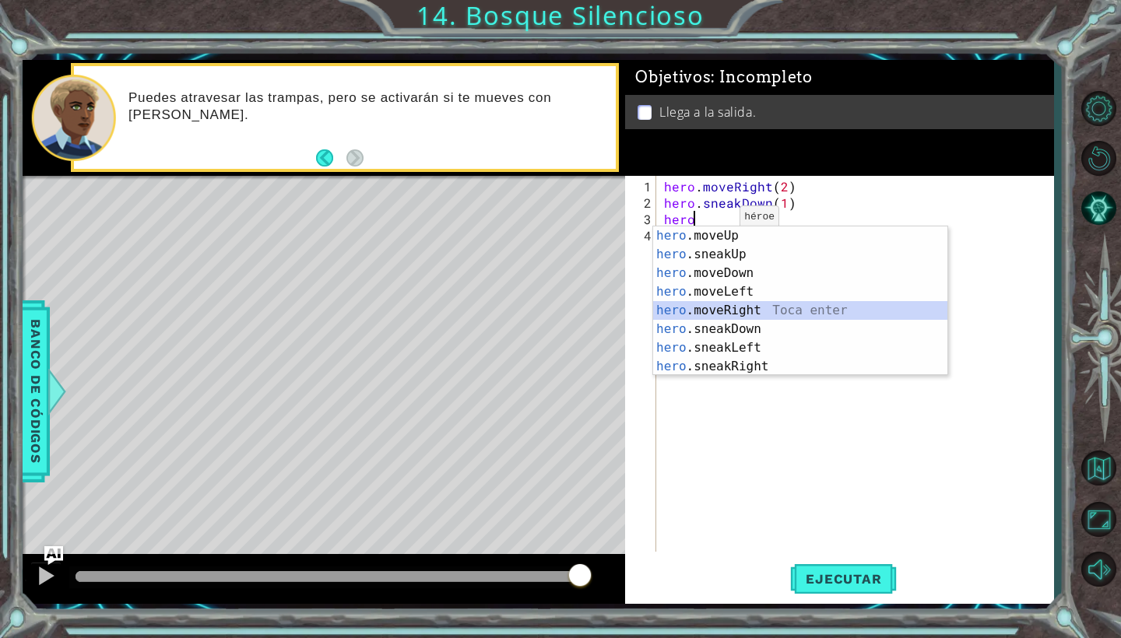
click at [722, 307] on div "hero .moveUp Toca enter hero .sneakUp Toca enter hero .moveDown Toca enter hero…" at bounding box center [800, 320] width 294 height 187
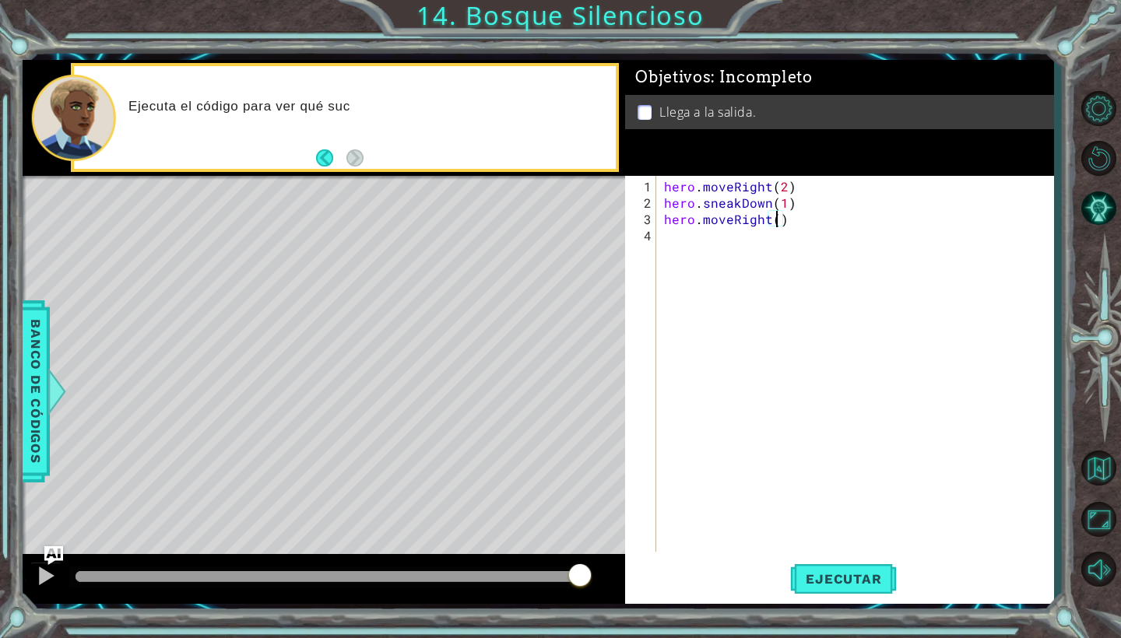
type textarea "hero.moveRight(2)"
click at [711, 241] on div "hero . moveRight ( 2 ) hero . sneakDown ( 1 ) hero . moveRight ( 2 )" at bounding box center [859, 382] width 396 height 409
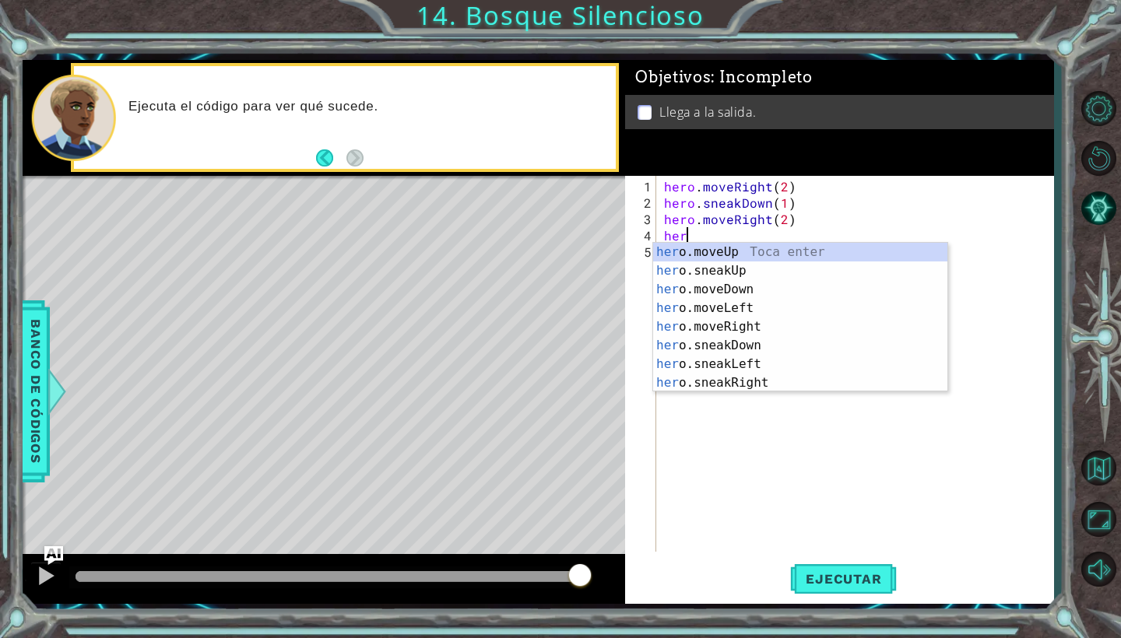
scroll to position [0, 1]
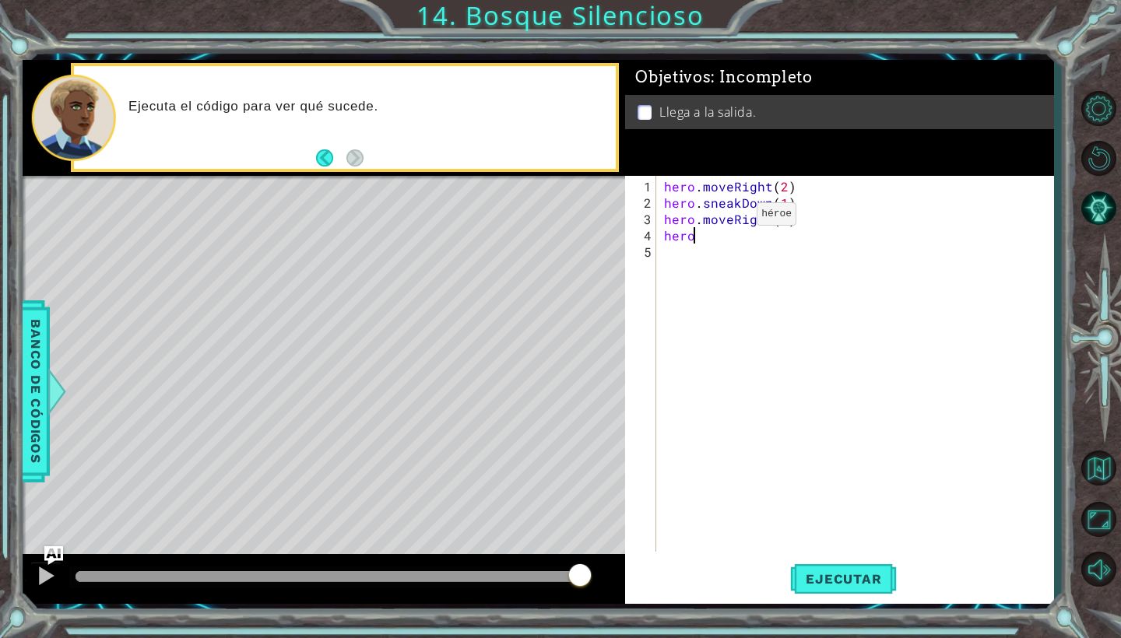
click at [730, 220] on div "hero . moveRight ( 2 ) hero . sneakDown ( 1 ) hero . moveRight ( 2 ) hero" at bounding box center [859, 382] width 396 height 409
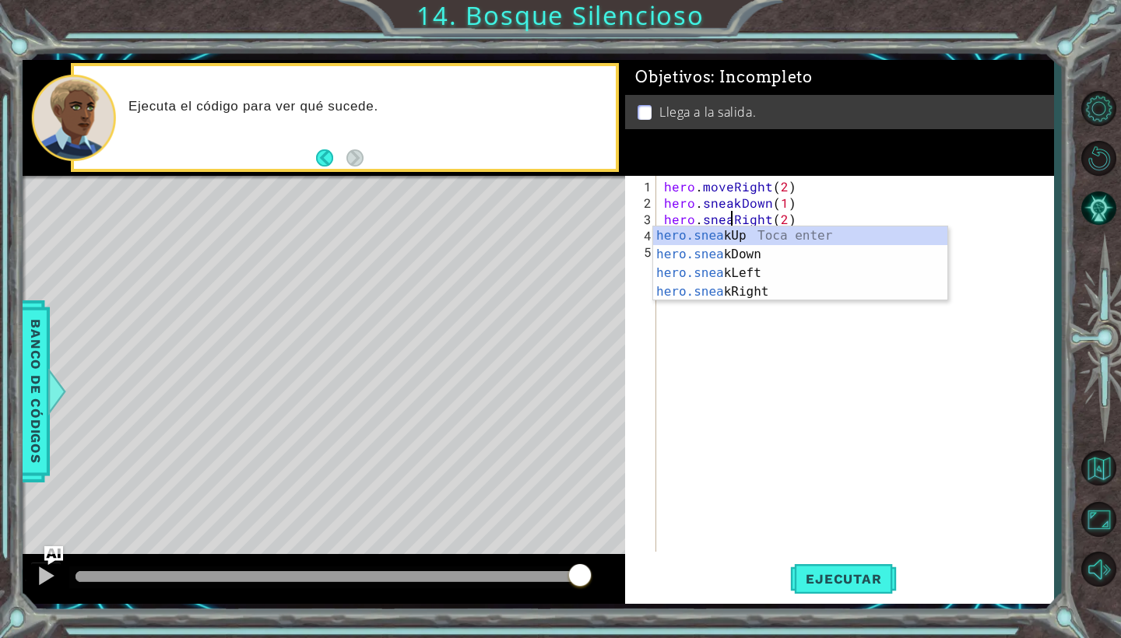
scroll to position [0, 5]
type textarea "hero.sneakRight(2)"
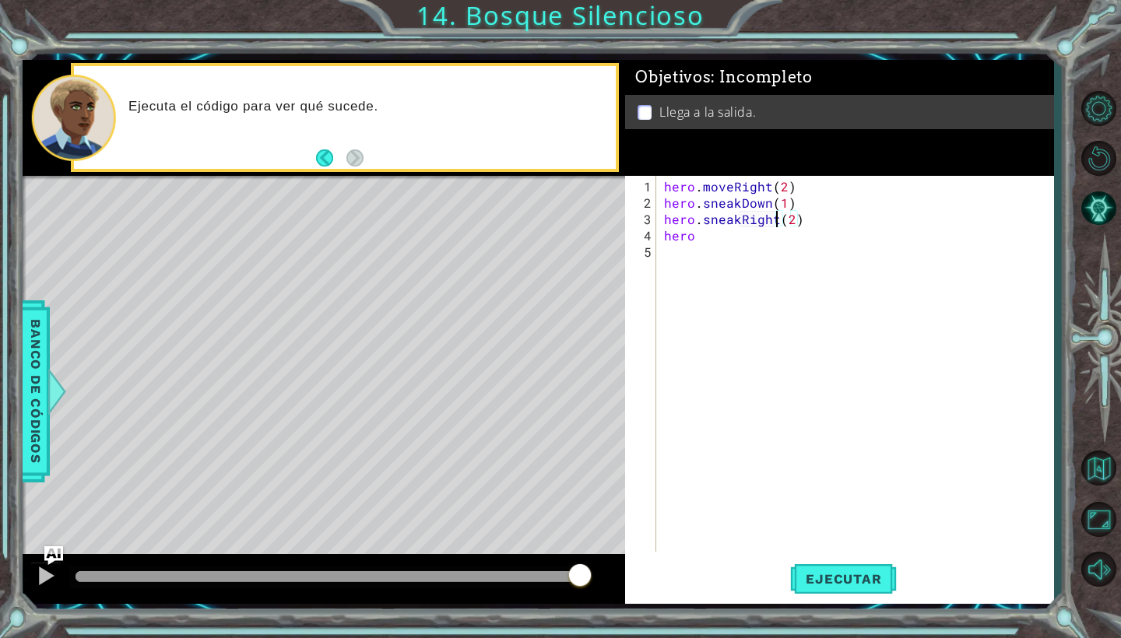
click at [729, 293] on div "hero . moveRight ( 2 ) hero . sneakDown ( 1 ) hero . sneakRight ( 2 ) hero" at bounding box center [859, 382] width 396 height 409
click at [712, 243] on div "hero . moveRight ( 2 ) hero . sneakDown ( 1 ) hero . sneakRight ( 2 ) hero" at bounding box center [859, 382] width 396 height 409
click at [712, 241] on div "hero . moveRight ( 2 ) hero . sneakDown ( 1 ) hero . sneakRight ( 2 ) hero" at bounding box center [859, 382] width 396 height 409
click at [704, 236] on div "hero . moveRight ( 2 ) hero . sneakDown ( 1 ) hero . sneakRight ( 2 ) hero" at bounding box center [859, 382] width 396 height 409
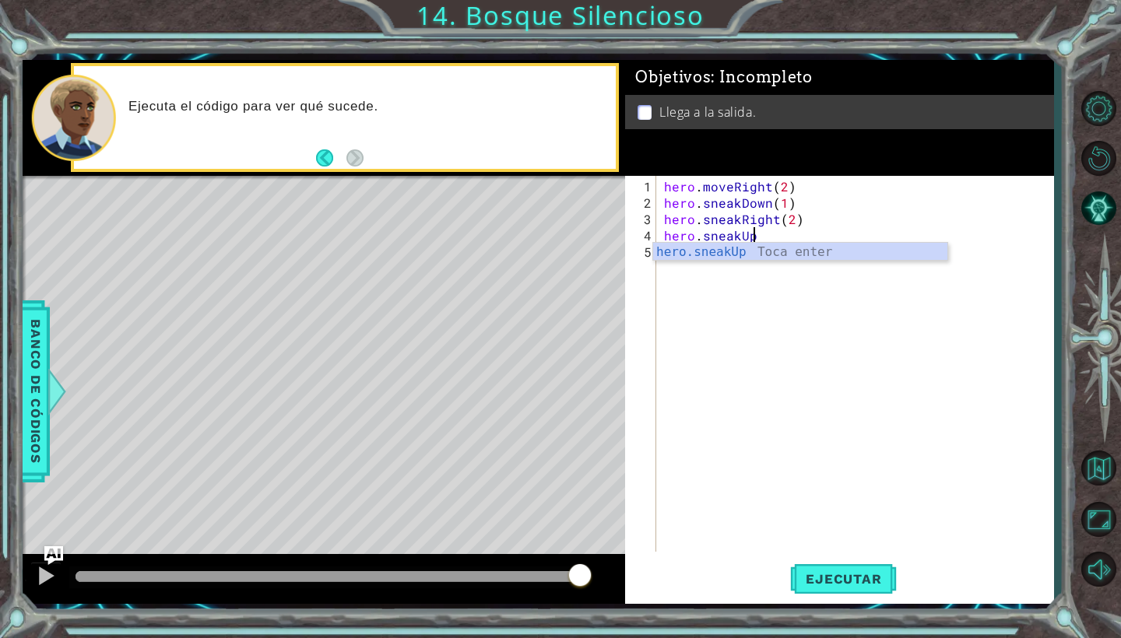
scroll to position [0, 5]
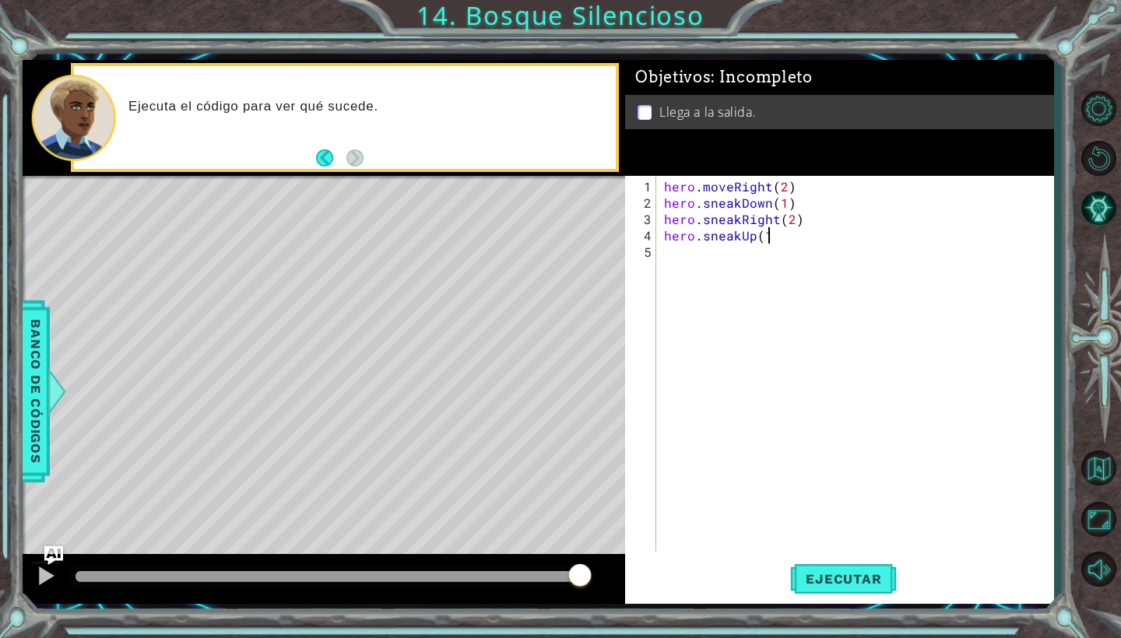
type textarea "hero.sneakUp(1)"
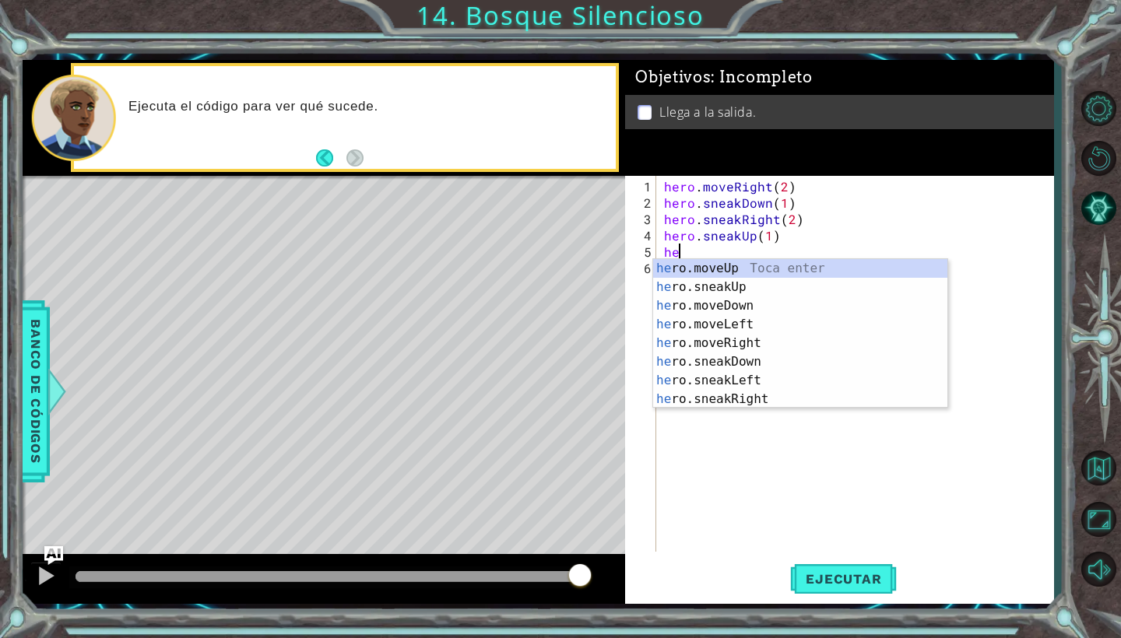
scroll to position [0, 1]
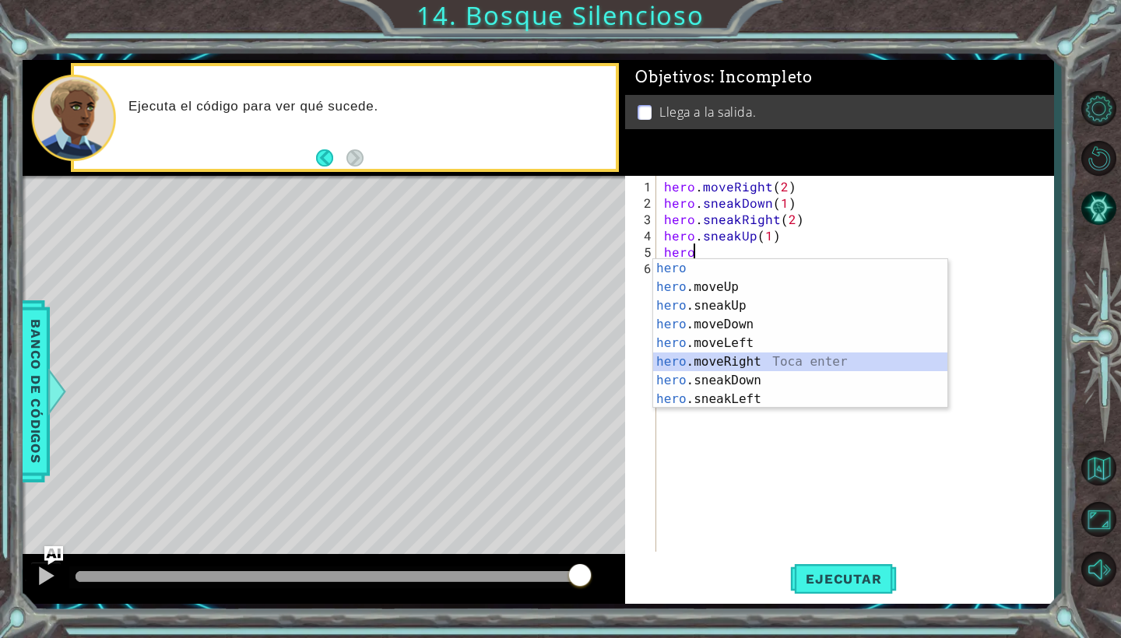
click at [718, 360] on div "hero Toca enter hero .moveUp Toca enter hero .sneakUp Toca enter hero .moveDown…" at bounding box center [800, 352] width 294 height 187
type textarea "hero.moveRight(1)"
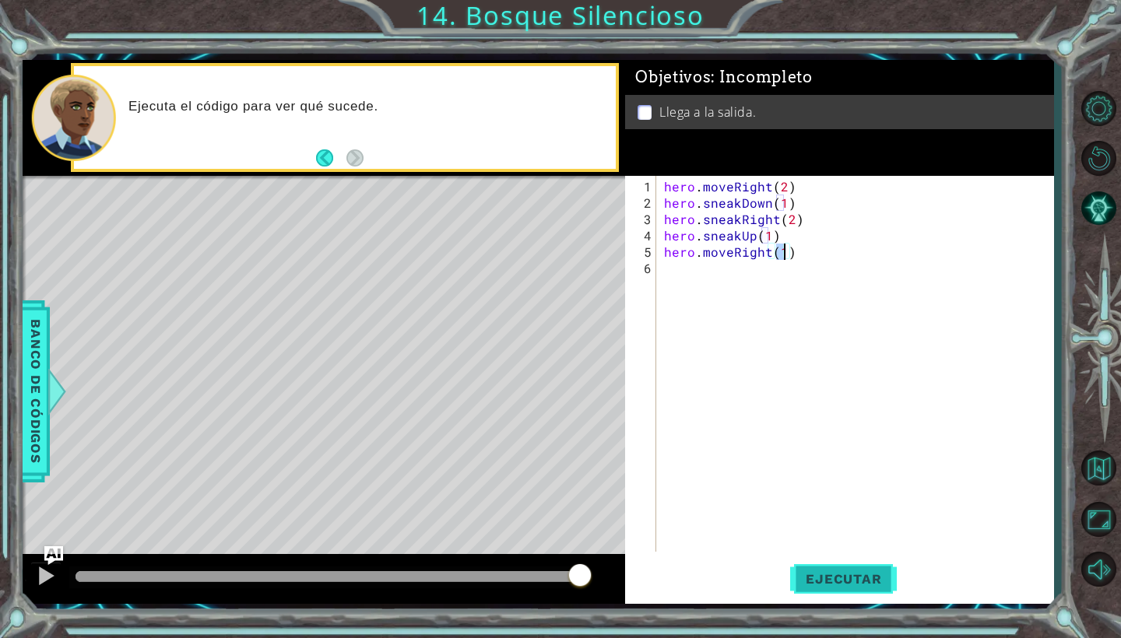
click at [849, 586] on span "Ejecutar" at bounding box center [843, 579] width 107 height 16
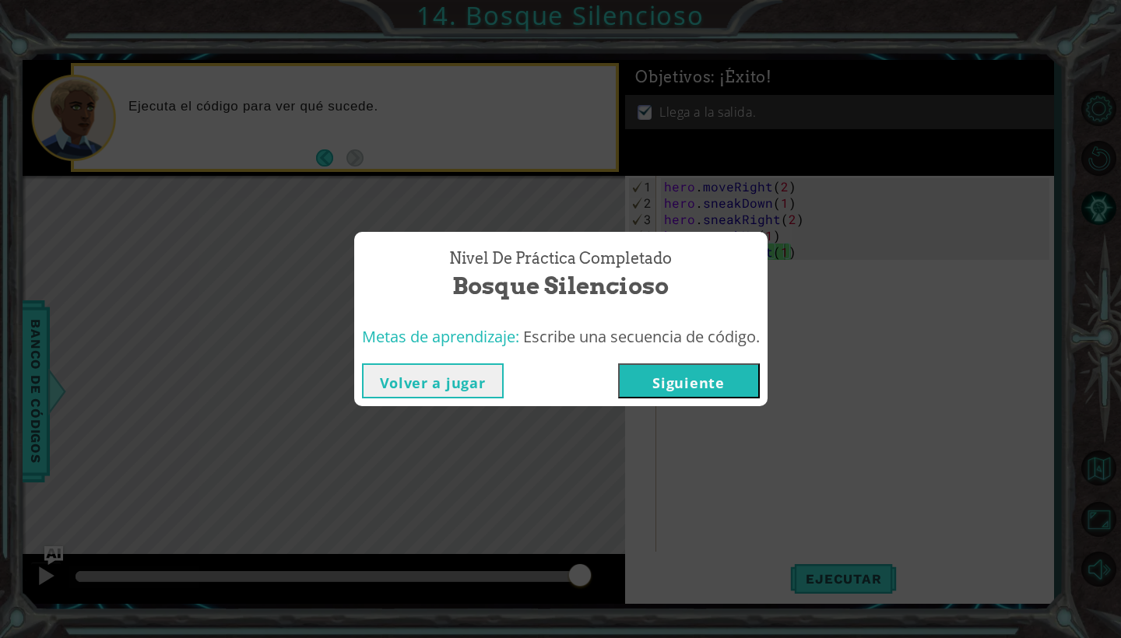
click at [683, 399] on div "Volver a jugar [GEOGRAPHIC_DATA]" at bounding box center [560, 381] width 413 height 51
click at [683, 385] on button "Siguiente" at bounding box center [689, 380] width 142 height 35
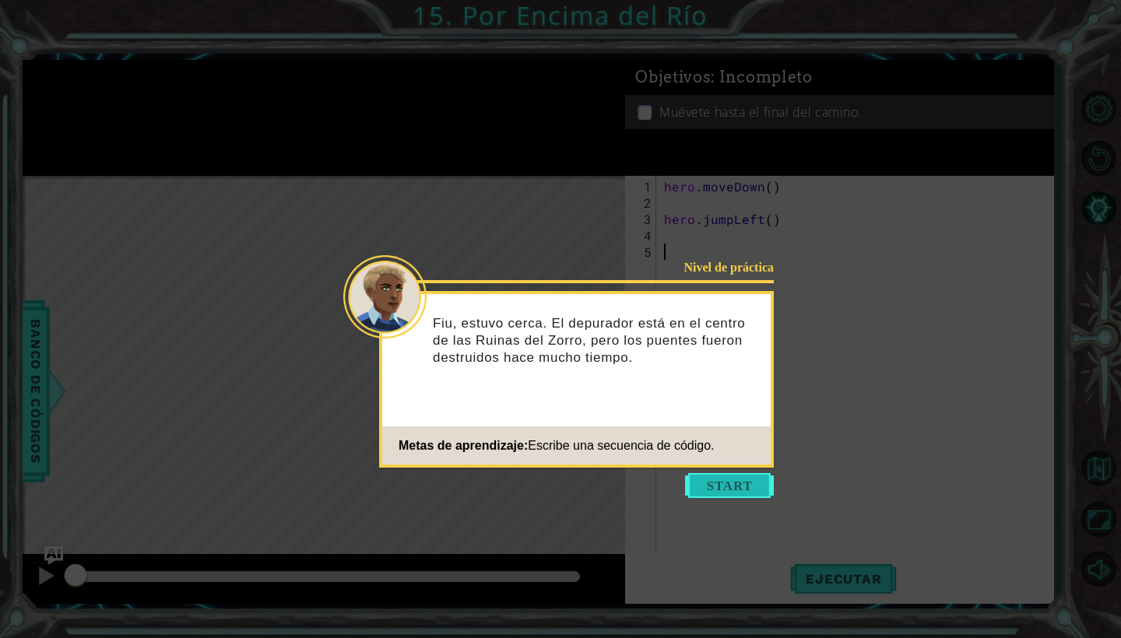
click at [702, 488] on button "Start" at bounding box center [729, 485] width 89 height 25
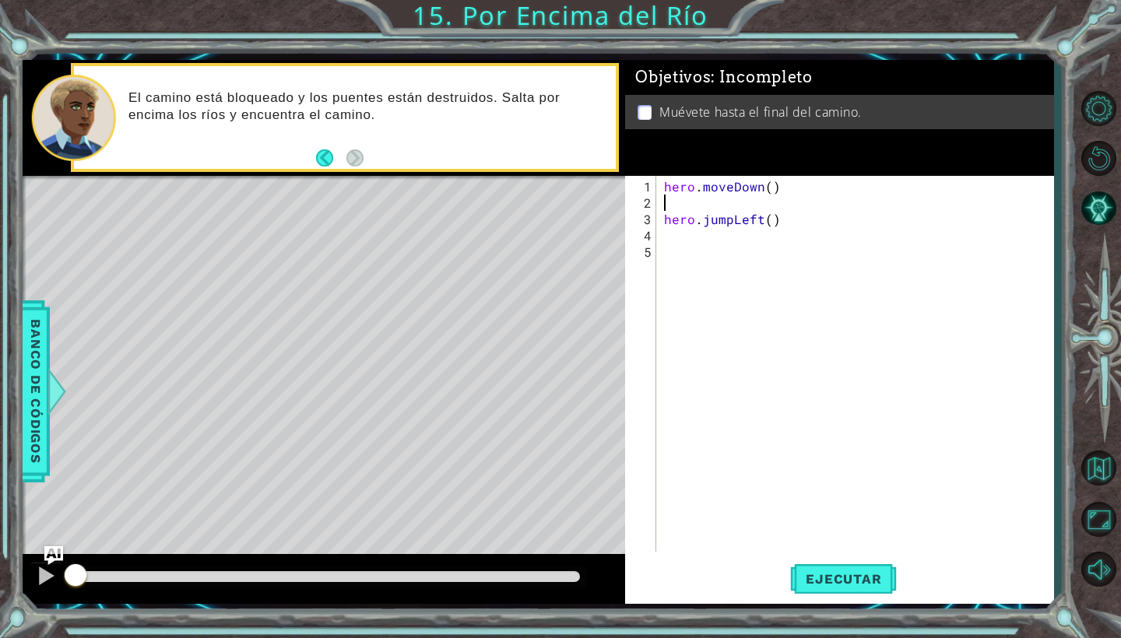
click at [668, 206] on div "hero . moveDown ( ) hero . jumpLeft ( )" at bounding box center [859, 382] width 396 height 409
type textarea "hero.moveDown()"
click at [678, 222] on div "hero . moveDown ( ) hero . jumpLeft ( )" at bounding box center [859, 382] width 396 height 409
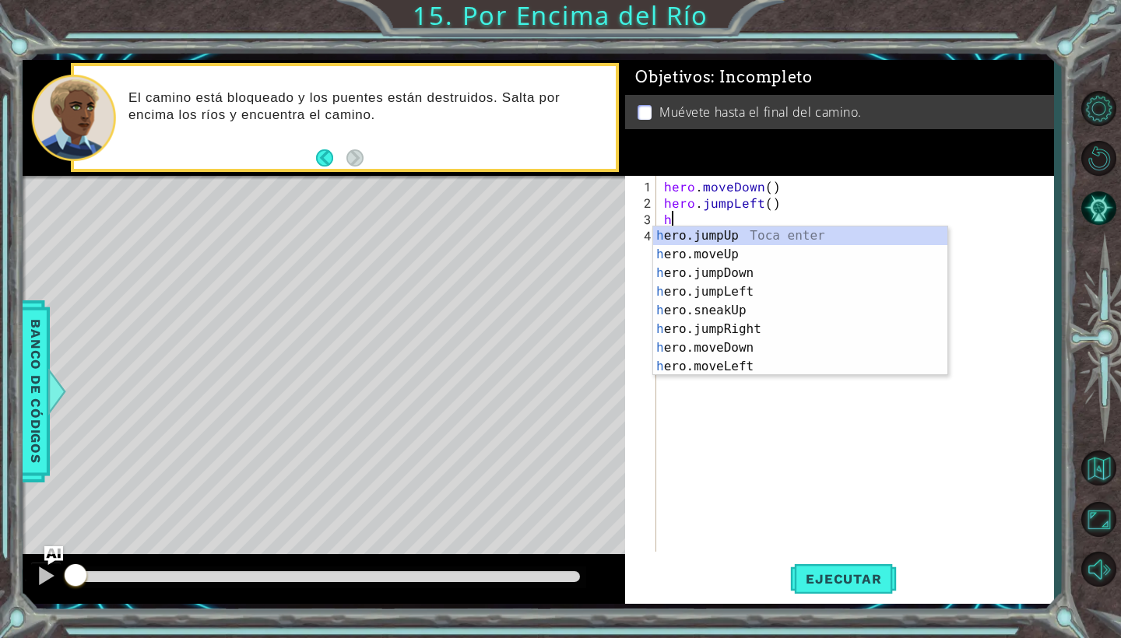
scroll to position [0, 1]
click at [699, 360] on div "hero .jumpUp Toca enter hero .jumpDown Toca enter hero .jumpLeft Toca enter her…" at bounding box center [800, 320] width 294 height 187
type textarea "hero.moveLeft(1)"
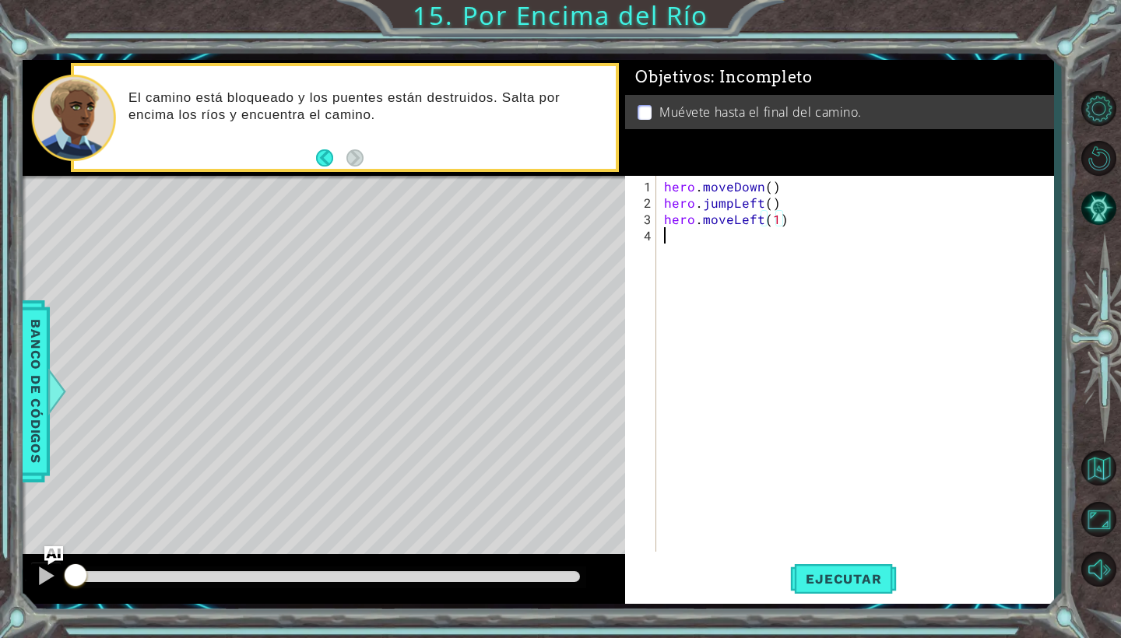
click at [701, 249] on div "hero . moveDown ( ) hero . jumpLeft ( ) hero . moveLeft ( 1 )" at bounding box center [859, 382] width 396 height 409
click at [767, 205] on div "hero . moveDown ( ) hero . jumpLeft ( ) hero . moveLeft ( 1 )" at bounding box center [859, 382] width 396 height 409
click at [774, 183] on div "hero . moveDown ( ) hero . jumpLeft ( 1 ) hero . moveLeft ( 1 )" at bounding box center [859, 382] width 396 height 409
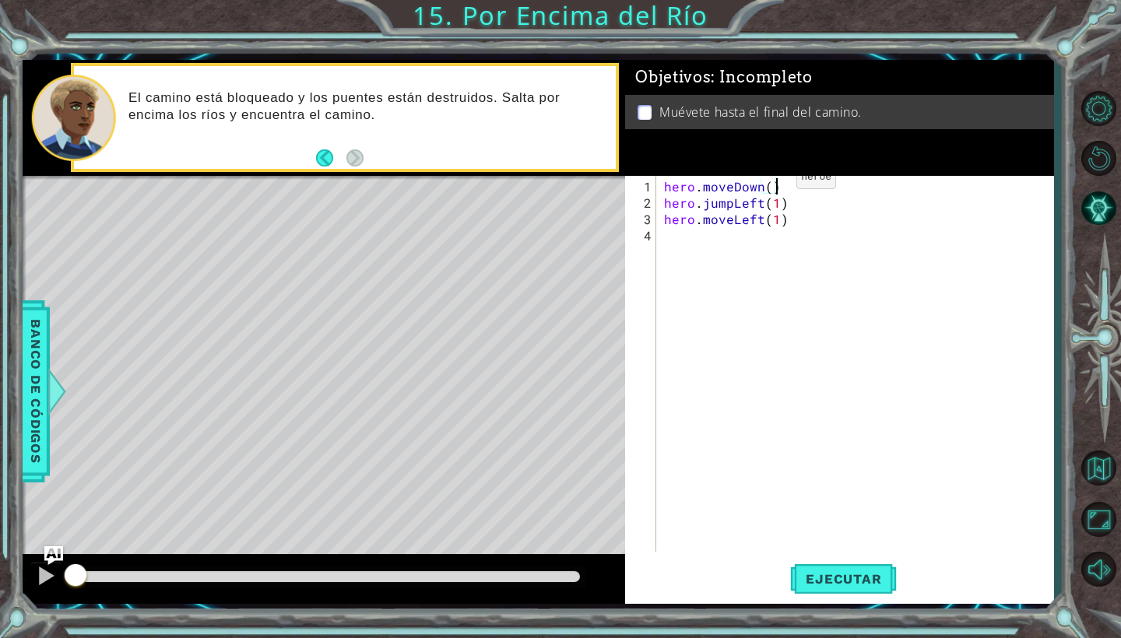
click at [770, 184] on div "hero . moveDown ( ) hero . jumpLeft ( 1 ) hero . moveLeft ( 1 )" at bounding box center [859, 382] width 396 height 409
type textarea "hero.moveDown(1)"
click at [707, 241] on div "hero . moveDown ( 1 ) hero . jumpLeft ( 1 ) hero . moveLeft ( 1 )" at bounding box center [859, 382] width 396 height 409
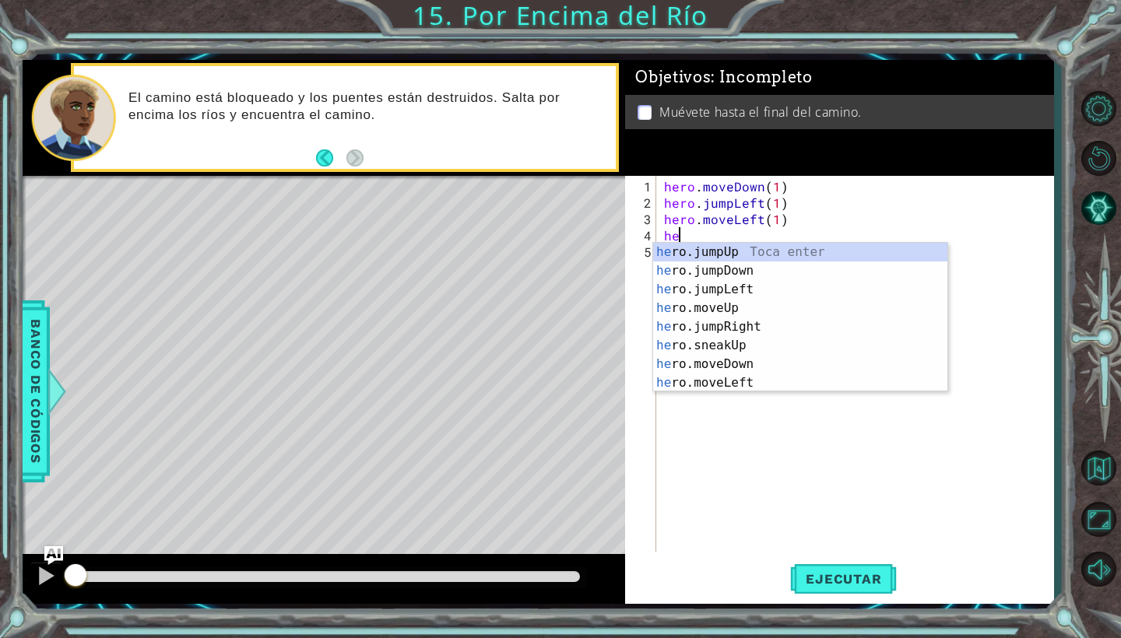
scroll to position [0, 1]
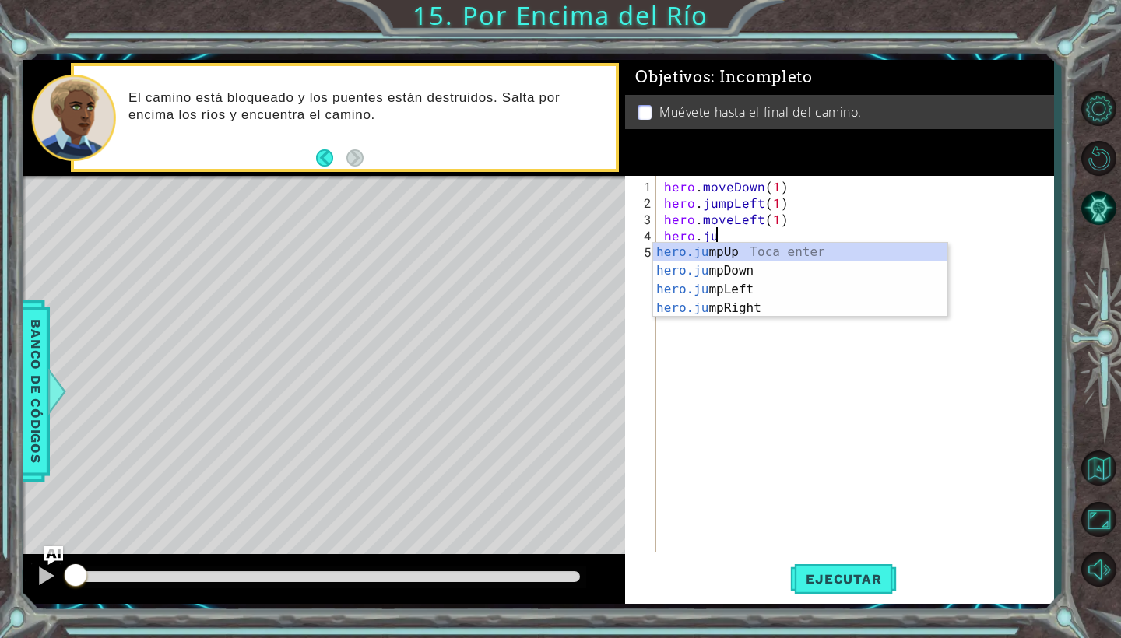
type textarea "hero.jum"
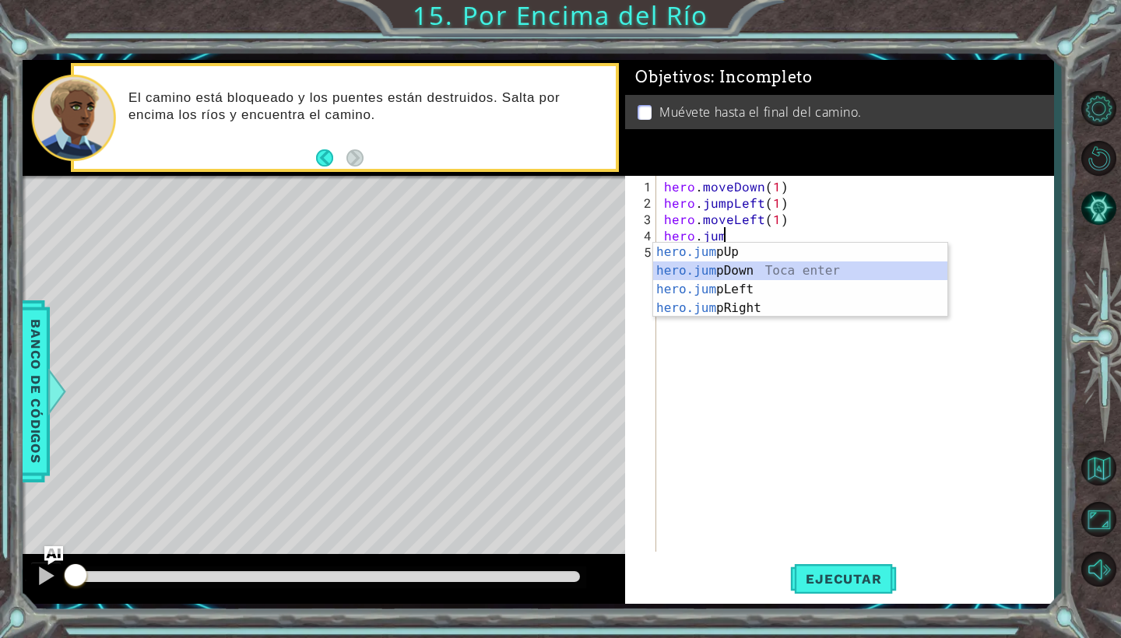
click at [731, 272] on div "hero.jum pUp Toca enter hero.jum pDown Toca enter hero.jum pLeft Toca enter her…" at bounding box center [800, 299] width 294 height 112
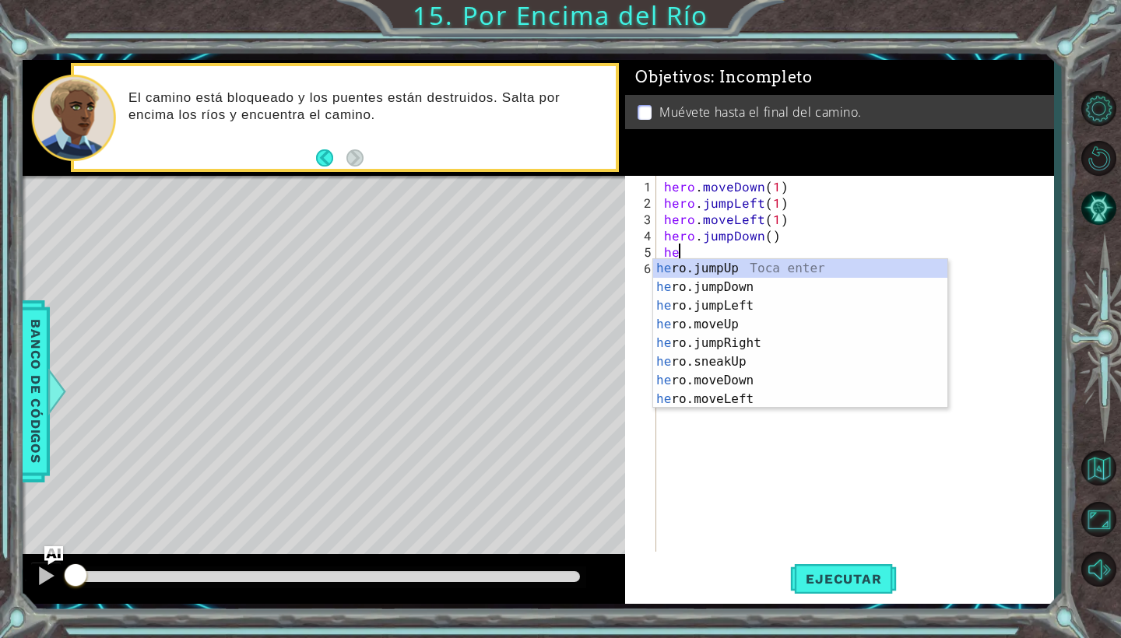
scroll to position [0, 1]
type textarea "hero"
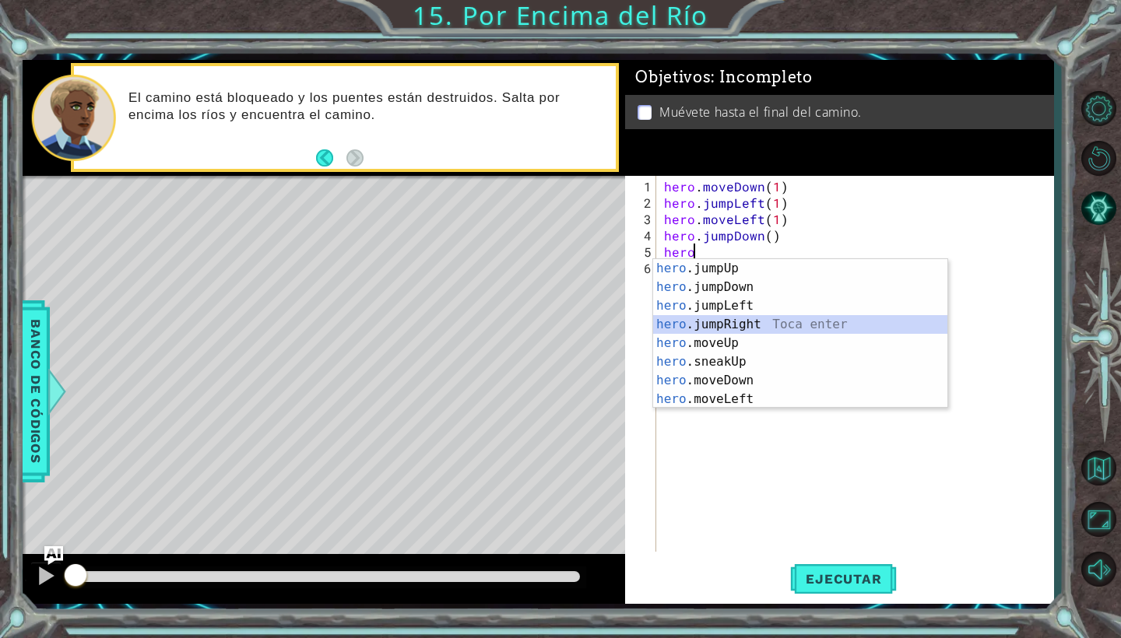
click at [669, 327] on div "hero .jumpUp Toca enter hero .jumpDown Toca enter hero .jumpLeft Toca enter her…" at bounding box center [800, 352] width 294 height 187
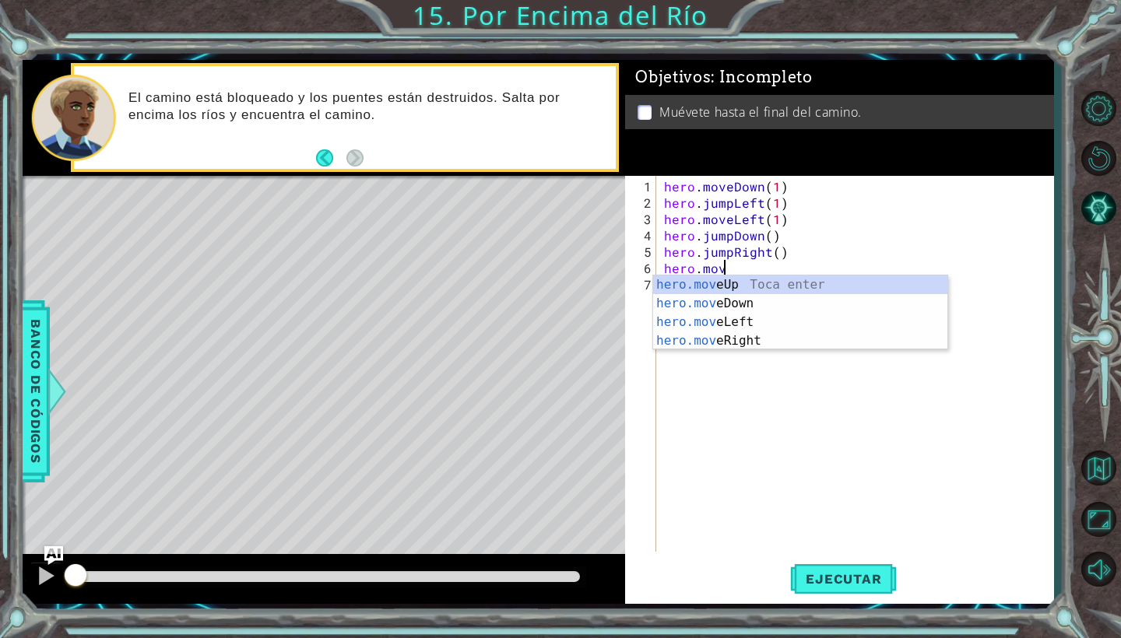
scroll to position [0, 3]
click at [748, 339] on div "hero.mov eUp Toca enter hero.mov eDown Toca enter hero.mov eLeft Toca enter her…" at bounding box center [800, 332] width 294 height 112
type textarea "hero.moveRight(1)"
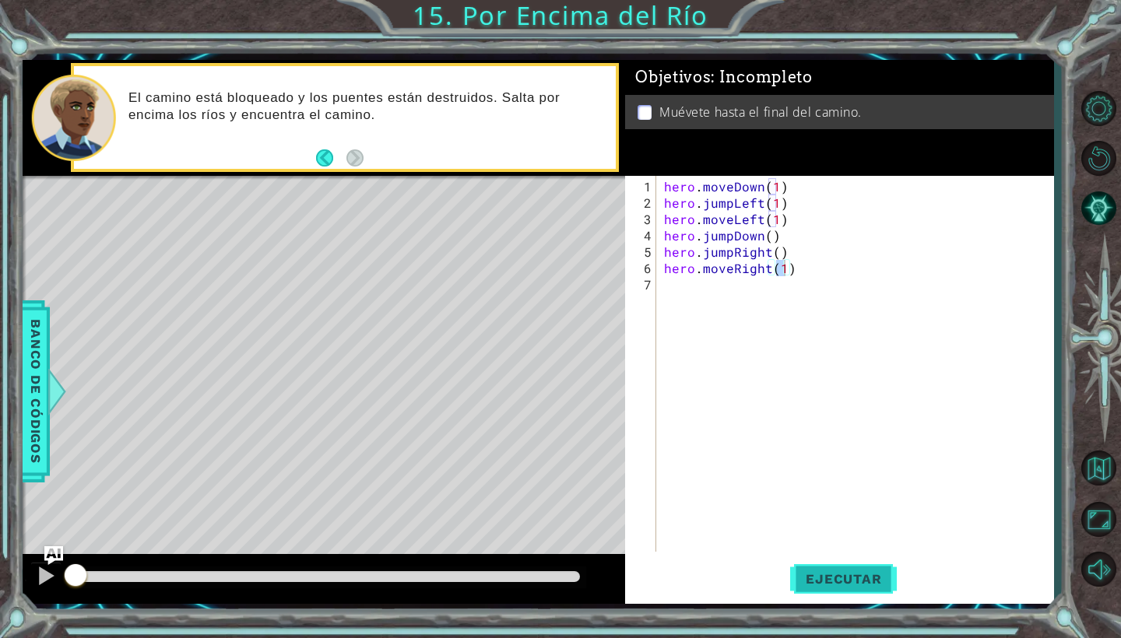
click at [806, 583] on span "Ejecutar" at bounding box center [843, 579] width 107 height 16
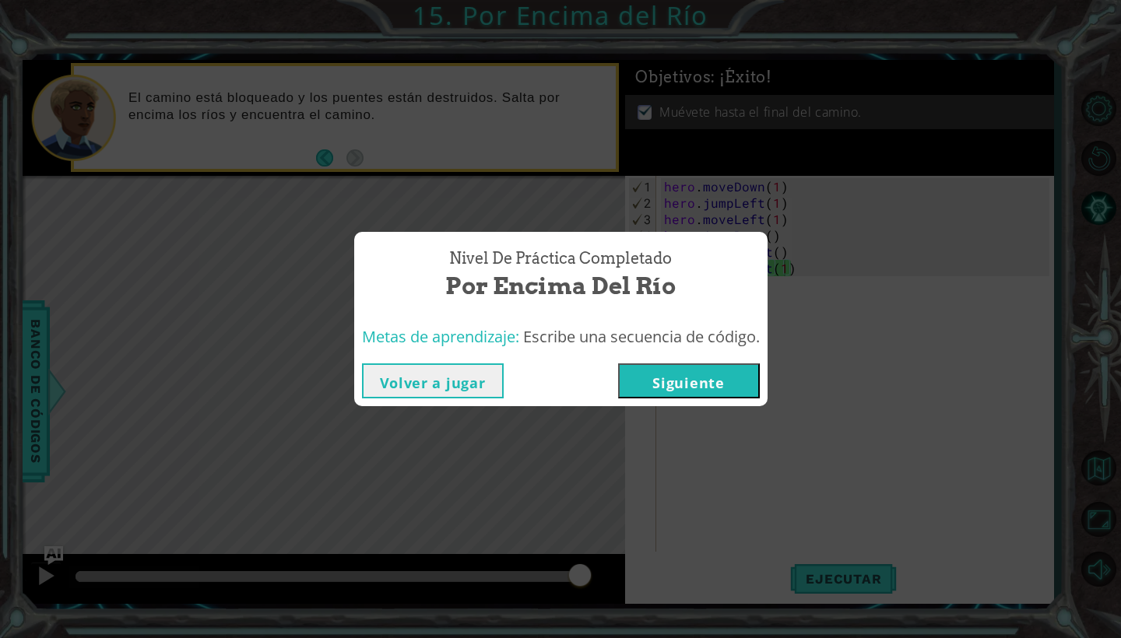
click at [710, 371] on button "Siguiente" at bounding box center [689, 380] width 142 height 35
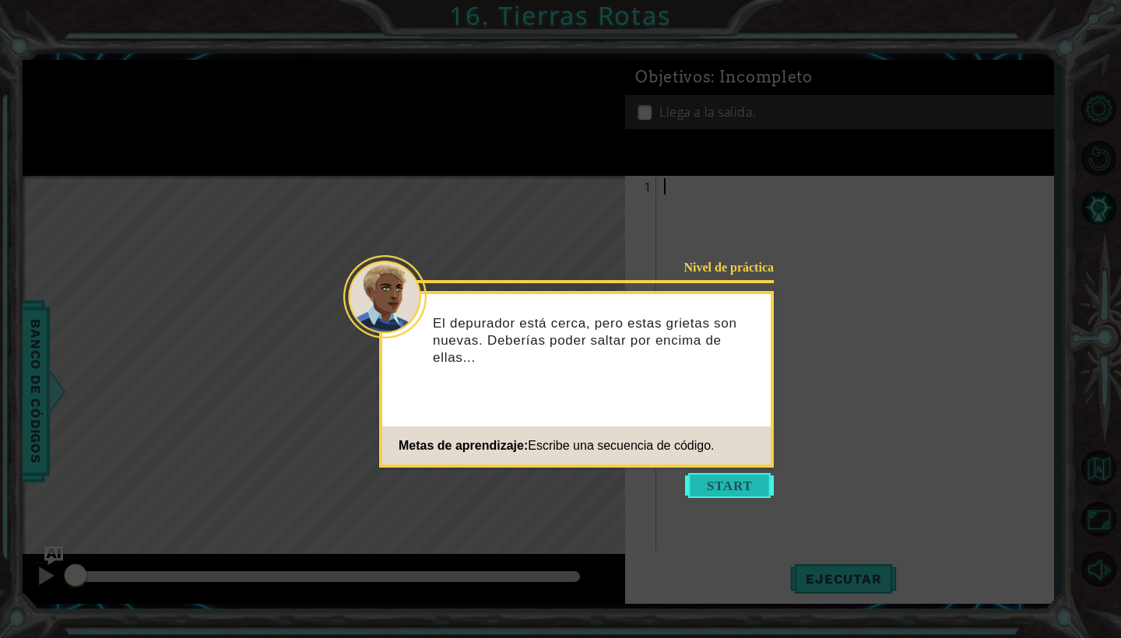
click at [694, 475] on button "Start" at bounding box center [729, 485] width 89 height 25
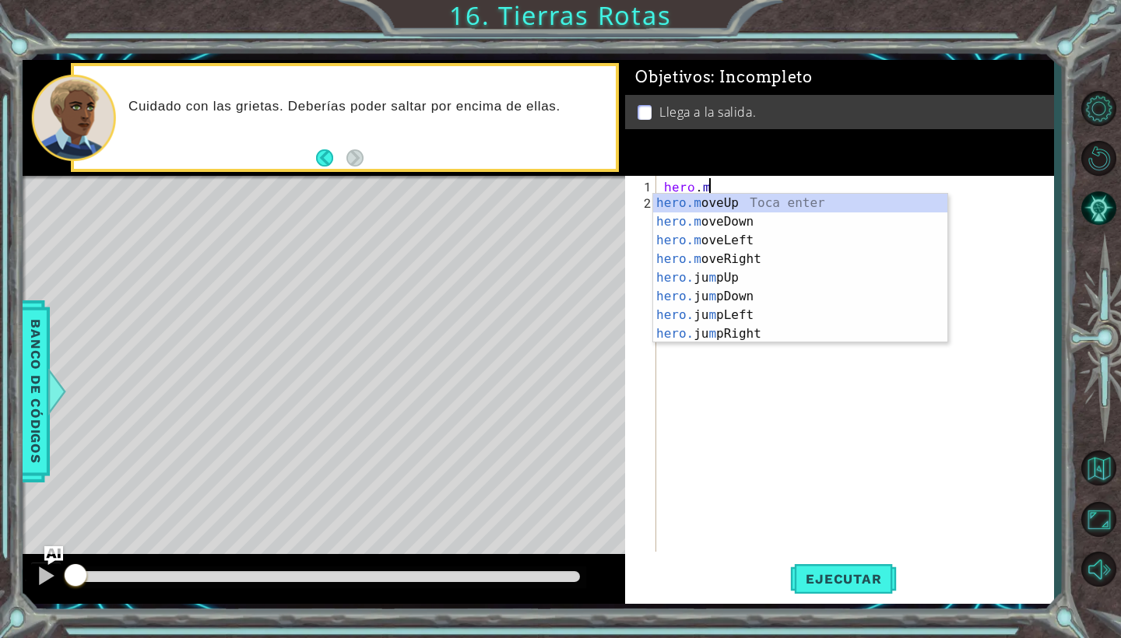
scroll to position [0, 2]
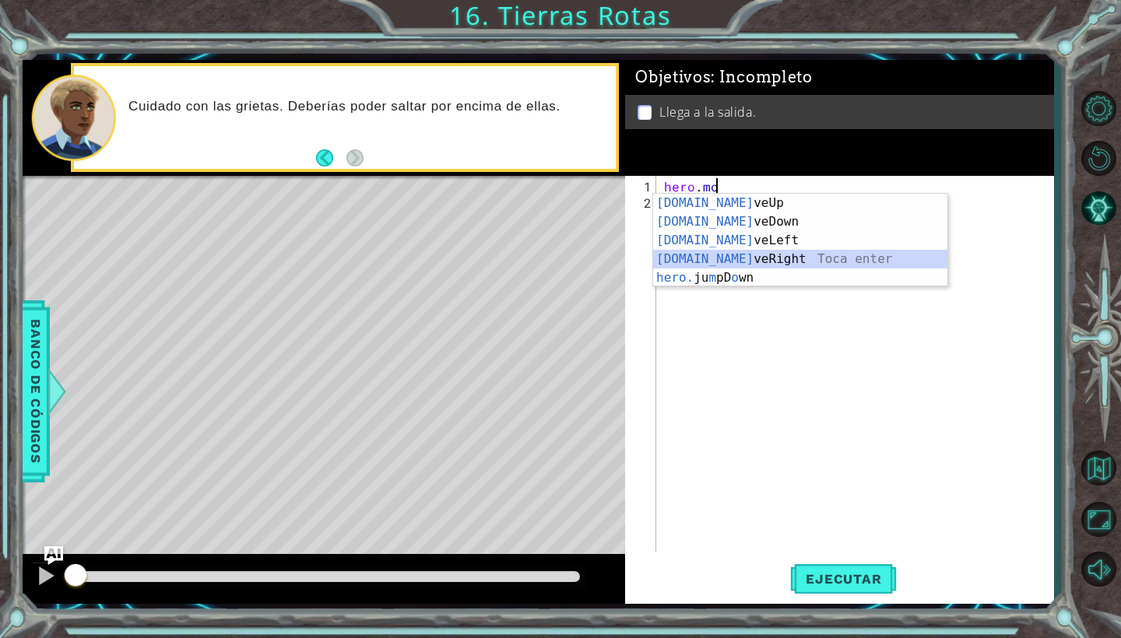
click at [706, 254] on div "[DOMAIN_NAME] veUp Toca enter [DOMAIN_NAME] veDown Toca enter [DOMAIN_NAME] veL…" at bounding box center [800, 259] width 294 height 131
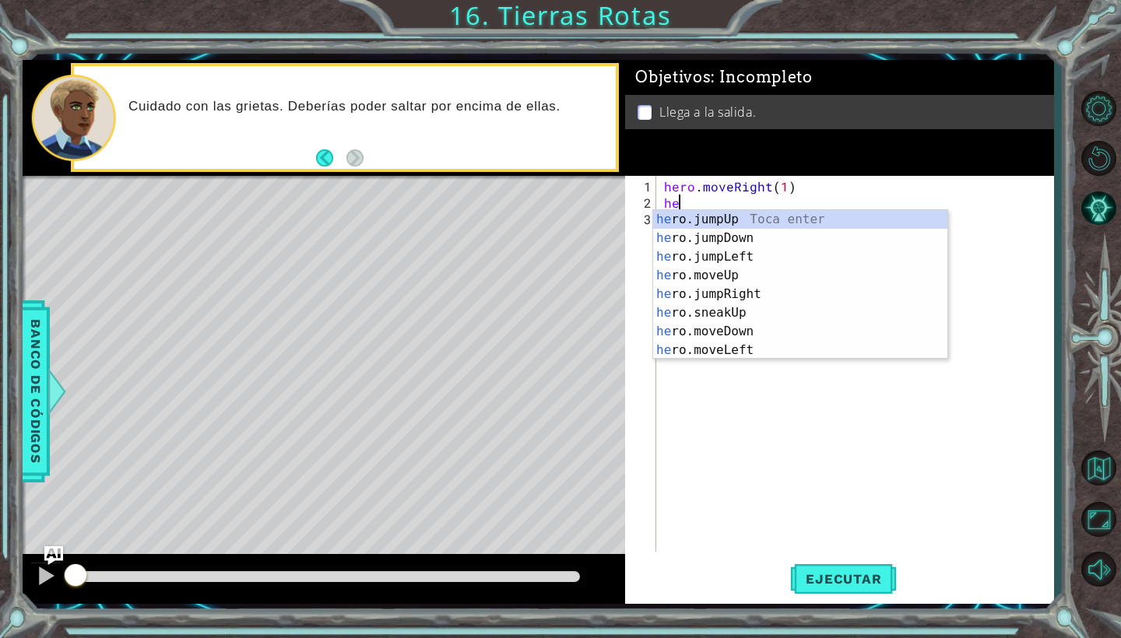
scroll to position [0, 9]
click at [720, 279] on div "her o.jumpUp Toca enter her o.jumpDown Toca enter her o.jumpLeft Toca enter her…" at bounding box center [800, 303] width 294 height 187
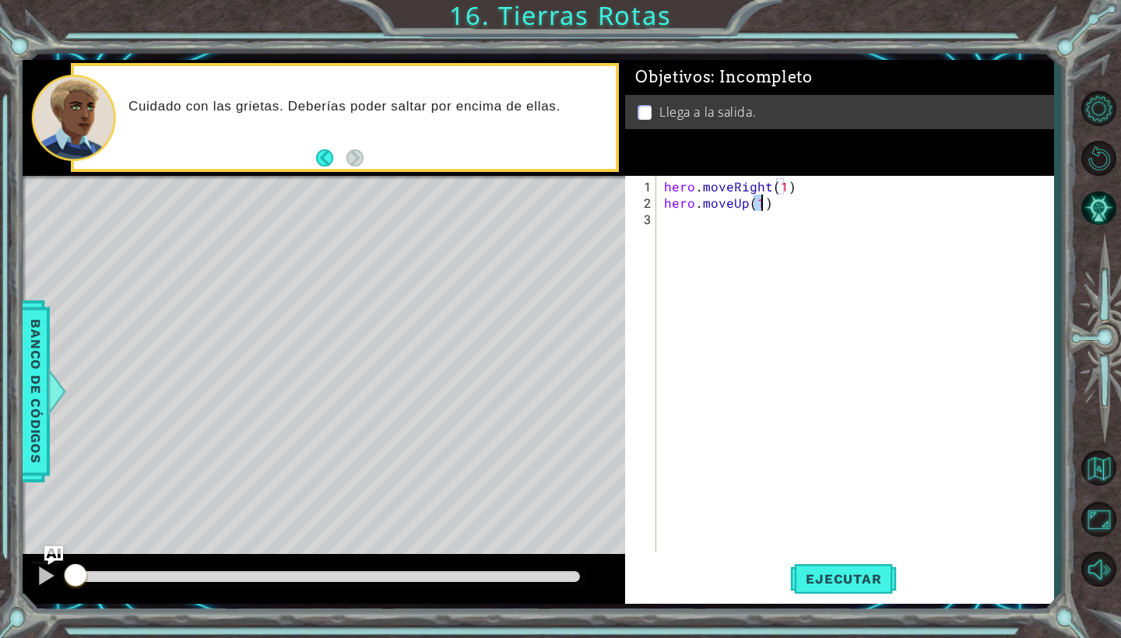
scroll to position [0, 5]
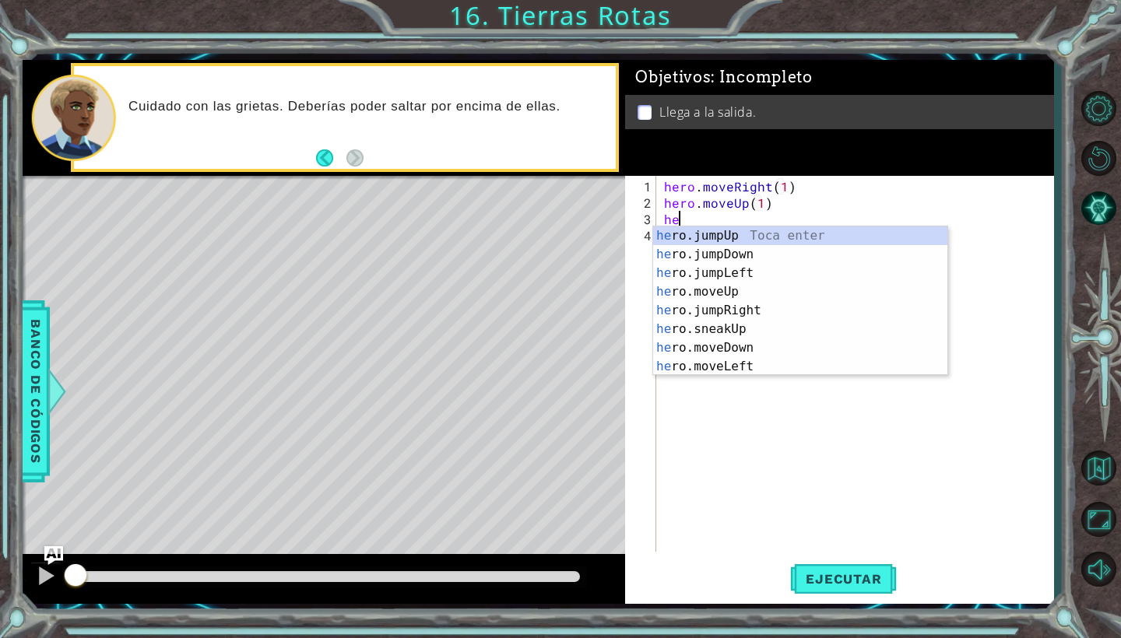
type textarea "hero.moveUp(1)hero"
click at [720, 232] on div "hero .jumpUp Toca enter hero .jumpDown Toca enter hero .jumpLeft Toca enter her…" at bounding box center [800, 320] width 294 height 187
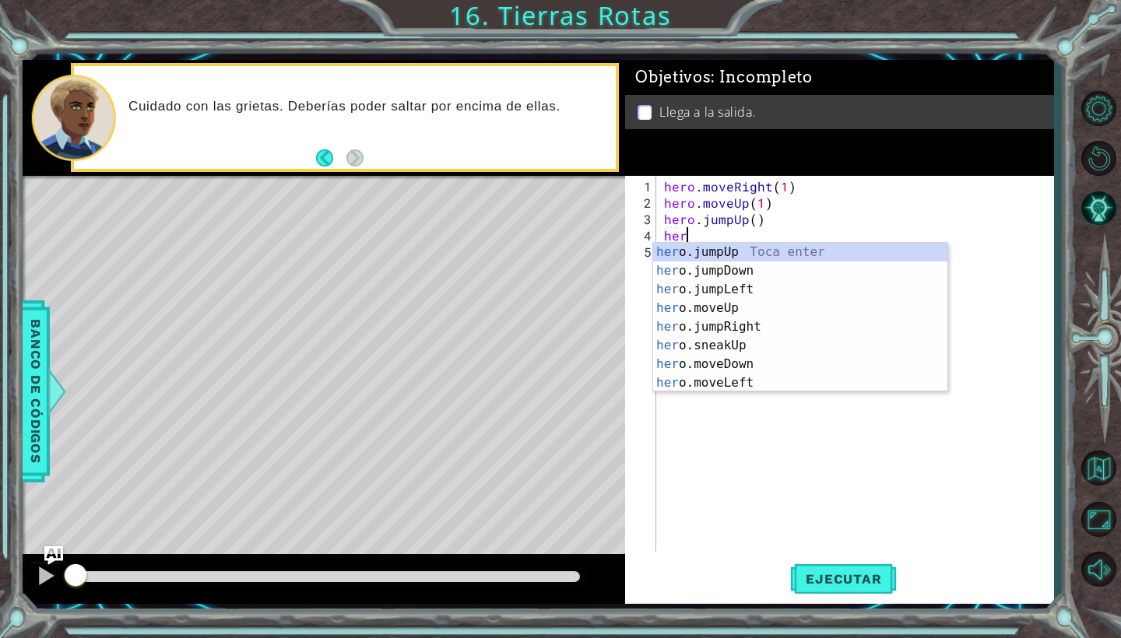
scroll to position [0, 1]
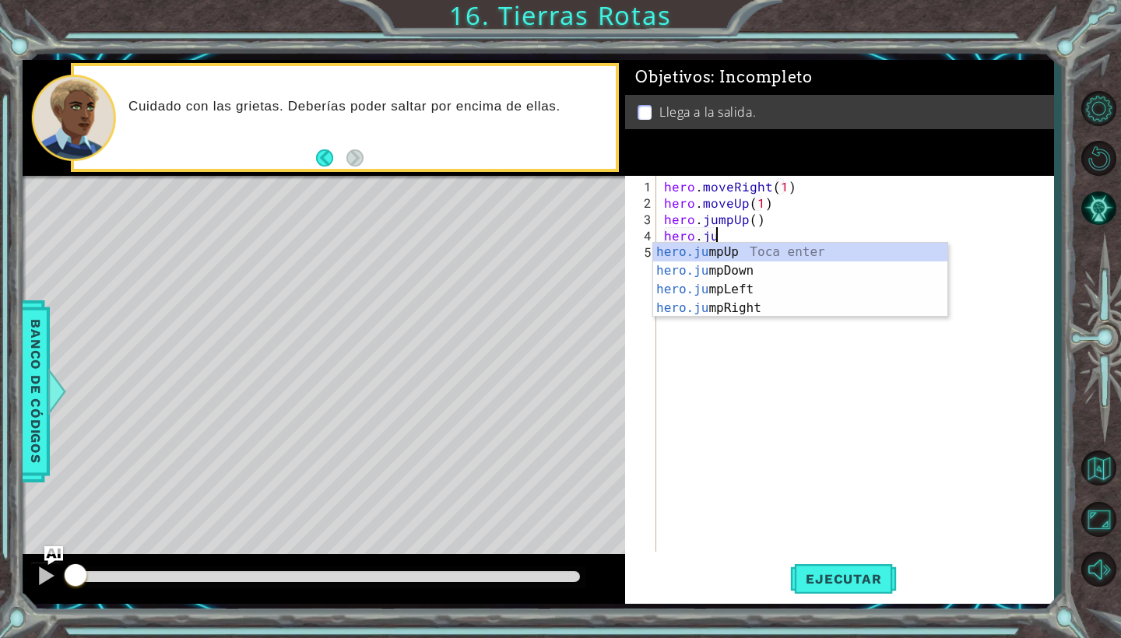
type textarea "hero.jum"
click at [716, 307] on div "hero.jum pUp Toca enter hero.jum pDown Toca enter hero.jum pLeft Toca enter her…" at bounding box center [800, 299] width 294 height 112
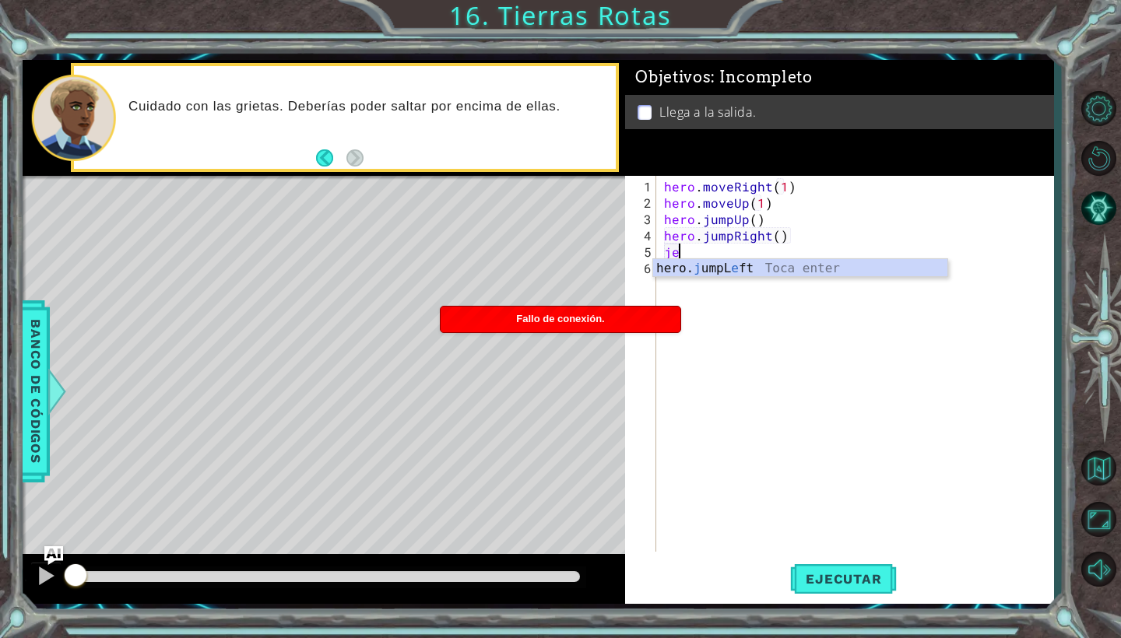
scroll to position [0, 1]
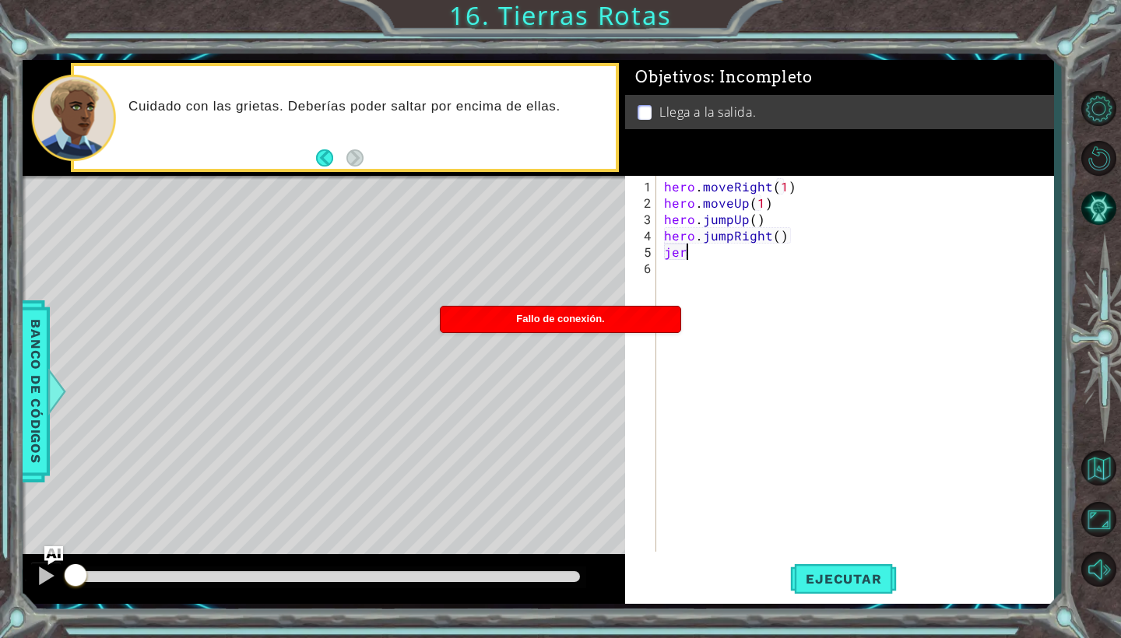
type textarea "j"
type textarea "hero.jumpRight()"
click at [747, 237] on div "hero . moveRight ( 1 ) hero . moveUp ( 1 ) hero . jumpUp ( ) hero . jumpRight (…" at bounding box center [859, 382] width 396 height 409
type textarea "hero.jumpRight()"
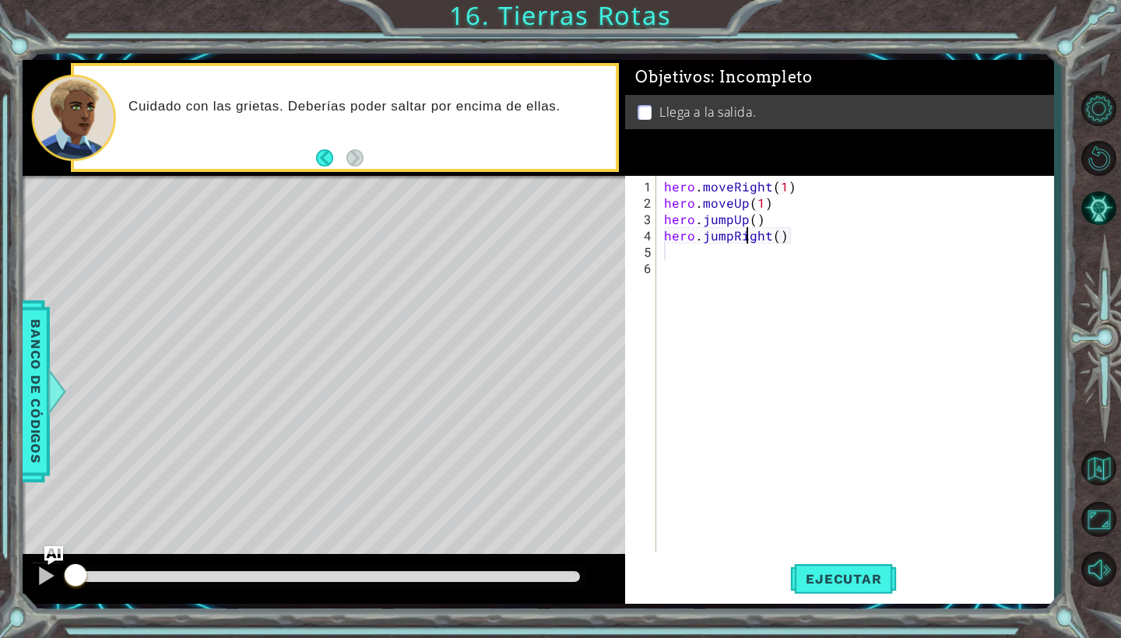
click at [732, 259] on div "hero . moveRight ( 1 ) hero . moveUp ( 1 ) hero . jumpUp ( ) hero . jumpRight (…" at bounding box center [859, 382] width 396 height 409
click at [715, 254] on div "hero . moveRight ( 1 ) hero . moveUp ( 1 ) hero . jumpUp ( ) hero . jumpRight (…" at bounding box center [859, 382] width 396 height 409
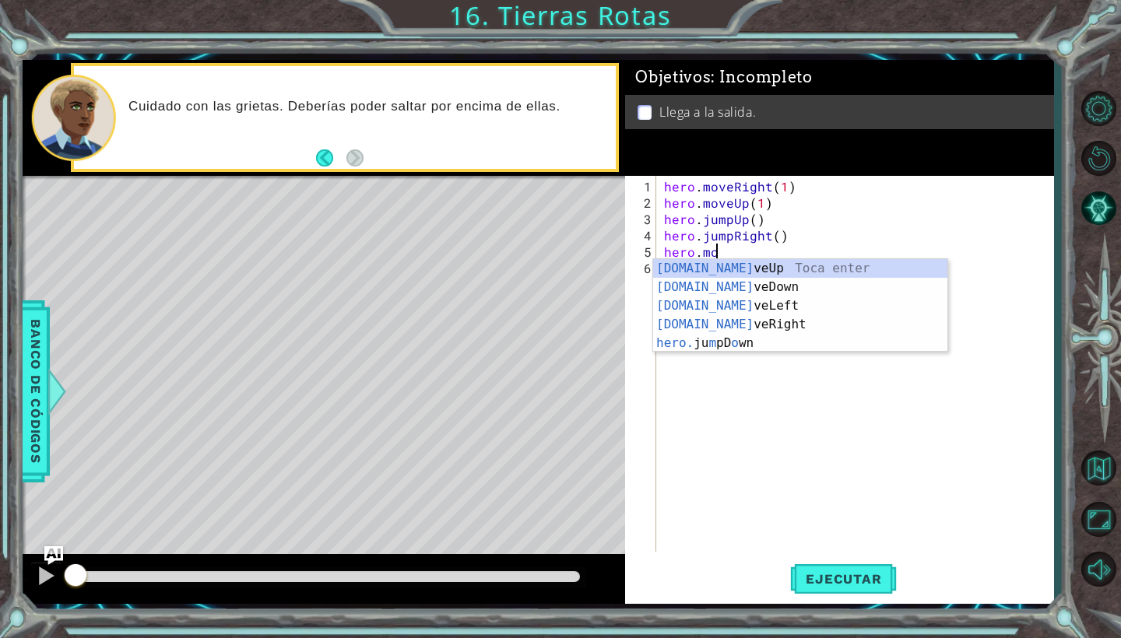
scroll to position [0, 3]
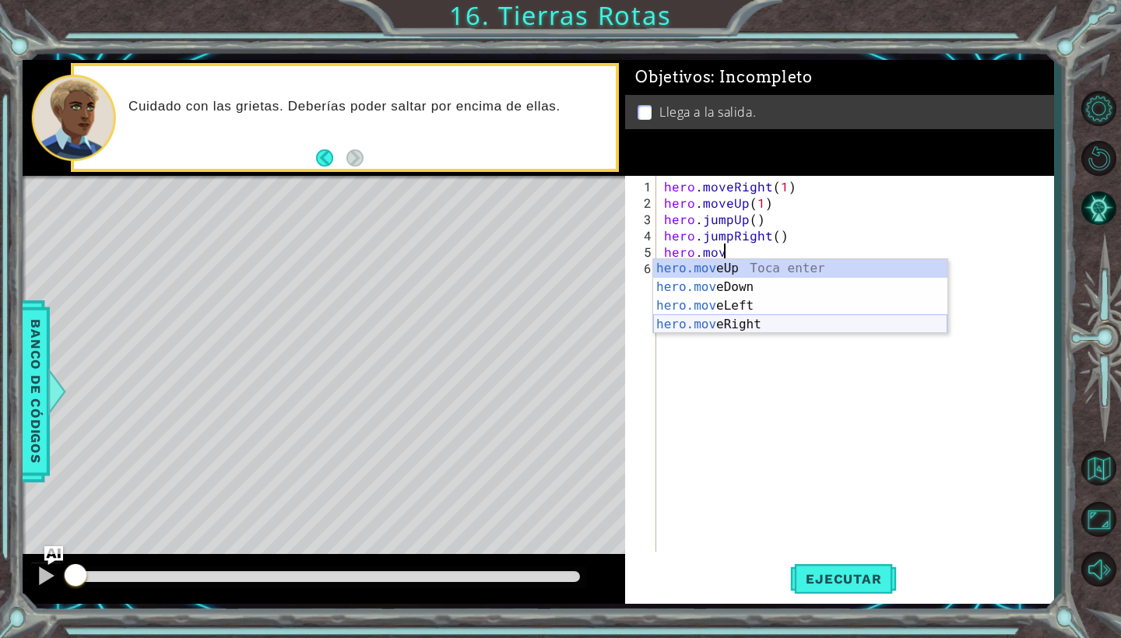
click at [729, 323] on div "hero.mov eUp Toca enter hero.mov eDown Toca enter hero.mov eLeft Toca enter her…" at bounding box center [800, 315] width 294 height 112
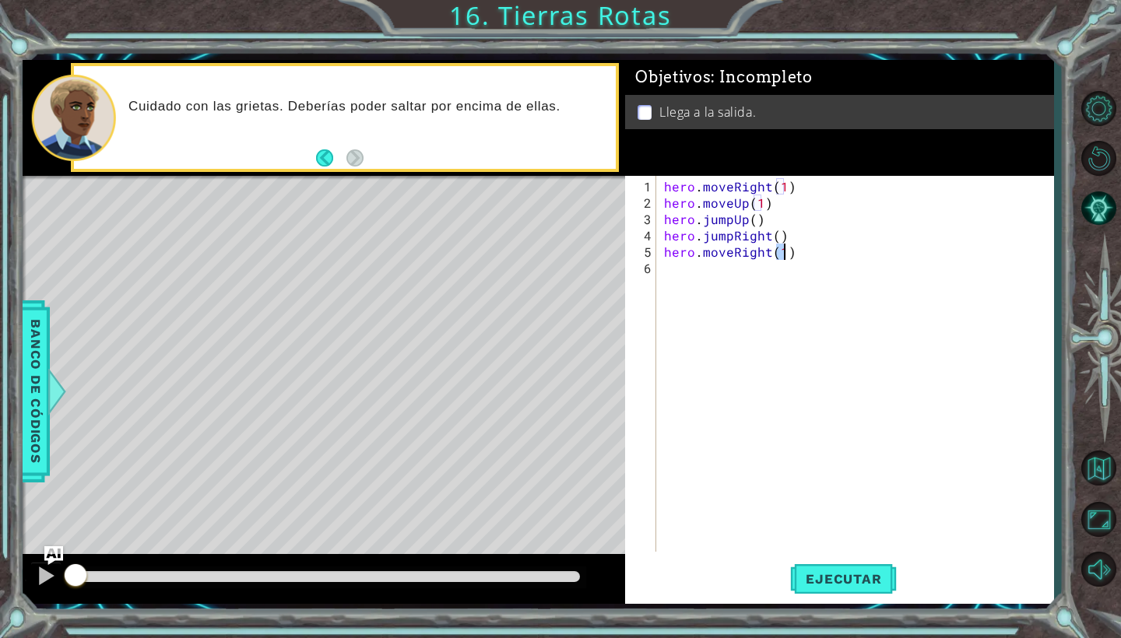
type textarea "hero.moveRight(1)"
click at [834, 586] on span "Ejecutar" at bounding box center [843, 579] width 107 height 16
